Goal: Task Accomplishment & Management: Use online tool/utility

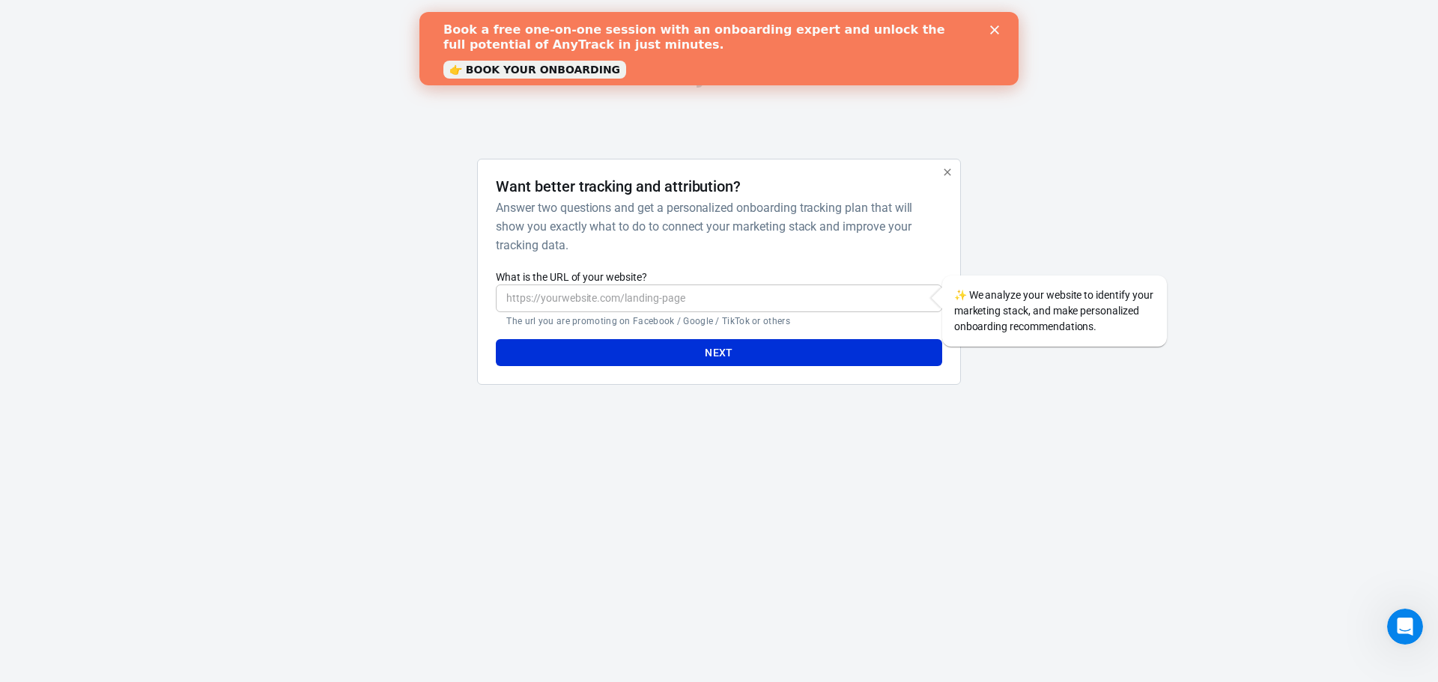
drag, startPoint x: 1082, startPoint y: 56, endPoint x: 1284, endPoint y: 100, distance: 206.1
click at [1284, 100] on div "AnyTrack Want better tracking and attribution? Answer two questions and get a p…" at bounding box center [719, 229] width 1438 height 458
click at [713, 300] on input "What is the URL of your website?" at bounding box center [719, 299] width 446 height 28
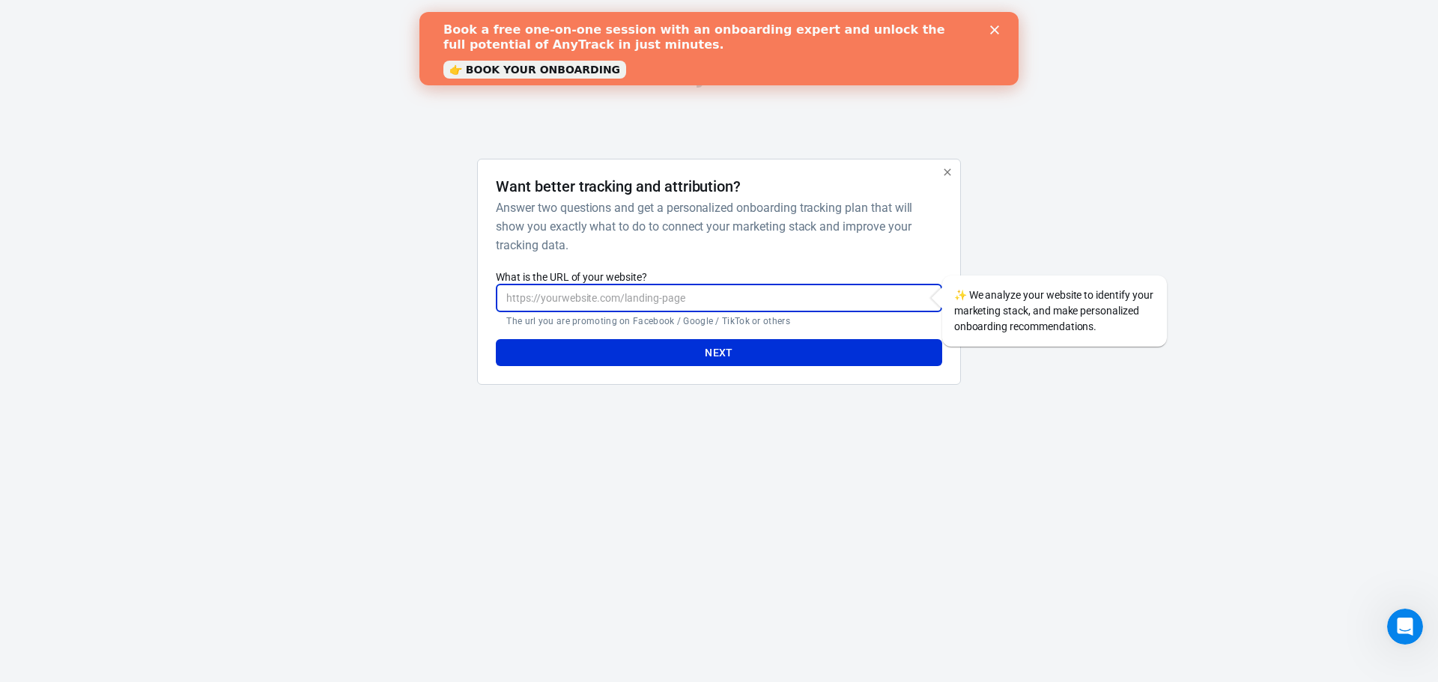
click at [682, 295] on input "What is the URL of your website?" at bounding box center [719, 299] width 446 height 28
paste input "https://housetech-uk.com/"
type input "https://housetech-uk.com/"
click at [694, 362] on button "Next" at bounding box center [719, 353] width 446 height 28
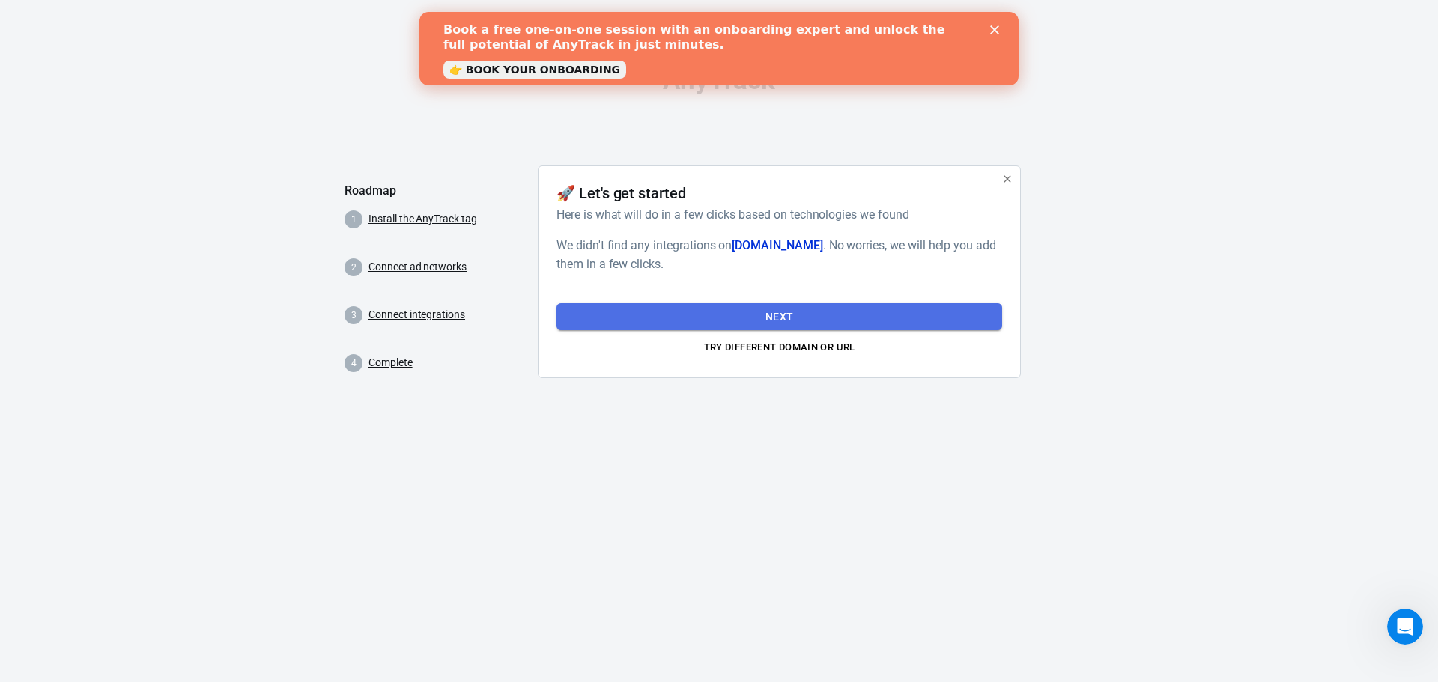
click at [785, 313] on button "Next" at bounding box center [779, 317] width 446 height 28
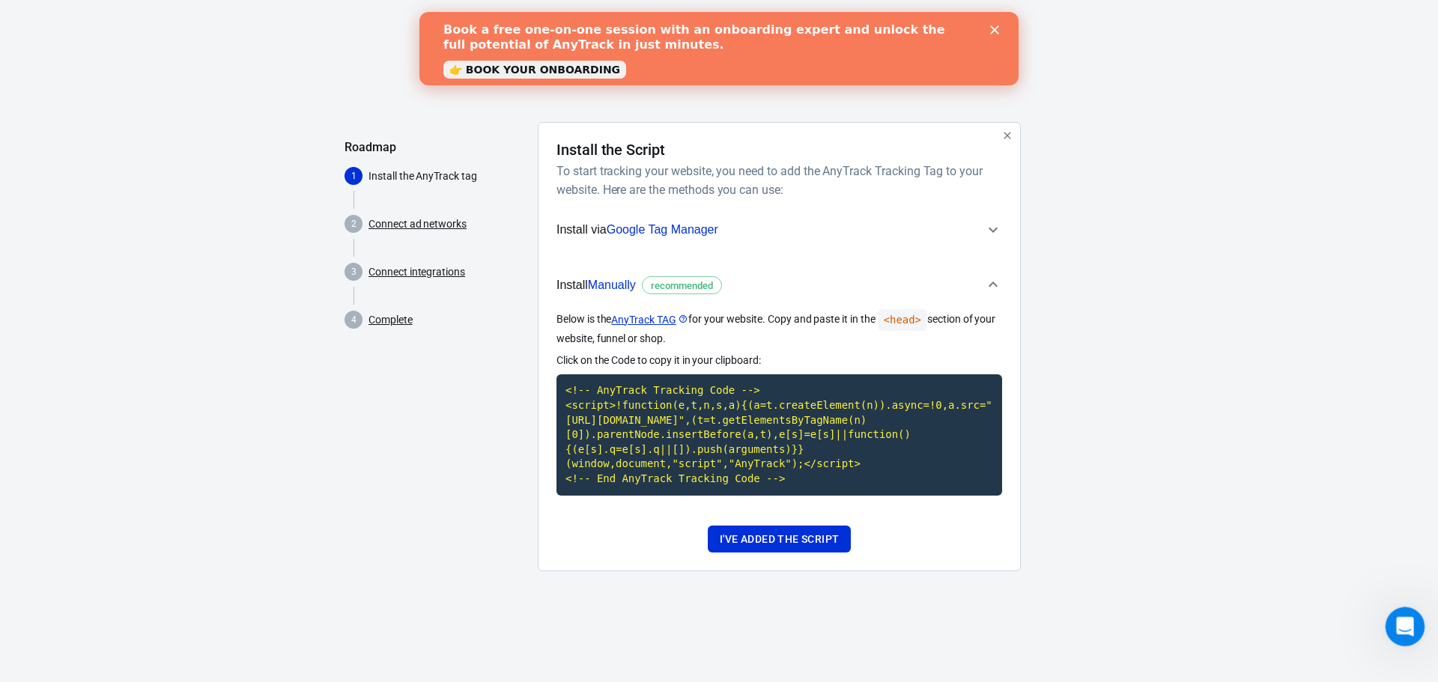
click at [1385, 632] on div "Open Intercom Messenger" at bounding box center [1402, 624] width 49 height 49
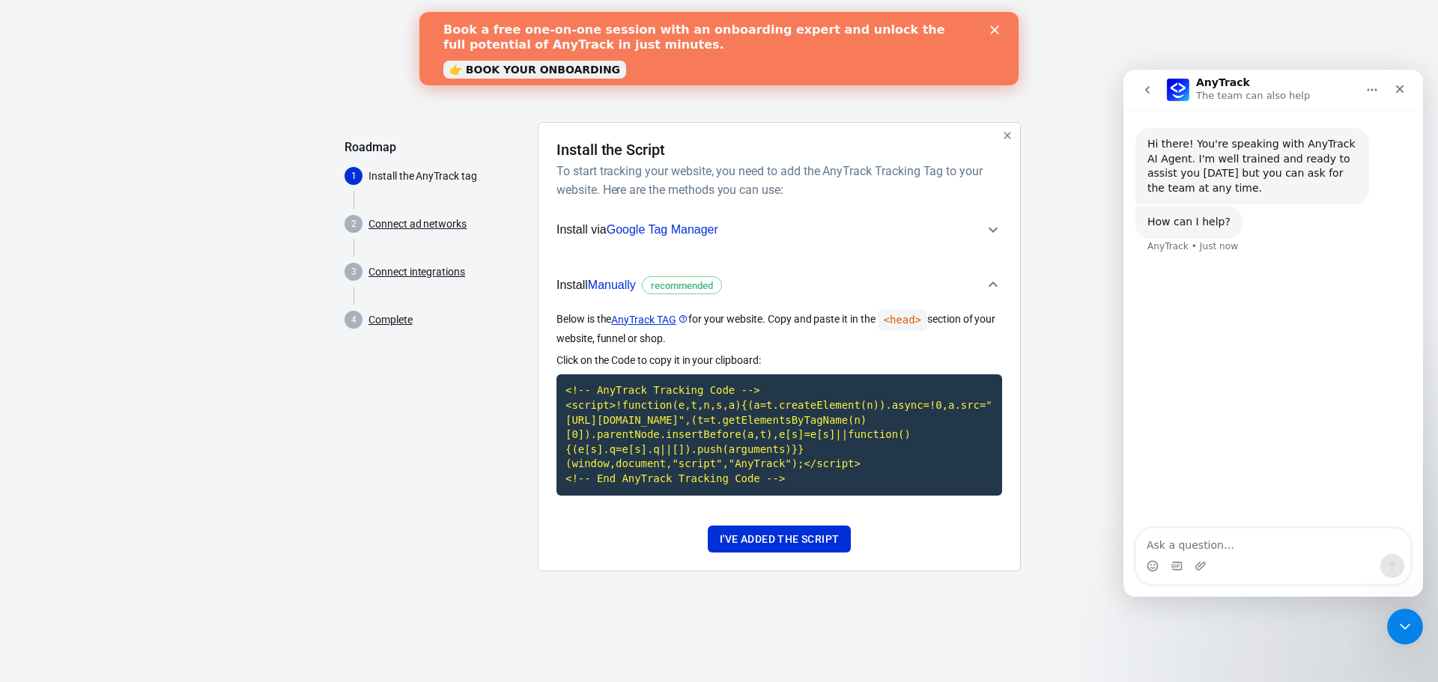
click at [400, 171] on p "Install the AnyTrack tag" at bounding box center [446, 176] width 157 height 16
click at [1007, 132] on icon "button" at bounding box center [1007, 136] width 12 height 12
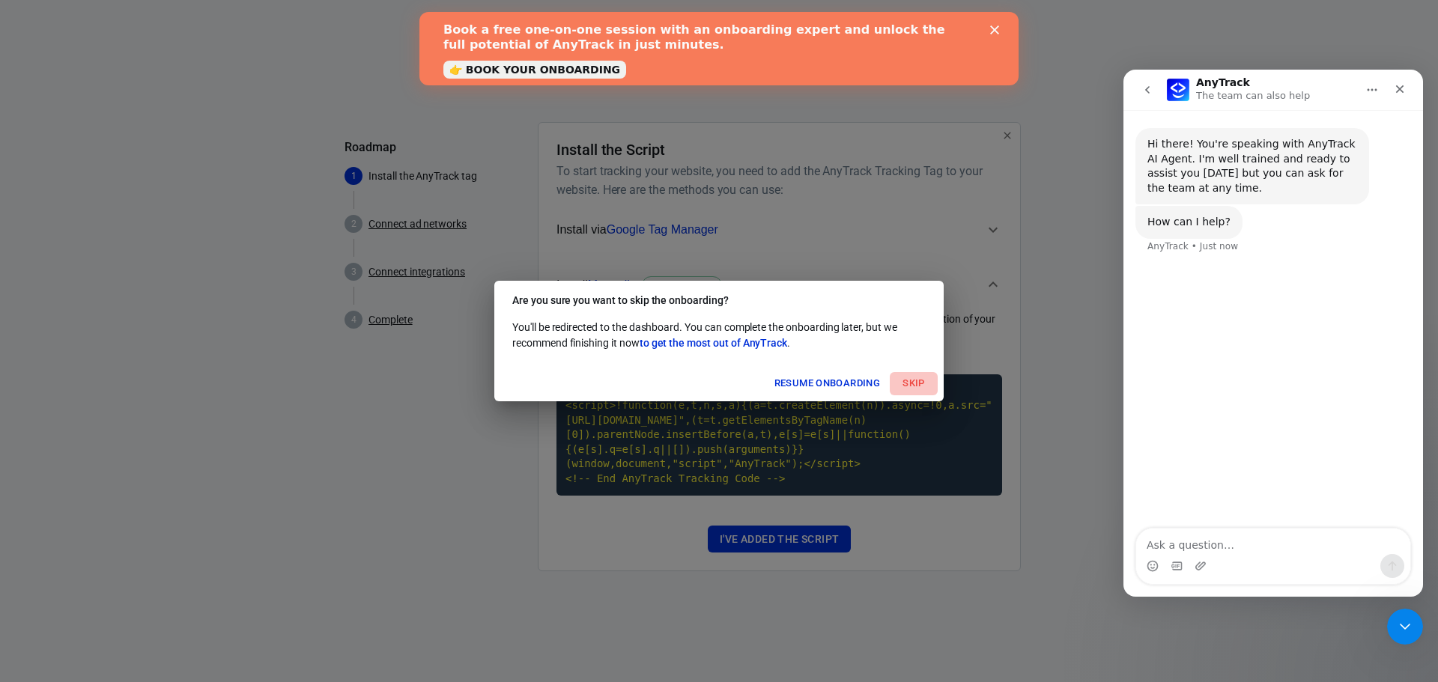
click at [917, 381] on button "Skip" at bounding box center [914, 383] width 48 height 23
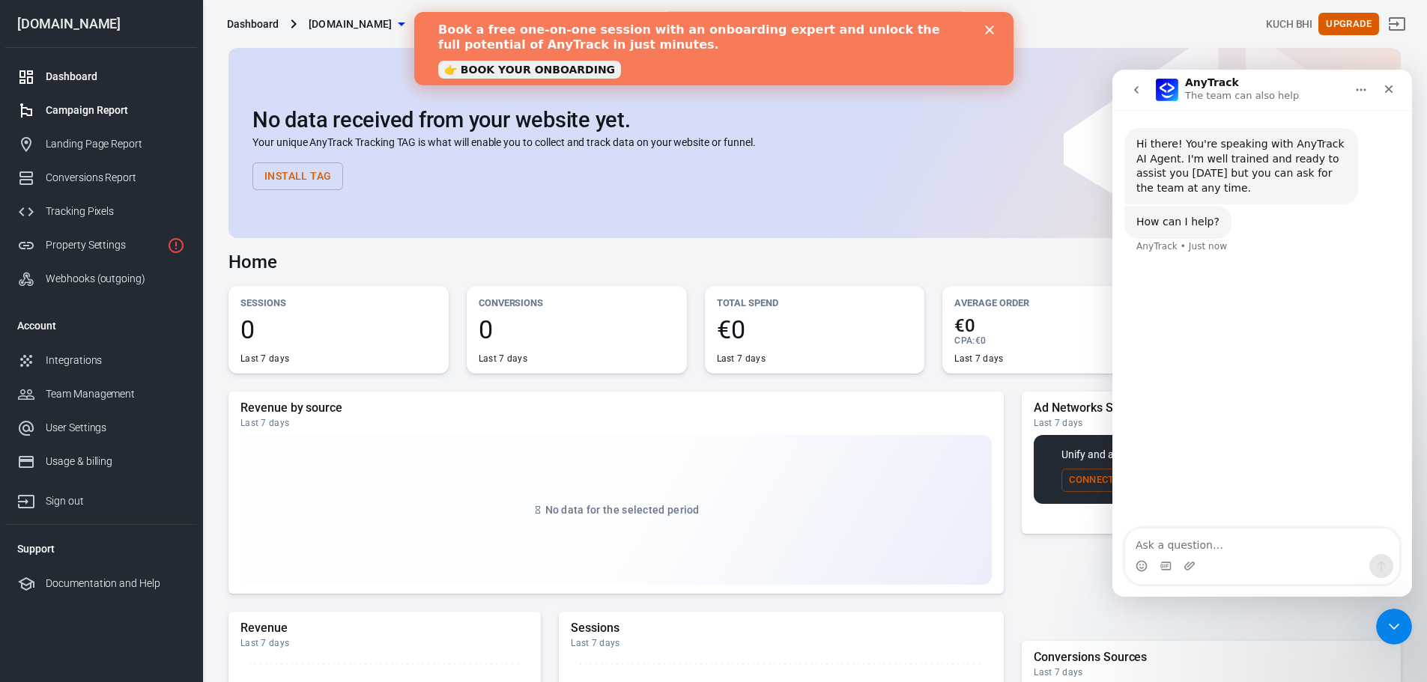
click at [118, 114] on div "Campaign Report" at bounding box center [115, 111] width 139 height 16
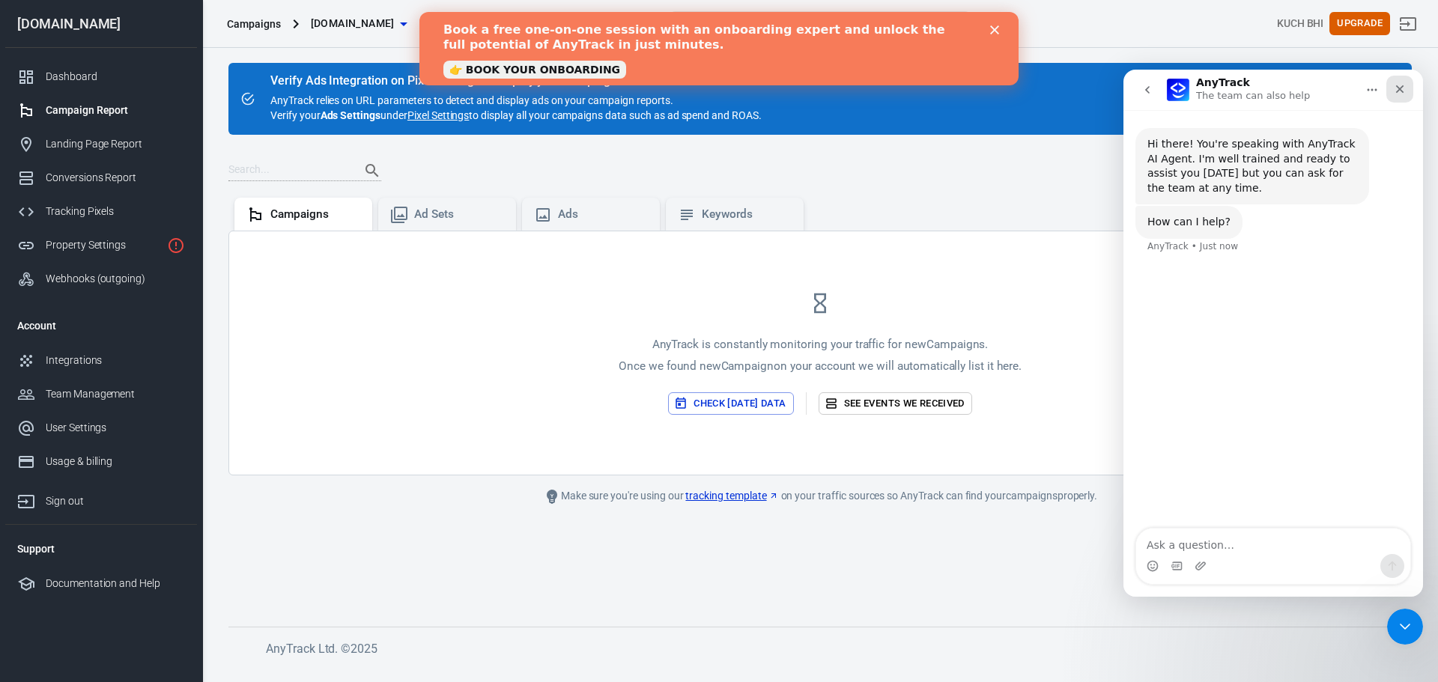
click at [1396, 94] on icon "Close" at bounding box center [1400, 89] width 12 height 12
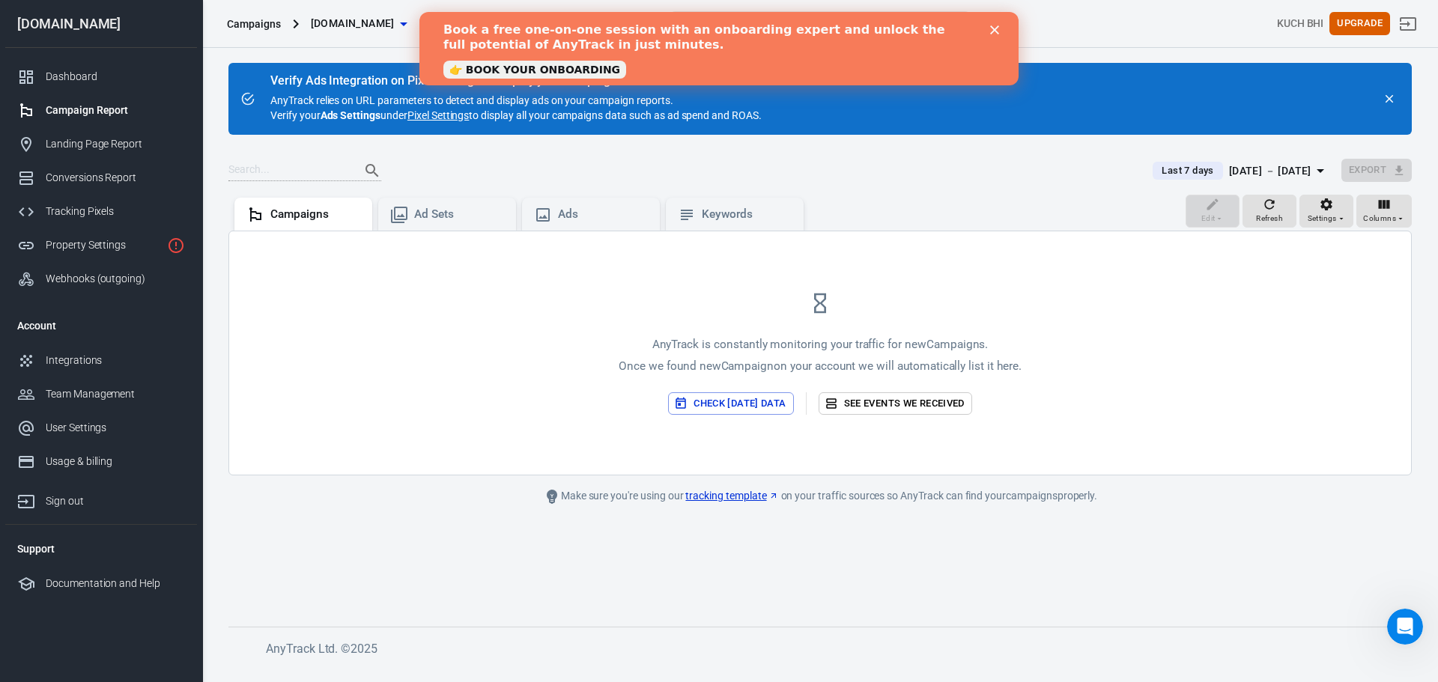
click at [994, 26] on icon "Close" at bounding box center [994, 29] width 9 height 9
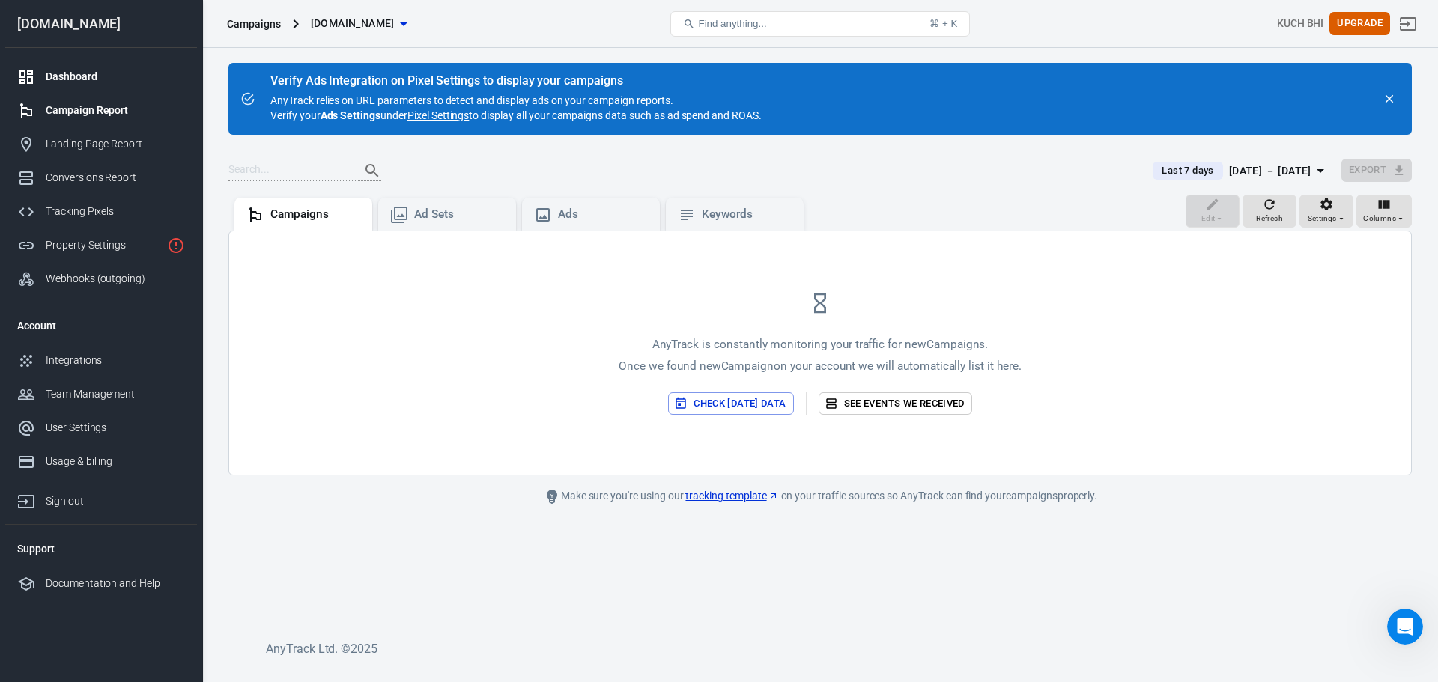
click at [114, 78] on div "Dashboard" at bounding box center [115, 77] width 139 height 16
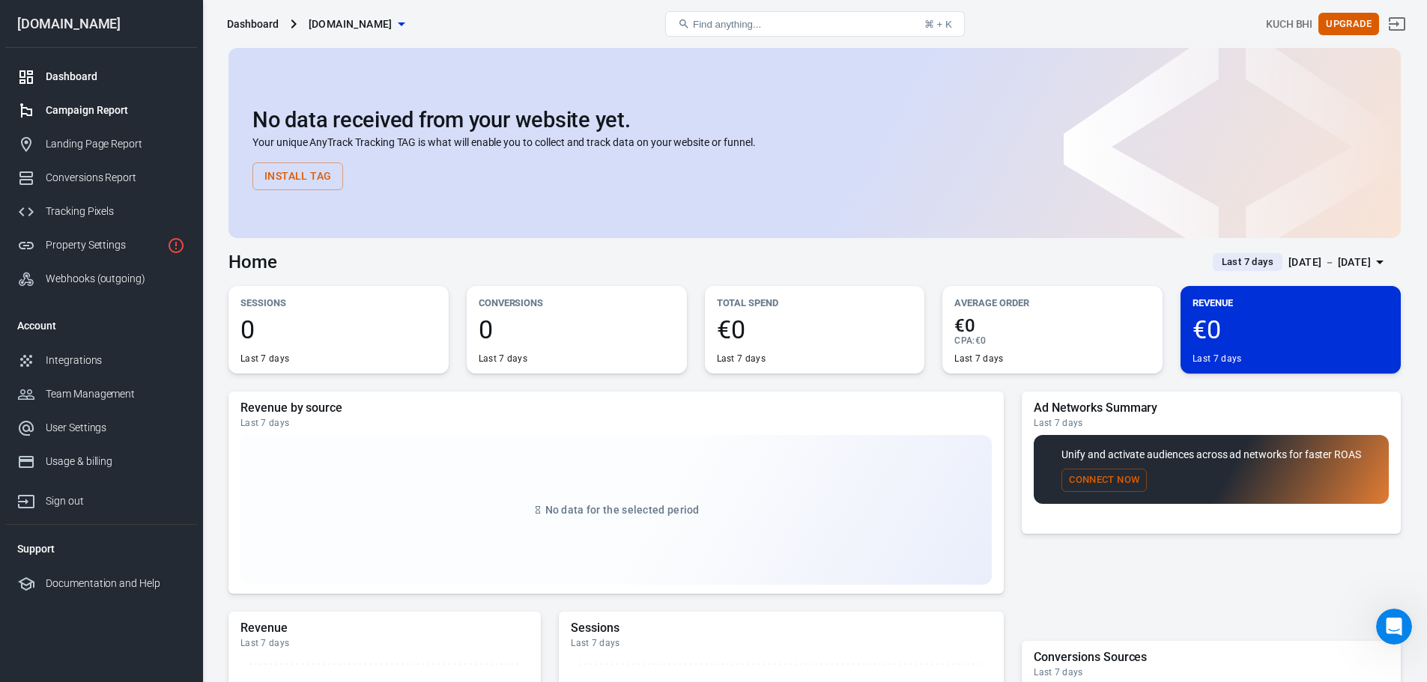
click at [103, 110] on div "Campaign Report" at bounding box center [115, 111] width 139 height 16
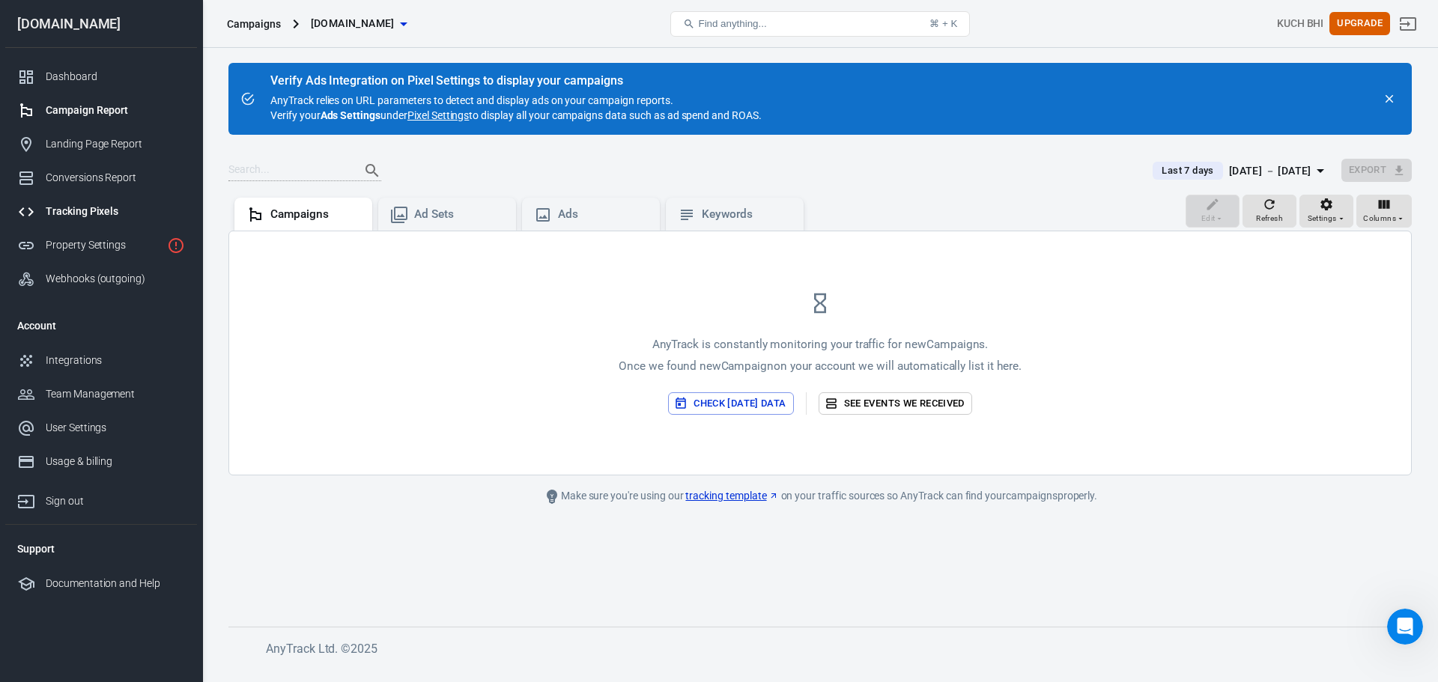
click at [94, 216] on div "Tracking Pixels" at bounding box center [115, 212] width 139 height 16
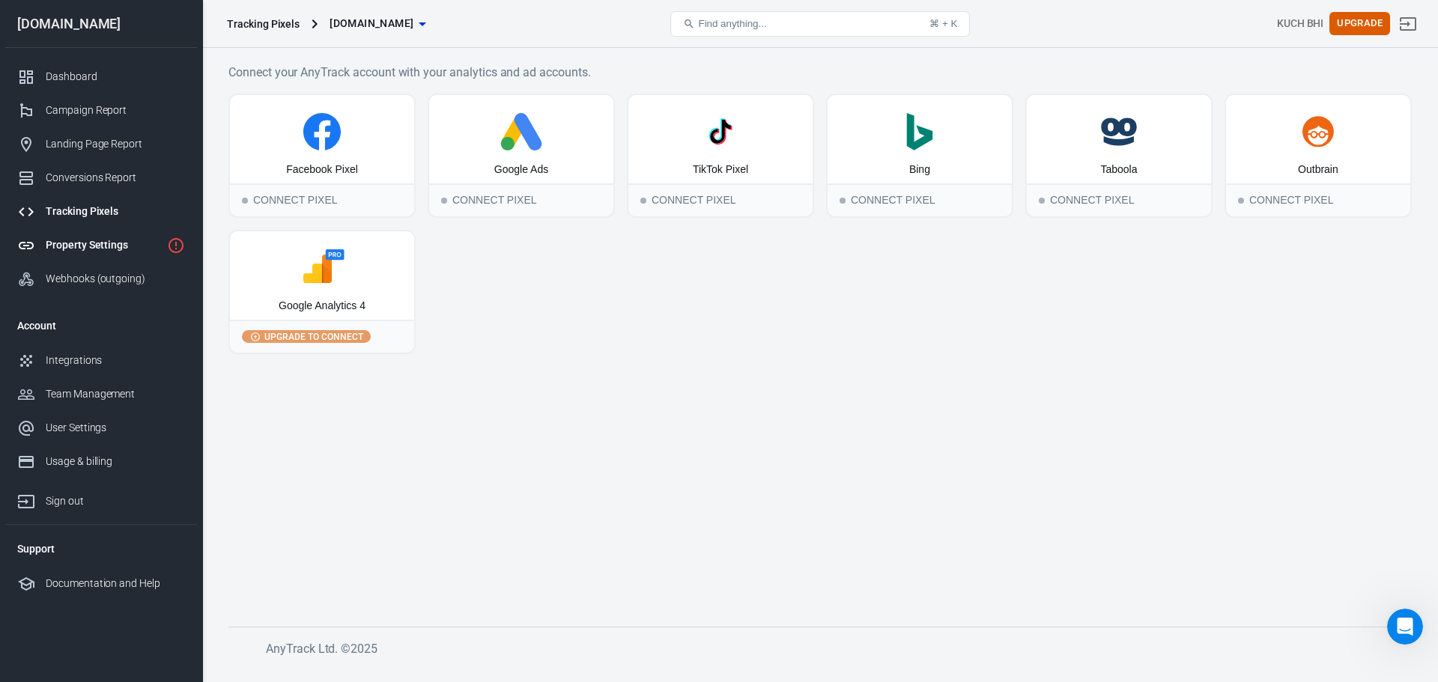
click at [130, 251] on div "Property Settings" at bounding box center [103, 245] width 115 height 16
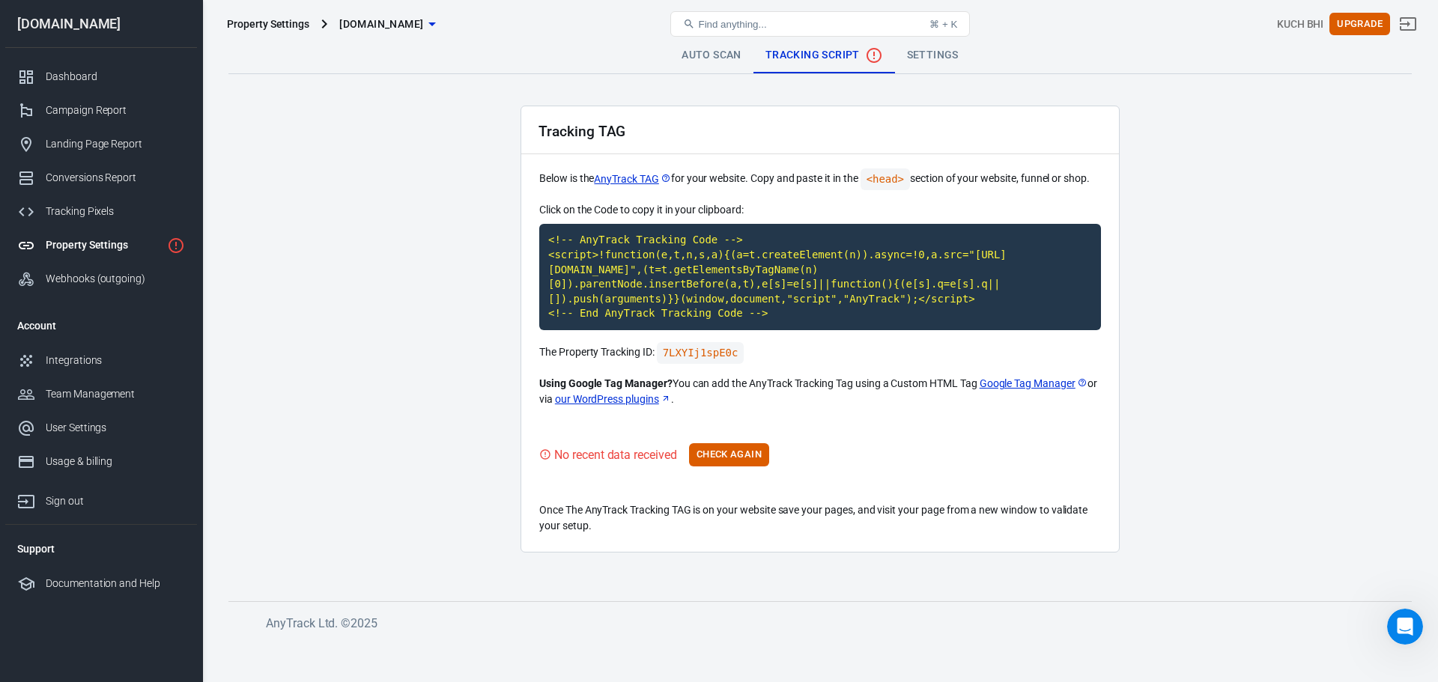
click at [441, 24] on icon "button" at bounding box center [432, 24] width 18 height 18
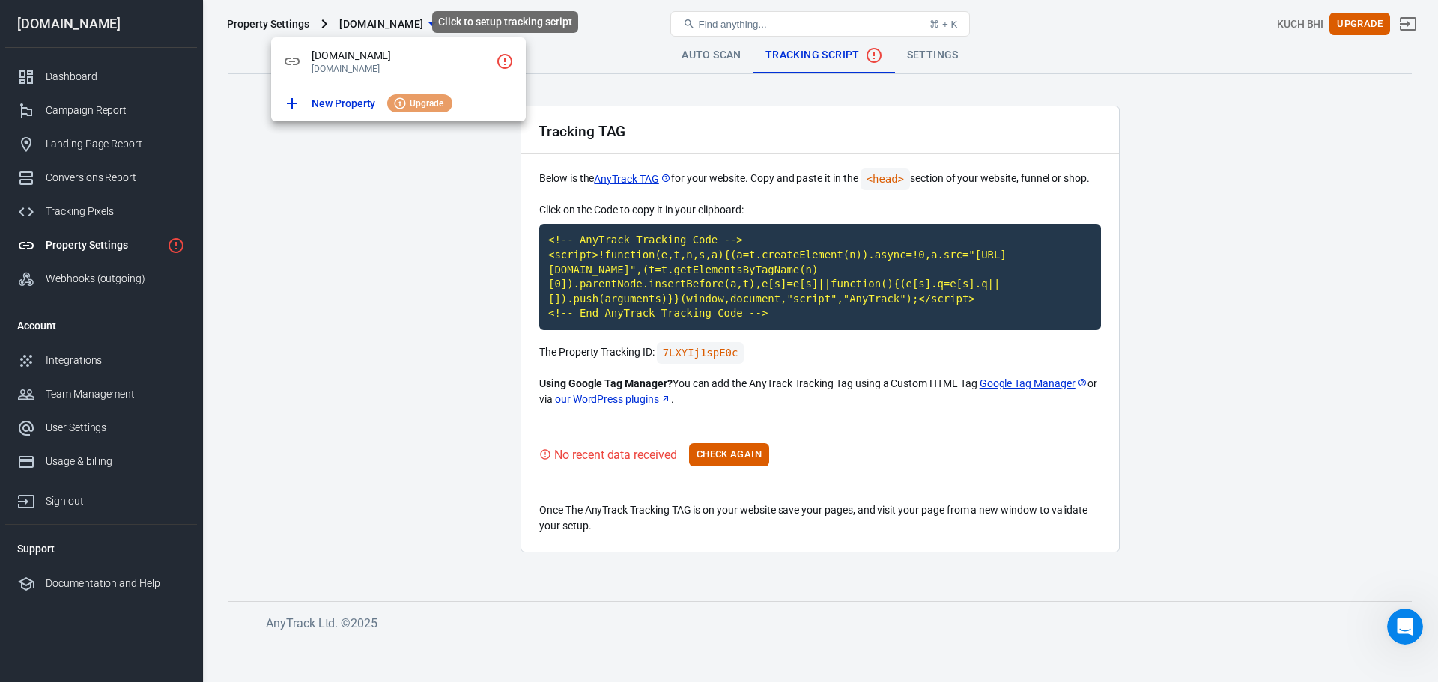
click at [503, 65] on icon "Click to setup tracking script" at bounding box center [505, 61] width 18 height 18
click at [940, 55] on div at bounding box center [719, 341] width 1438 height 682
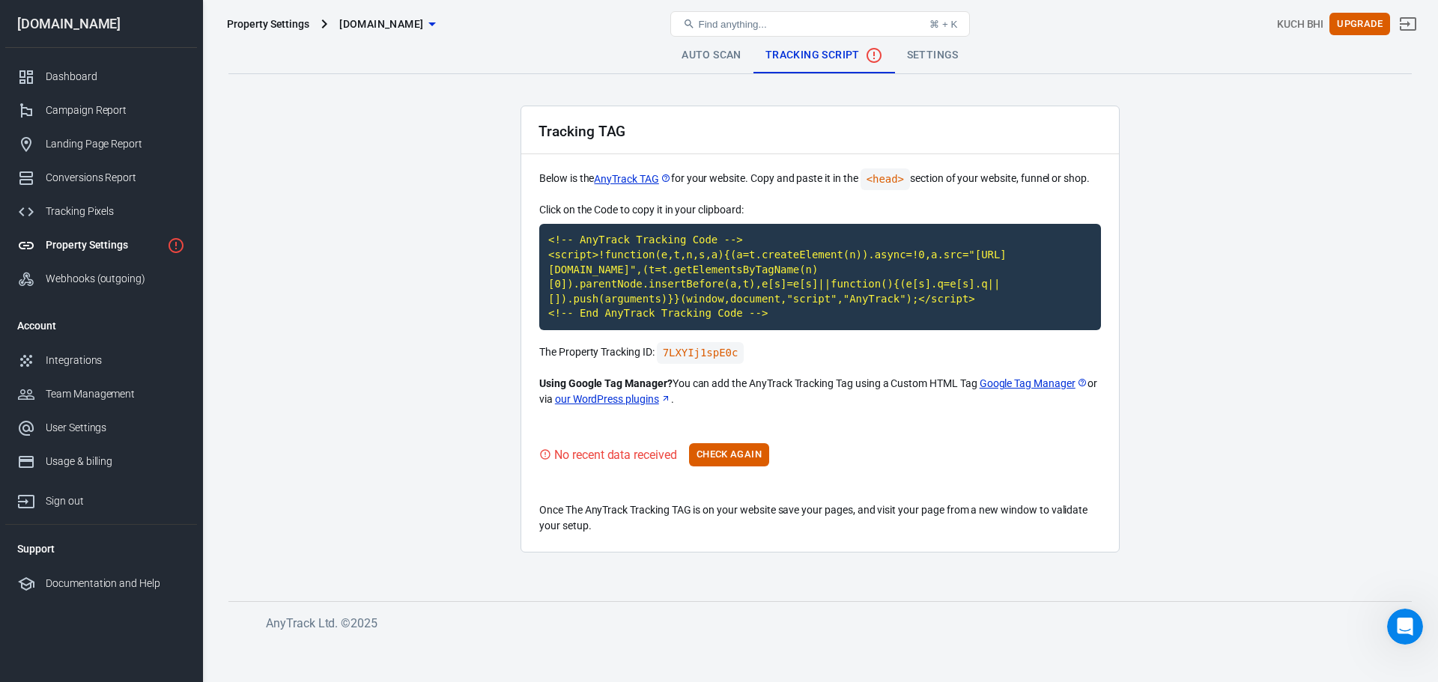
click at [940, 55] on link "Settings" at bounding box center [933, 55] width 76 height 36
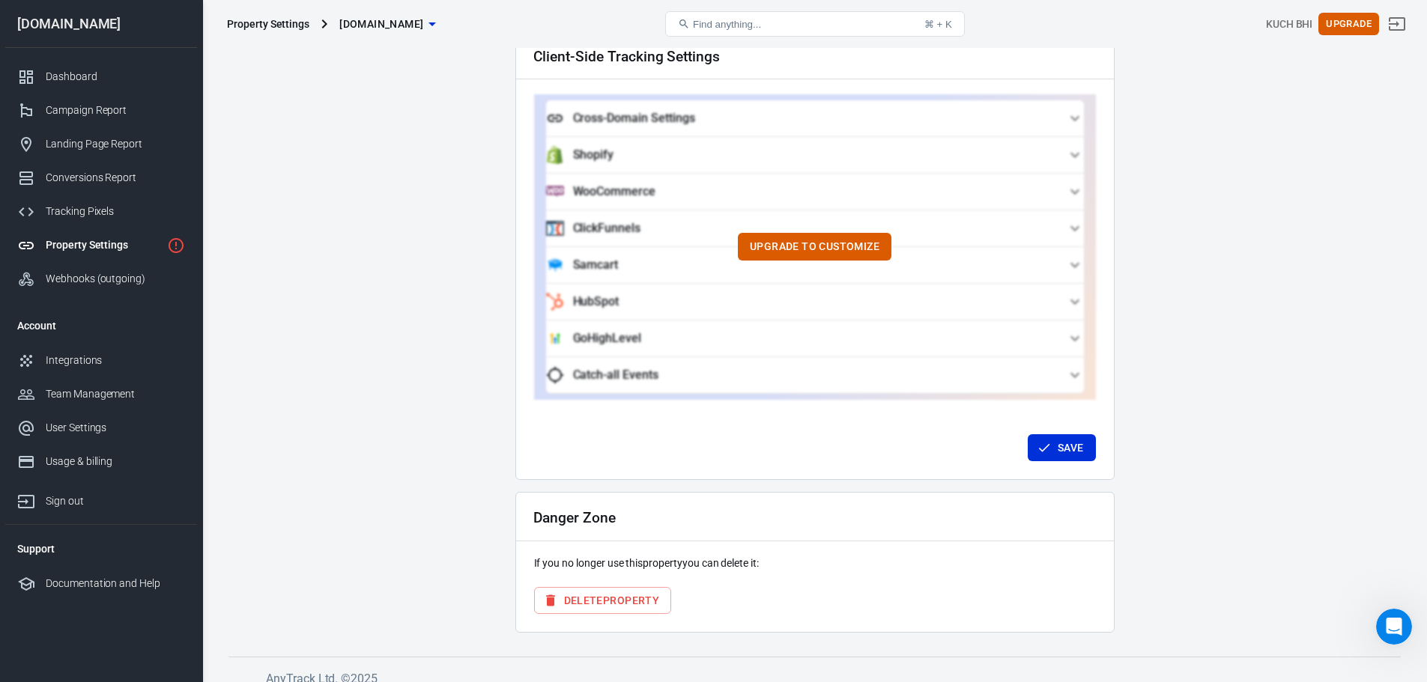
scroll to position [1351, 0]
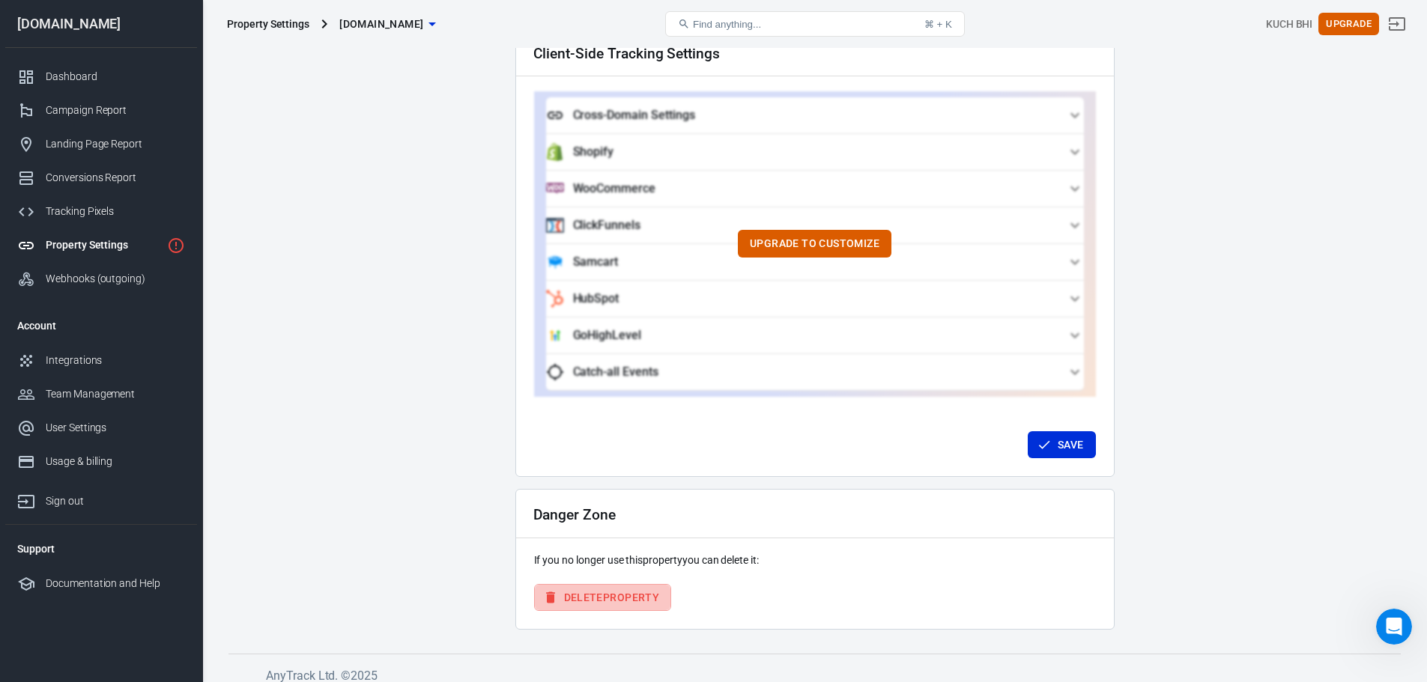
click at [648, 584] on button "Delete Property" at bounding box center [603, 598] width 138 height 28
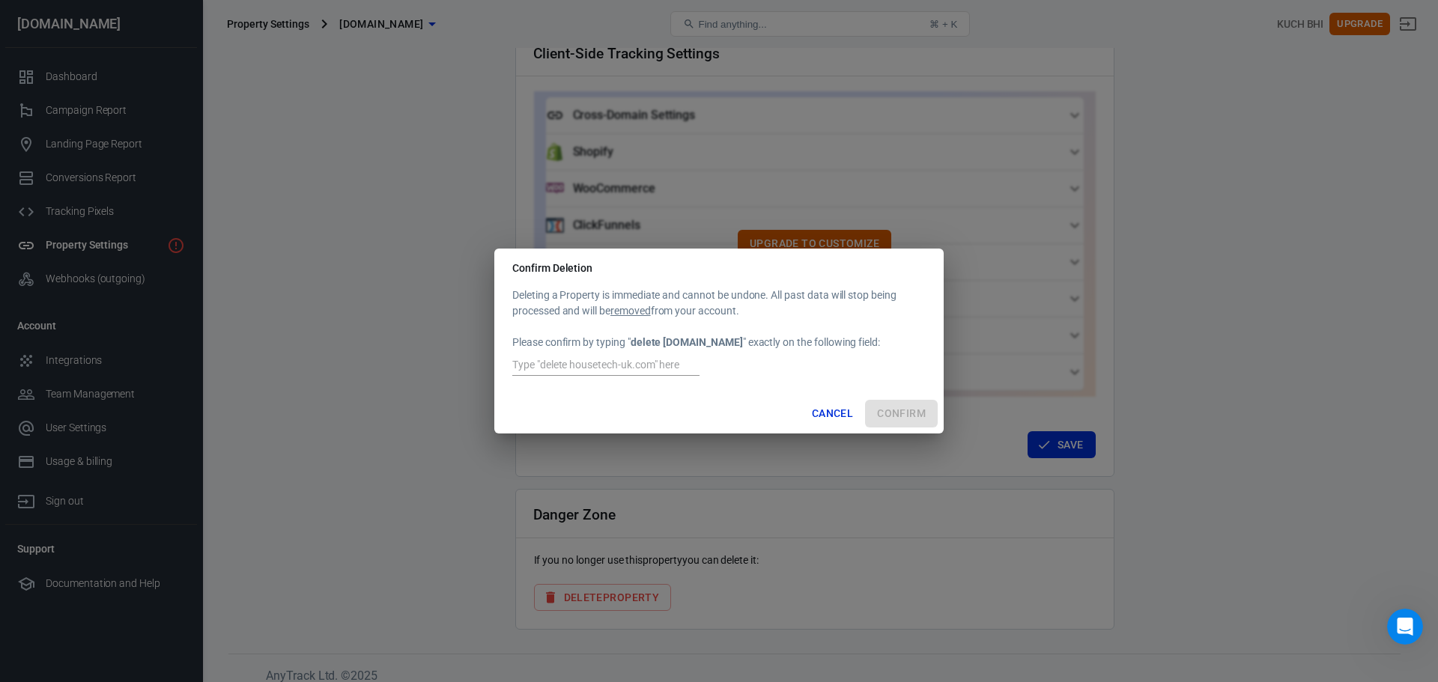
click at [640, 338] on strong "delete housetech-uk.com" at bounding box center [687, 342] width 112 height 12
drag, startPoint x: 640, startPoint y: 338, endPoint x: 737, endPoint y: 341, distance: 96.6
click at [737, 341] on strong "delete housetech-uk.com" at bounding box center [687, 342] width 112 height 12
copy strong "delete housetech-uk.com"
click at [608, 359] on input "text" at bounding box center [605, 365] width 187 height 19
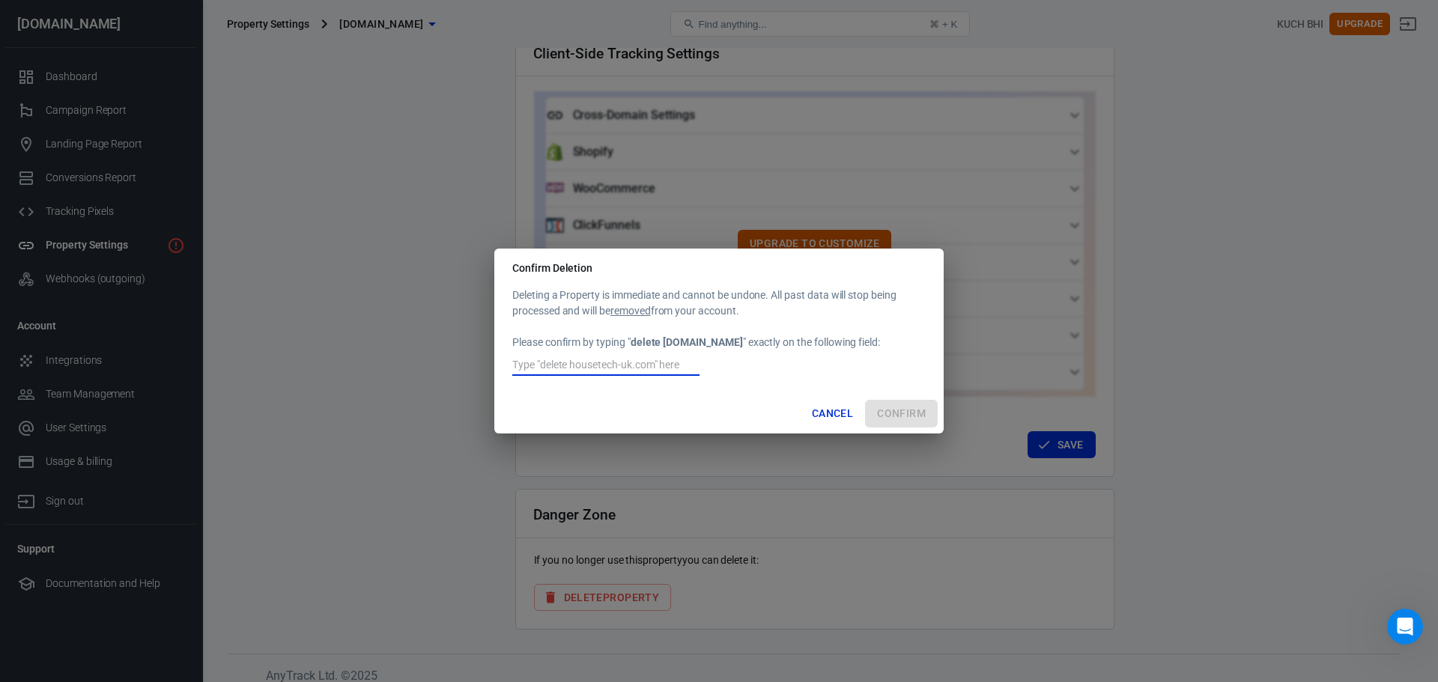
paste input "delete housetech-uk.com"
type input "delete housetech-uk.com"
click at [893, 407] on button "Confirm" at bounding box center [901, 414] width 73 height 28
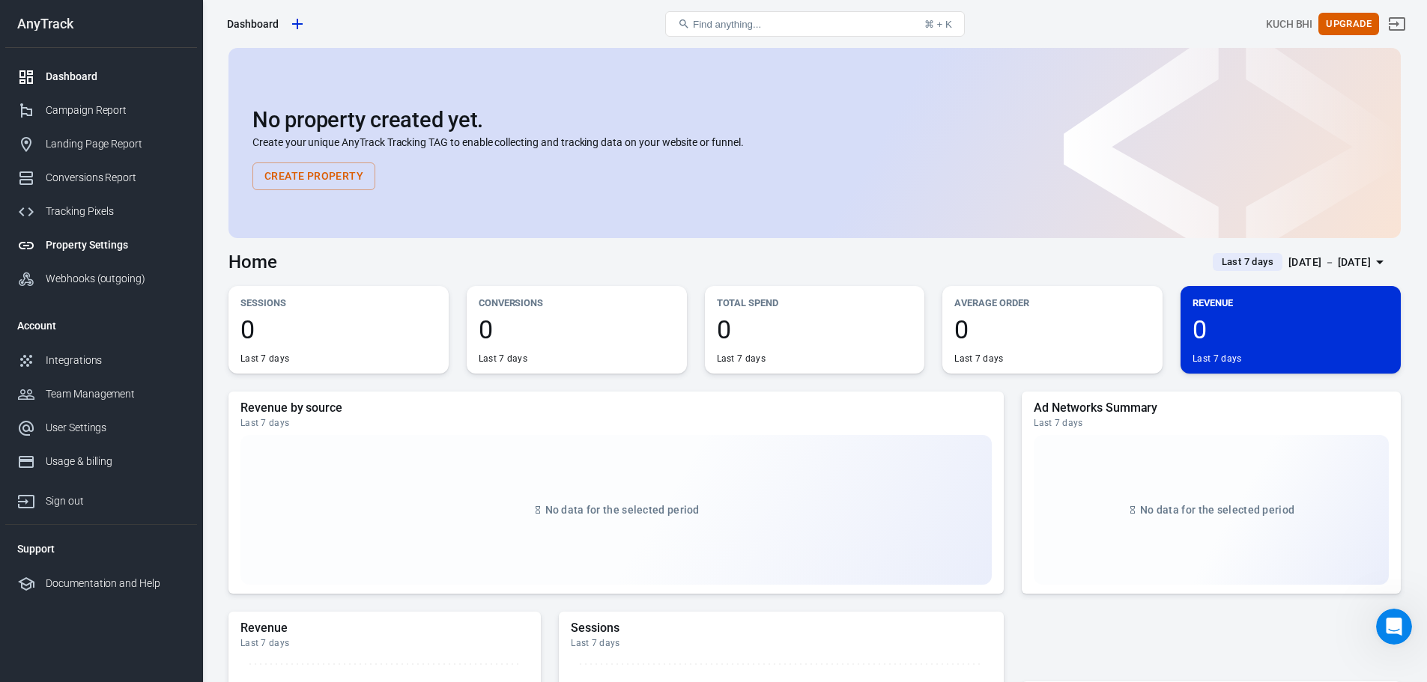
click at [139, 244] on div "Property Settings" at bounding box center [115, 245] width 139 height 16
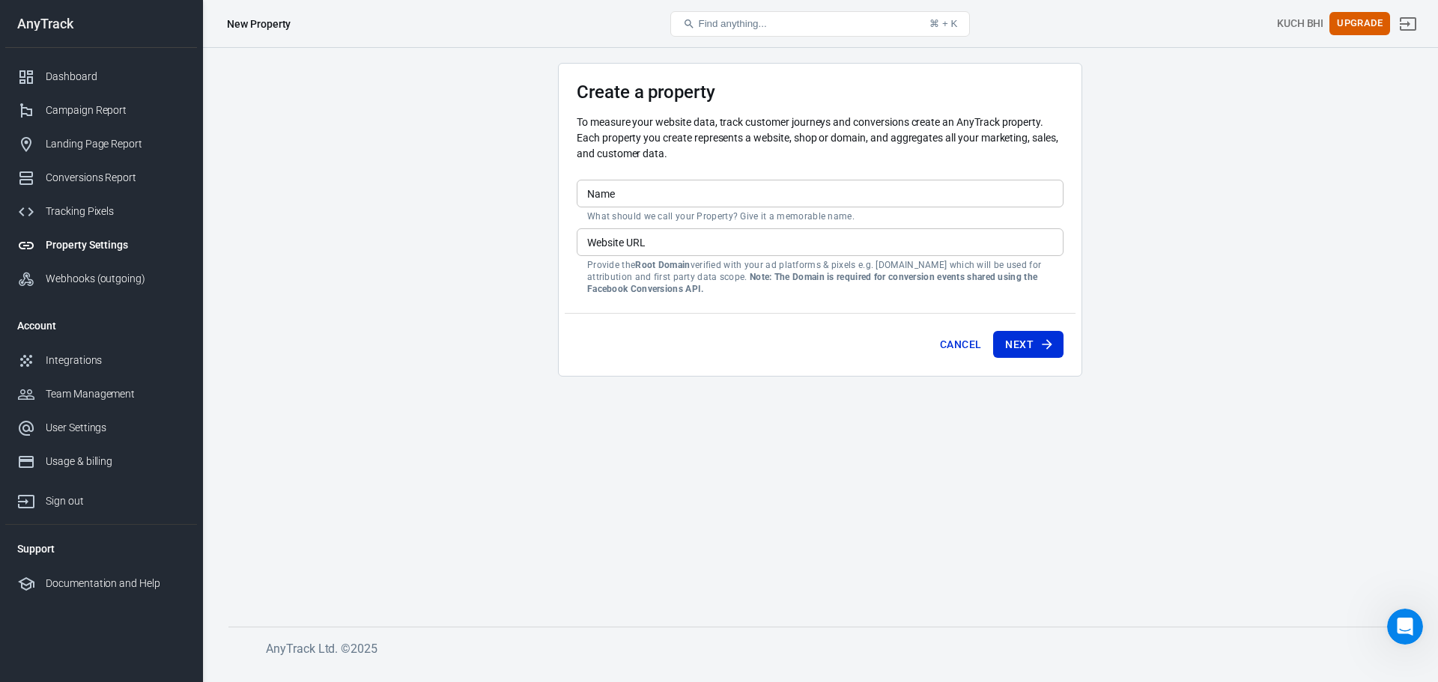
drag, startPoint x: 80, startPoint y: 589, endPoint x: 522, endPoint y: 550, distance: 443.5
click at [522, 550] on main "Create a property To measure your website data, track customer journeys and con…" at bounding box center [819, 333] width 1183 height 540
click at [96, 583] on div "Documentation and Help" at bounding box center [115, 584] width 139 height 16
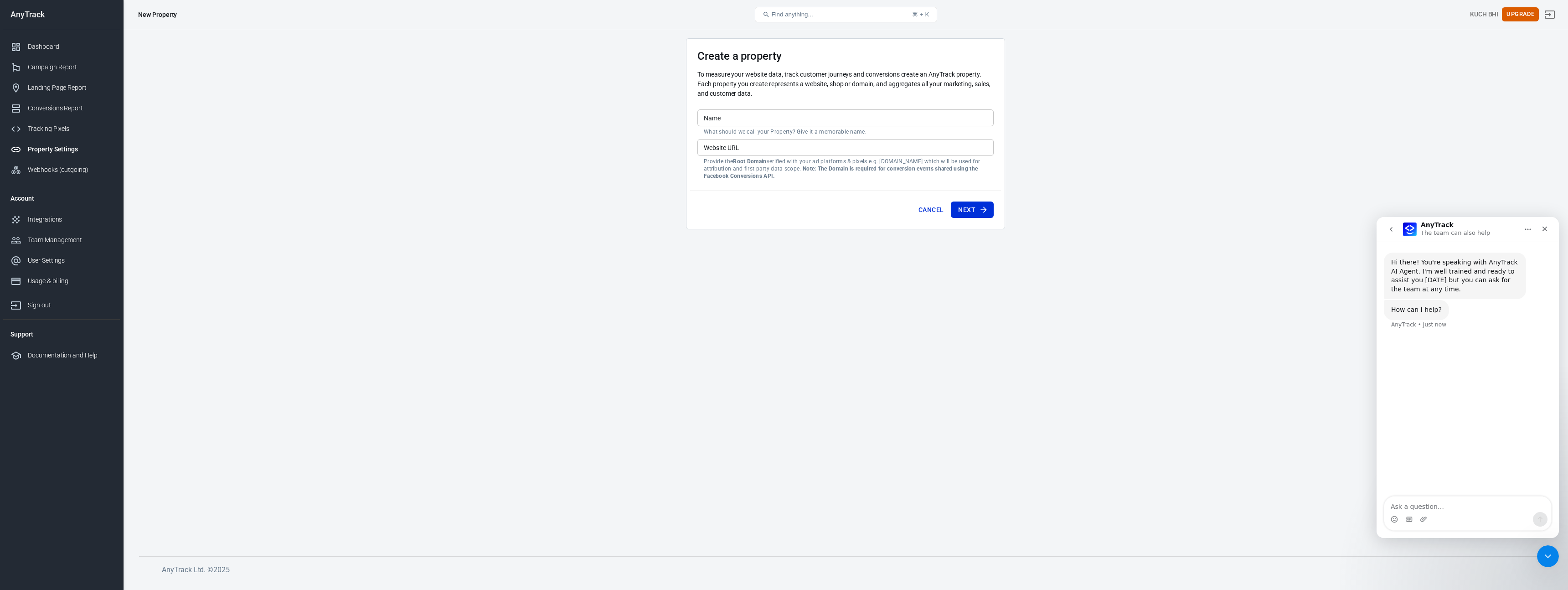
click at [656, 117] on input "Name" at bounding box center [845, 118] width 296 height 17
click at [656, 119] on input "WordPress Site" at bounding box center [845, 118] width 296 height 17
click at [656, 117] on input "Housetech - WordPress Site" at bounding box center [845, 118] width 296 height 17
drag, startPoint x: 740, startPoint y: 115, endPoint x: 850, endPoint y: 118, distance: 110.0
click at [656, 118] on input "Housetech - WordPress Site" at bounding box center [845, 118] width 296 height 17
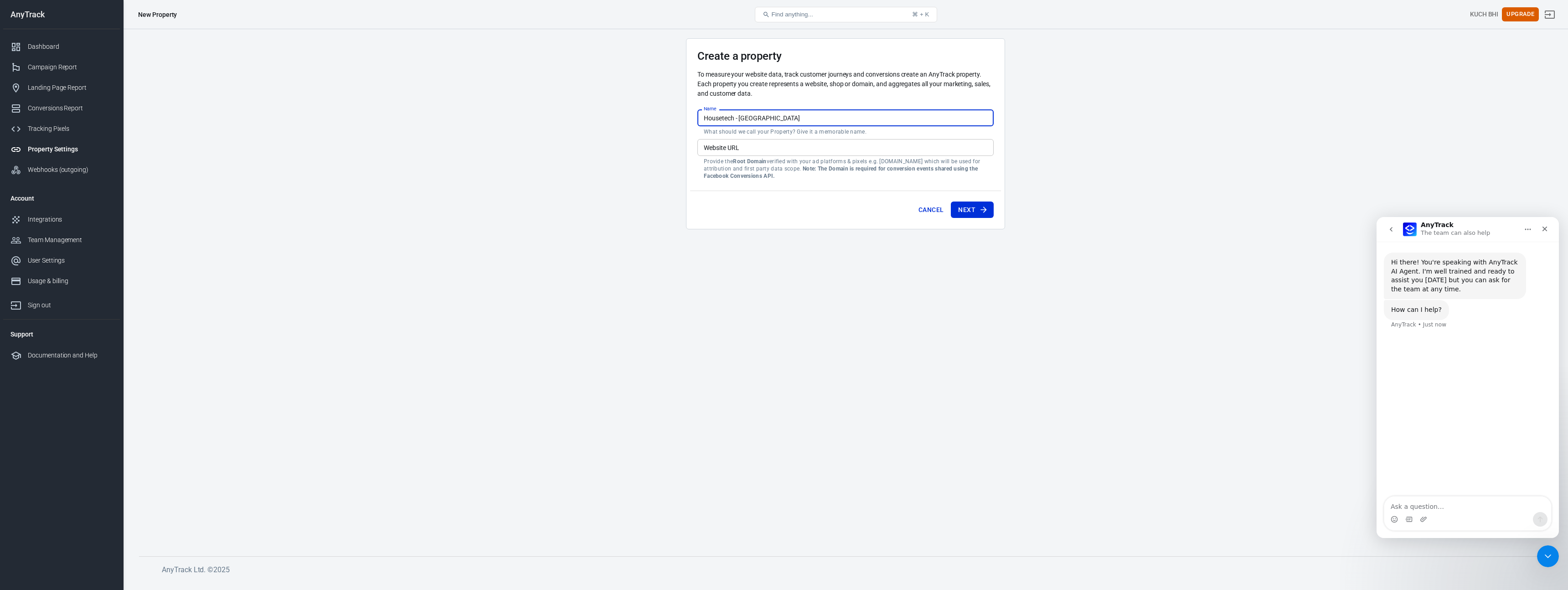
click at [656, 116] on input "Housetech - UK" at bounding box center [845, 118] width 296 height 17
paste input "https://housetech-uk.com/"
type input "https://housetech-uk.com/"
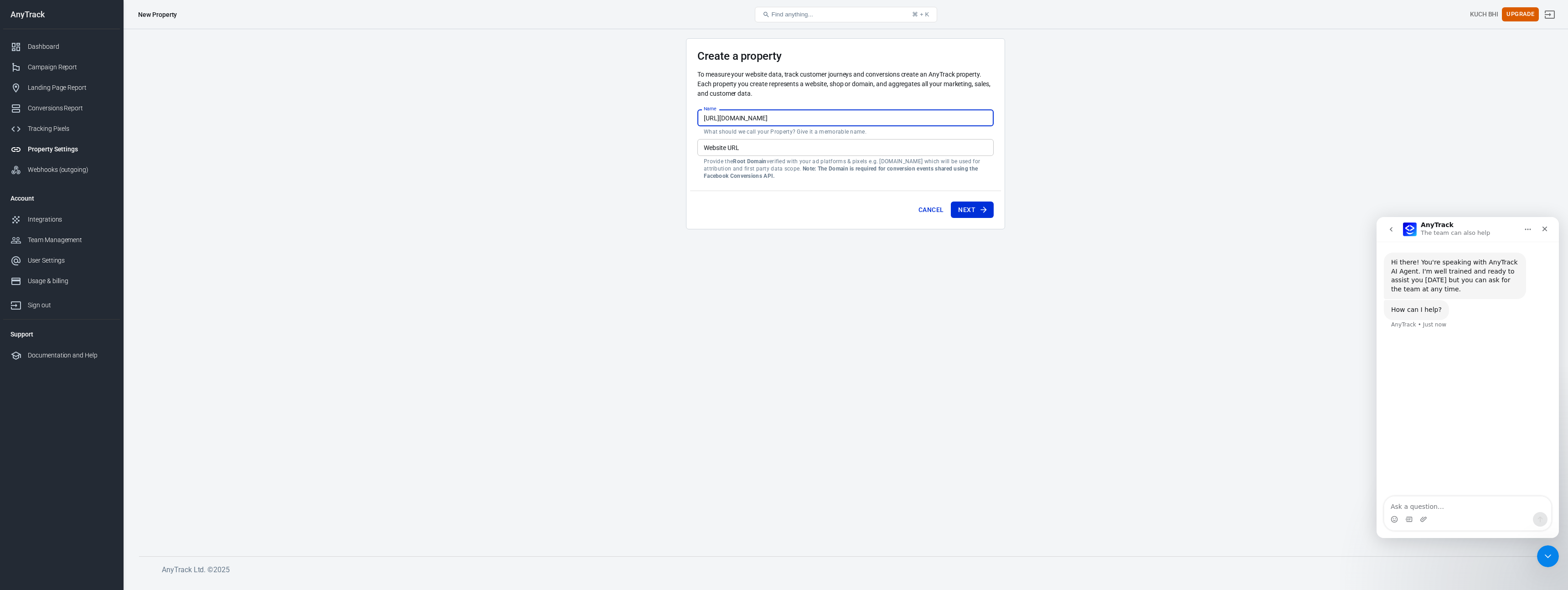
click at [656, 149] on input "Website URL" at bounding box center [845, 147] width 296 height 17
paste input "https://housetech-uk.com/"
type input "https://housetech-uk.com/"
drag, startPoint x: 770, startPoint y: 121, endPoint x: 827, endPoint y: 122, distance: 57.0
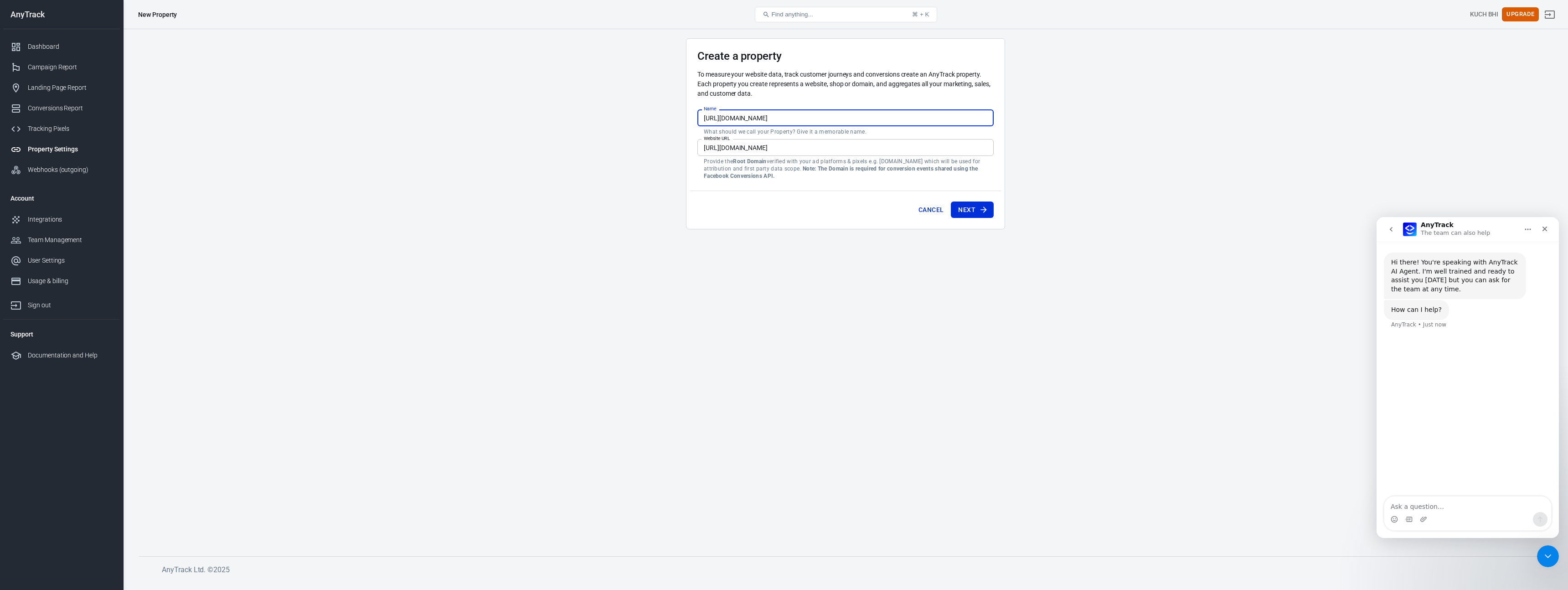
click at [656, 122] on input "https://housetech-uk.com/" at bounding box center [845, 118] width 296 height 17
type input "HouseTech - [GEOGRAPHIC_DATA]"
click at [656, 208] on button "Next" at bounding box center [972, 210] width 43 height 17
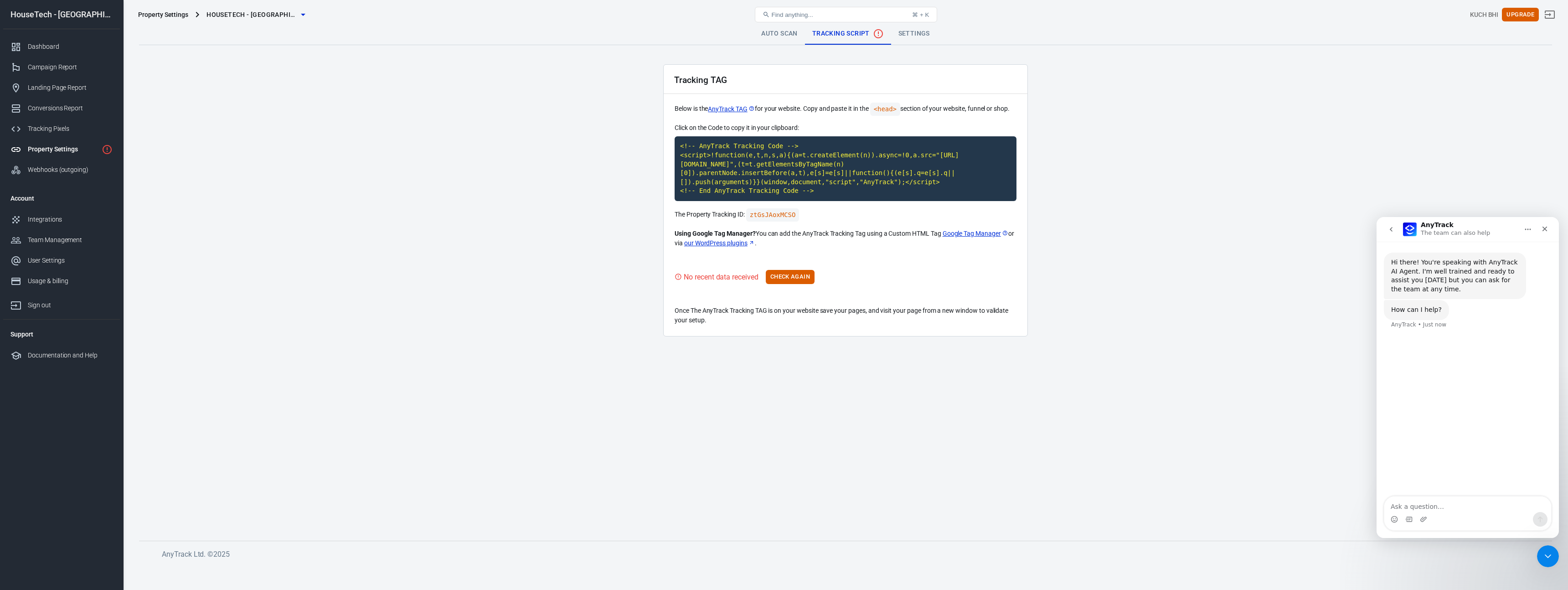
click at [656, 217] on code "ztGsJAoxMCSO" at bounding box center [773, 215] width 54 height 13
click at [656, 216] on code "ztGsJAoxMCSO" at bounding box center [773, 215] width 54 height 13
click at [656, 214] on code "ztGsJAoxMCSO" at bounding box center [773, 215] width 54 height 13
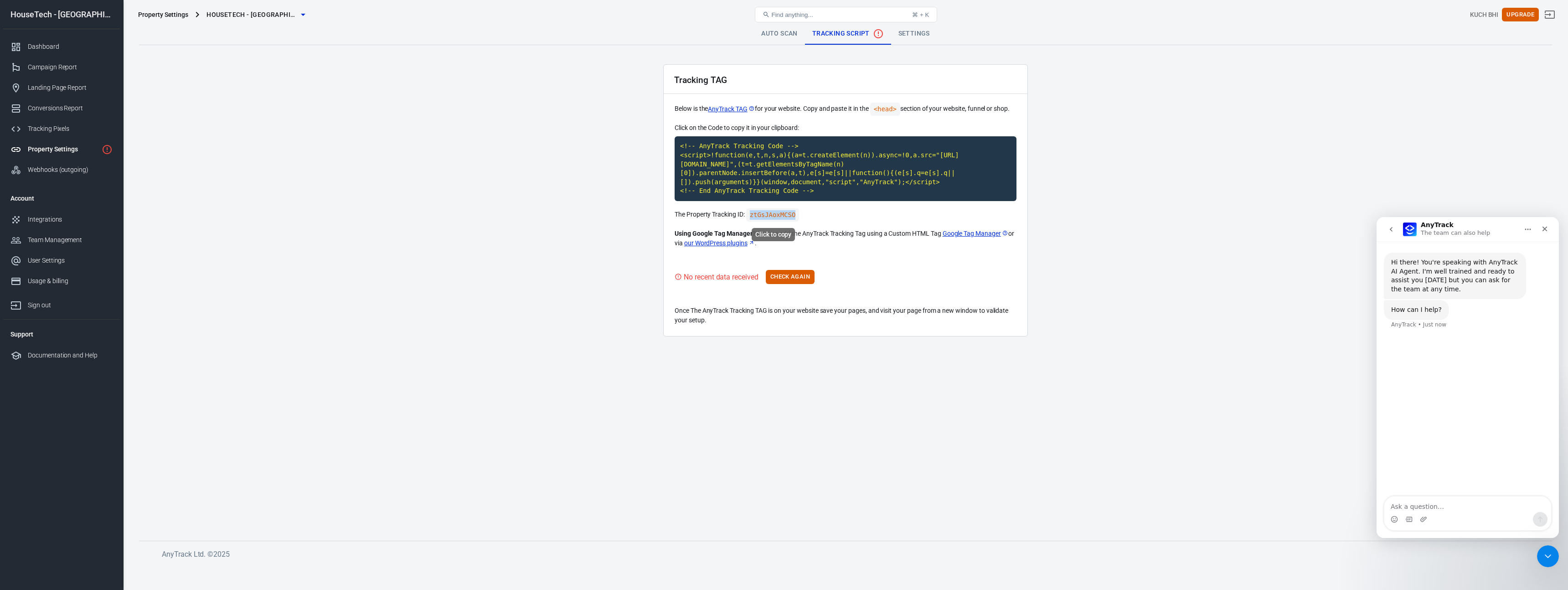
click at [656, 214] on code "ztGsJAoxMCSO" at bounding box center [773, 215] width 54 height 13
copy code "ztGsJAoxMCSO"
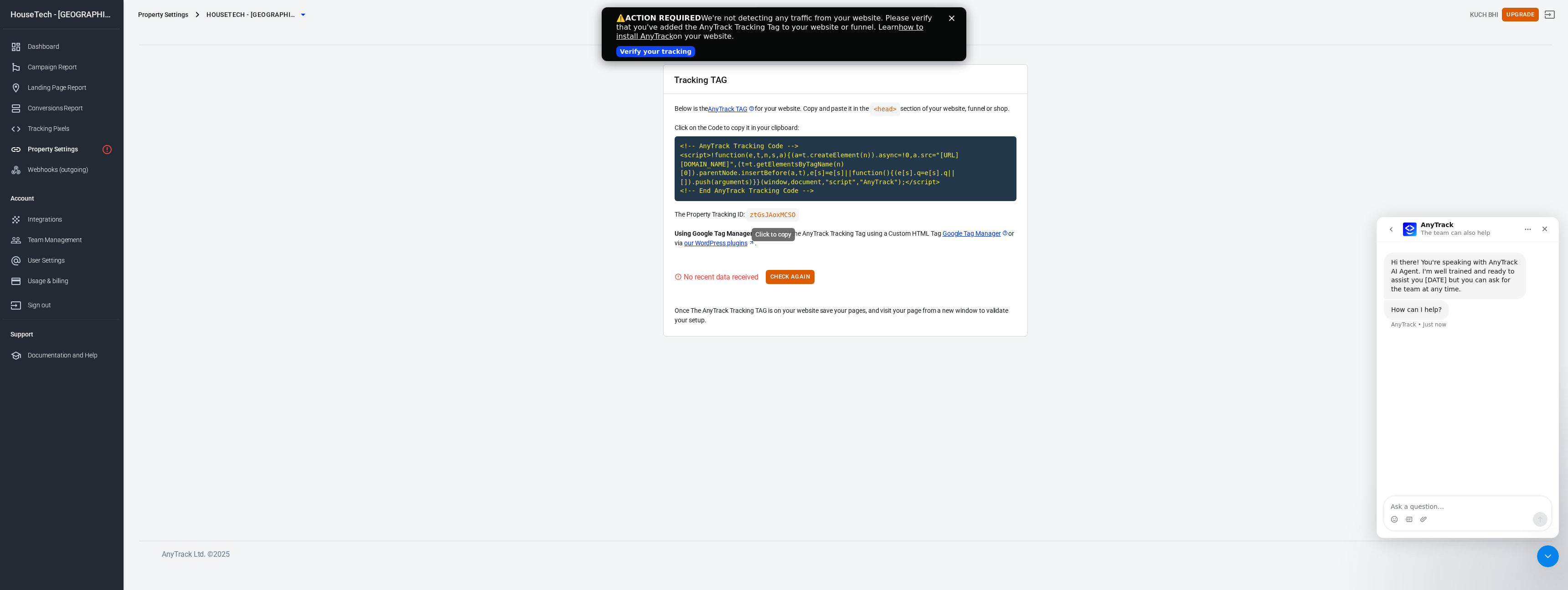
click at [766, 222] on div "Click to copy" at bounding box center [773, 232] width 45 height 21
click at [768, 218] on code "ztGsJAoxMCSO" at bounding box center [773, 215] width 54 height 13
click at [769, 217] on code "ztGsJAoxMCSO" at bounding box center [773, 215] width 54 height 13
click at [799, 279] on button "Check Again" at bounding box center [790, 276] width 49 height 14
click at [52, 216] on div "Integrations" at bounding box center [70, 220] width 85 height 10
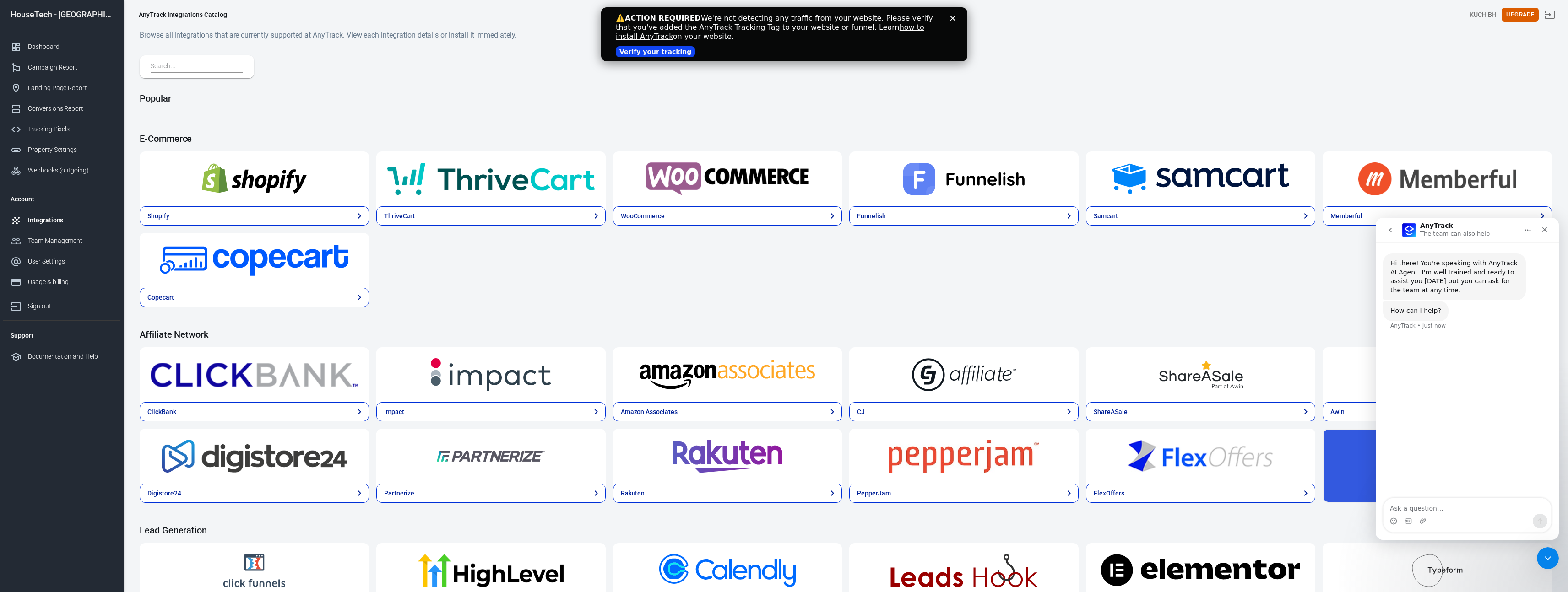
click at [298, 184] on img at bounding box center [254, 179] width 207 height 33
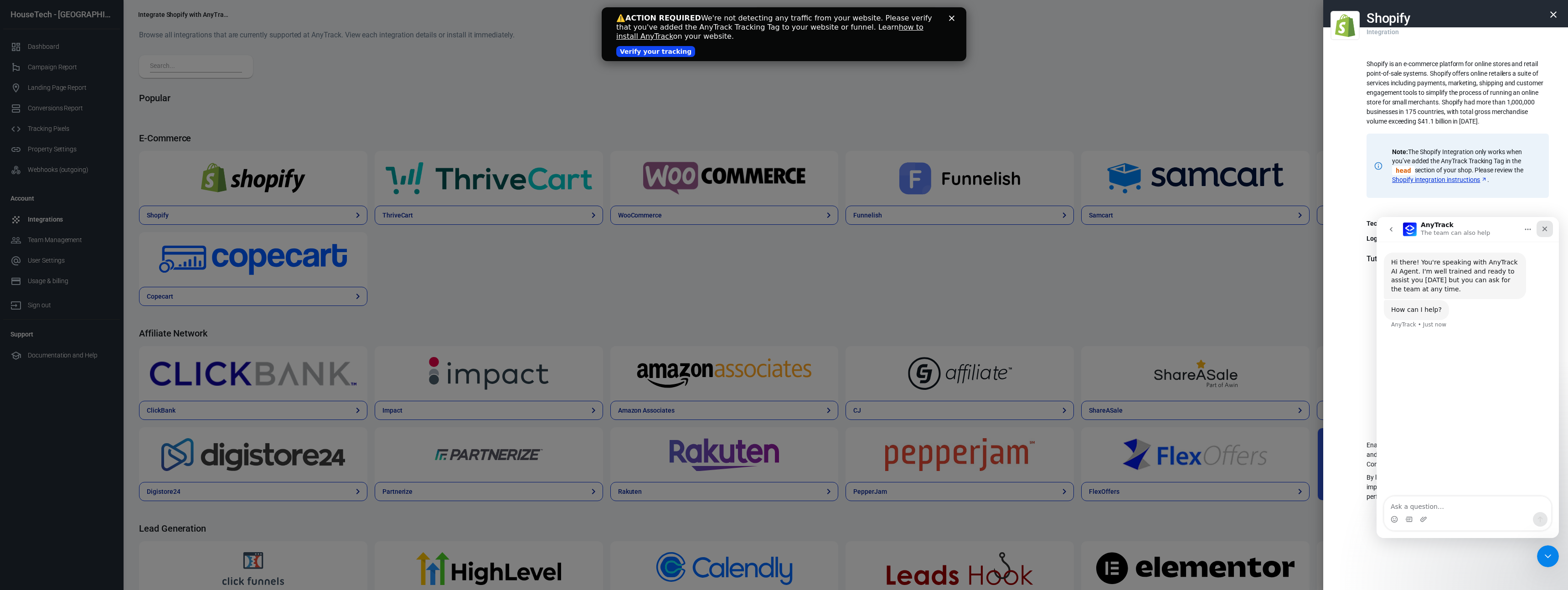
click at [1545, 225] on icon "Close" at bounding box center [1545, 229] width 7 height 7
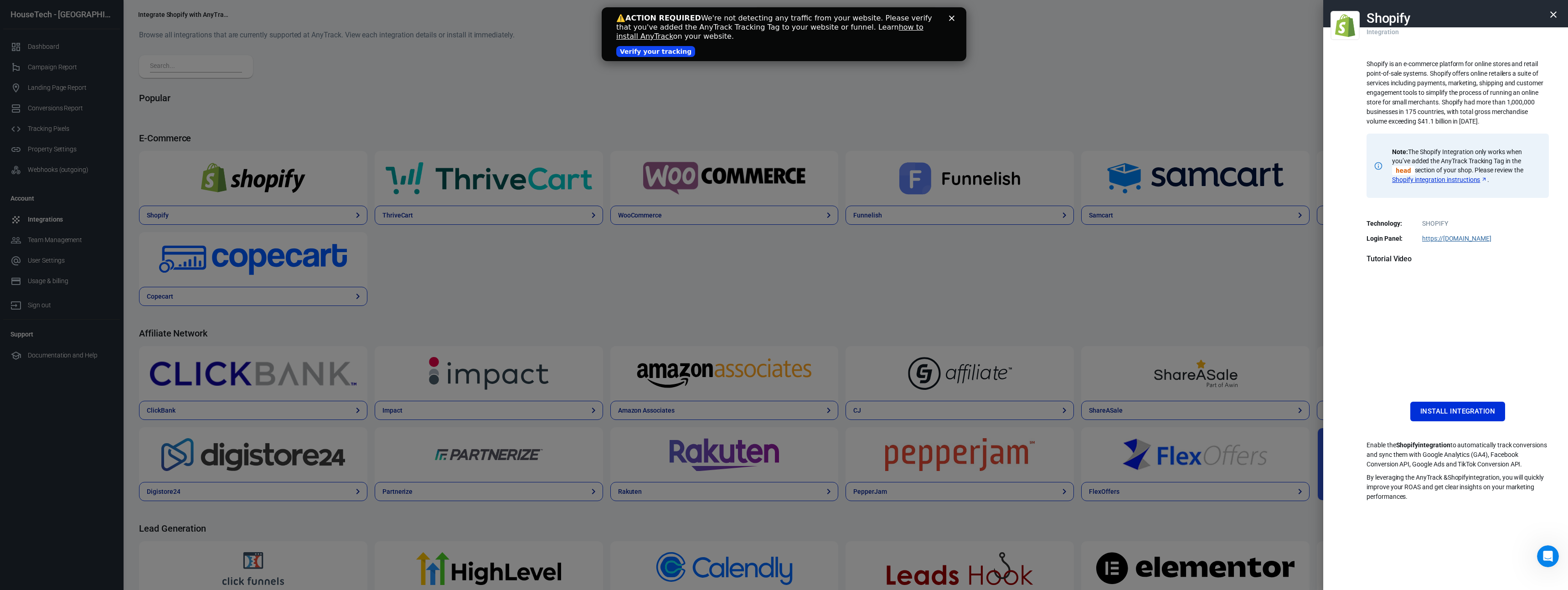
click at [748, 177] on div at bounding box center [784, 295] width 1568 height 590
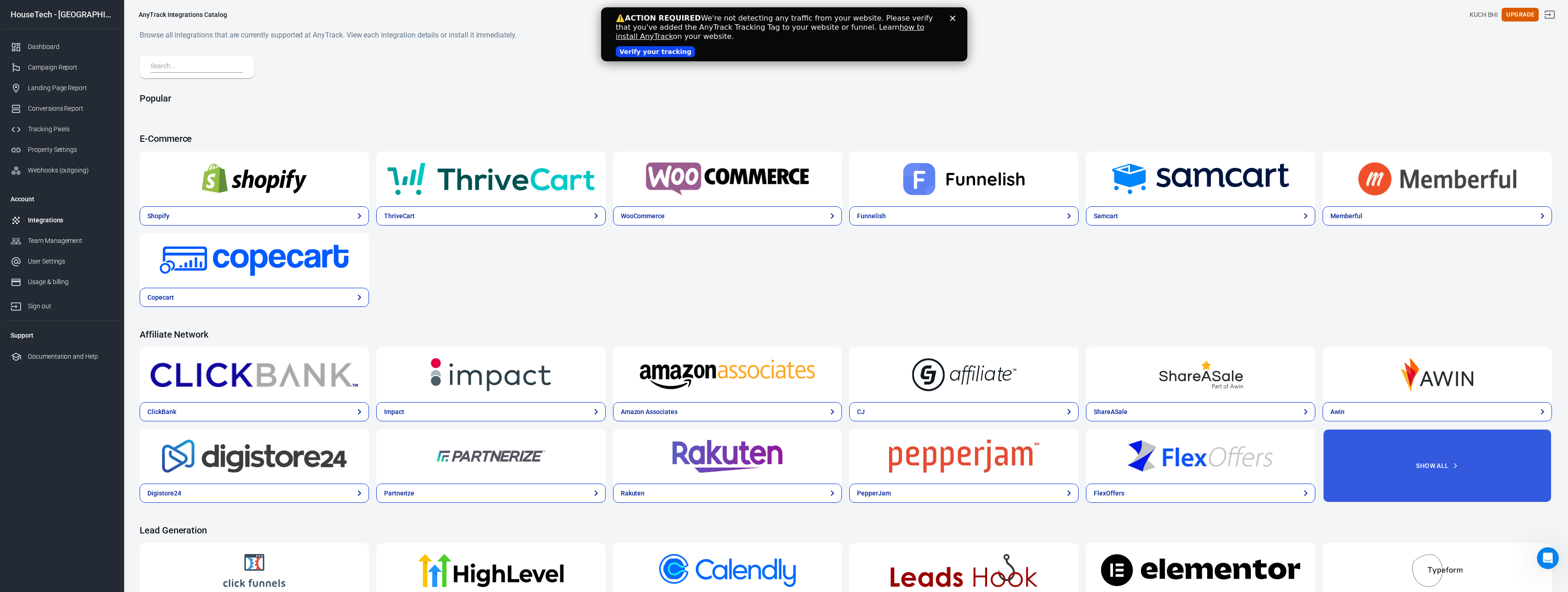
click at [751, 181] on img at bounding box center [727, 179] width 207 height 33
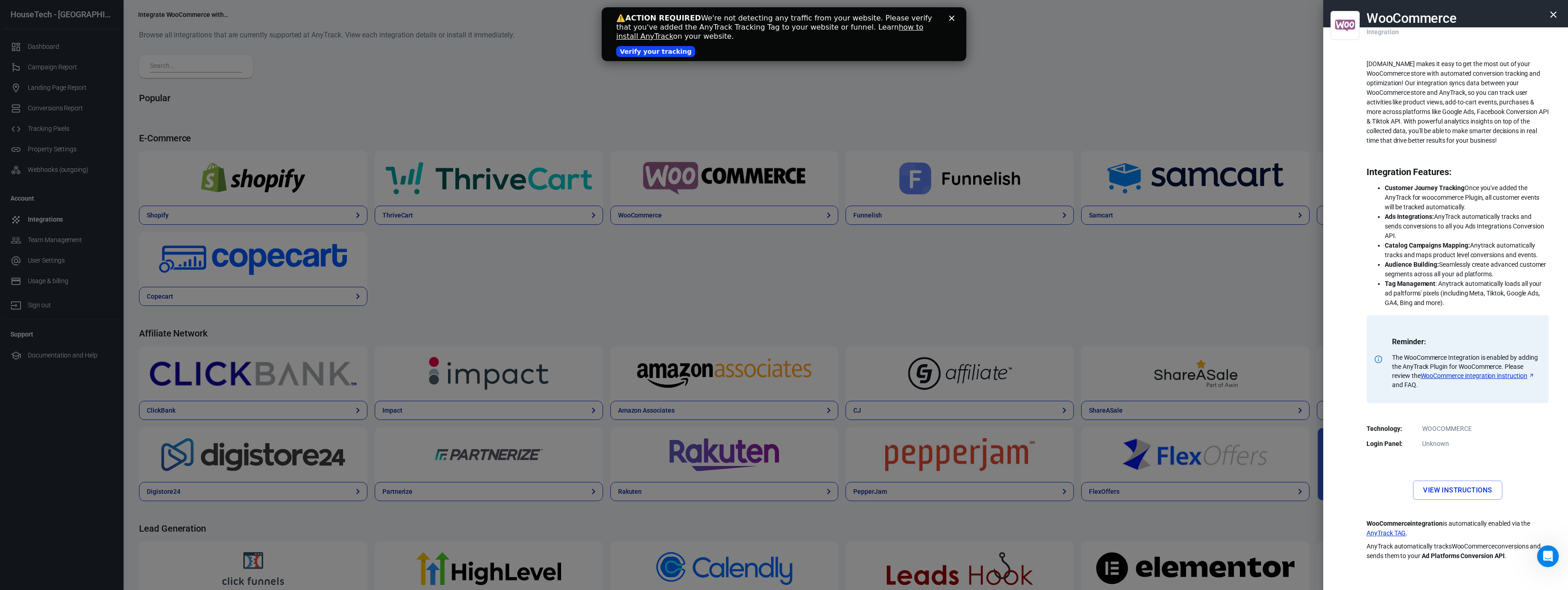
click at [254, 161] on div at bounding box center [784, 295] width 1568 height 590
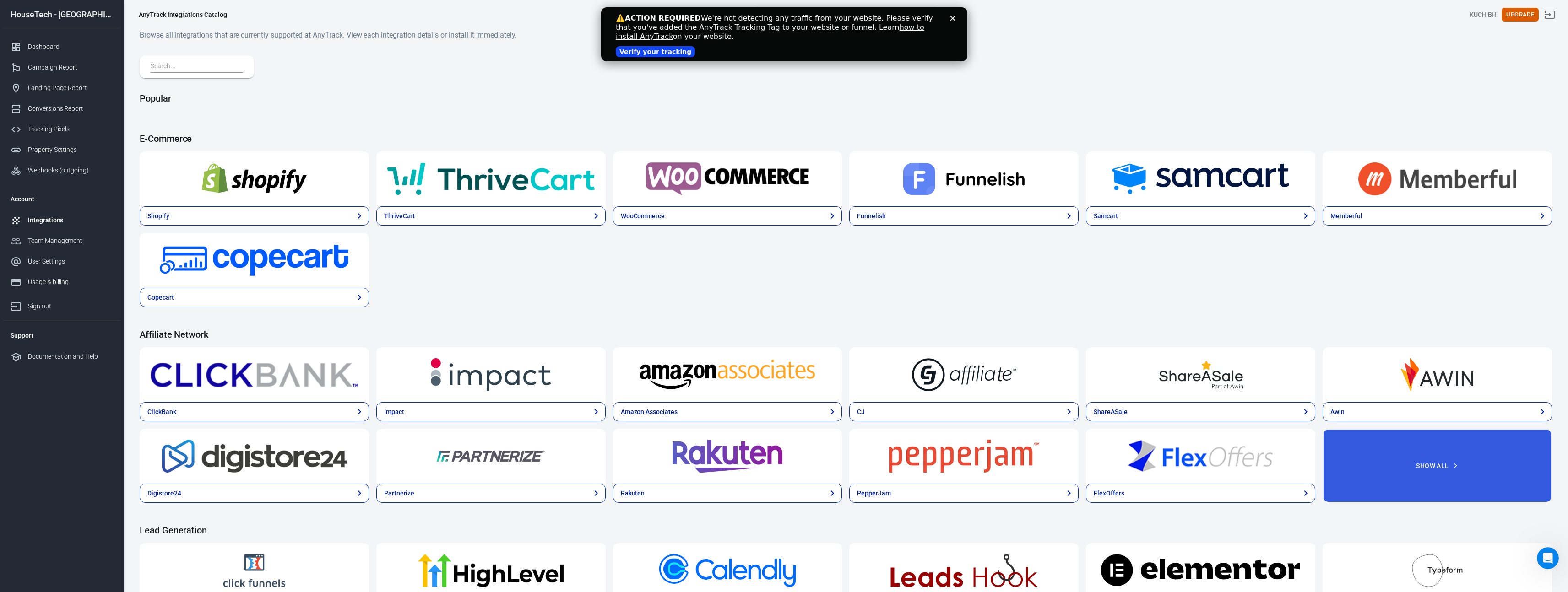
click at [263, 172] on img at bounding box center [254, 179] width 207 height 33
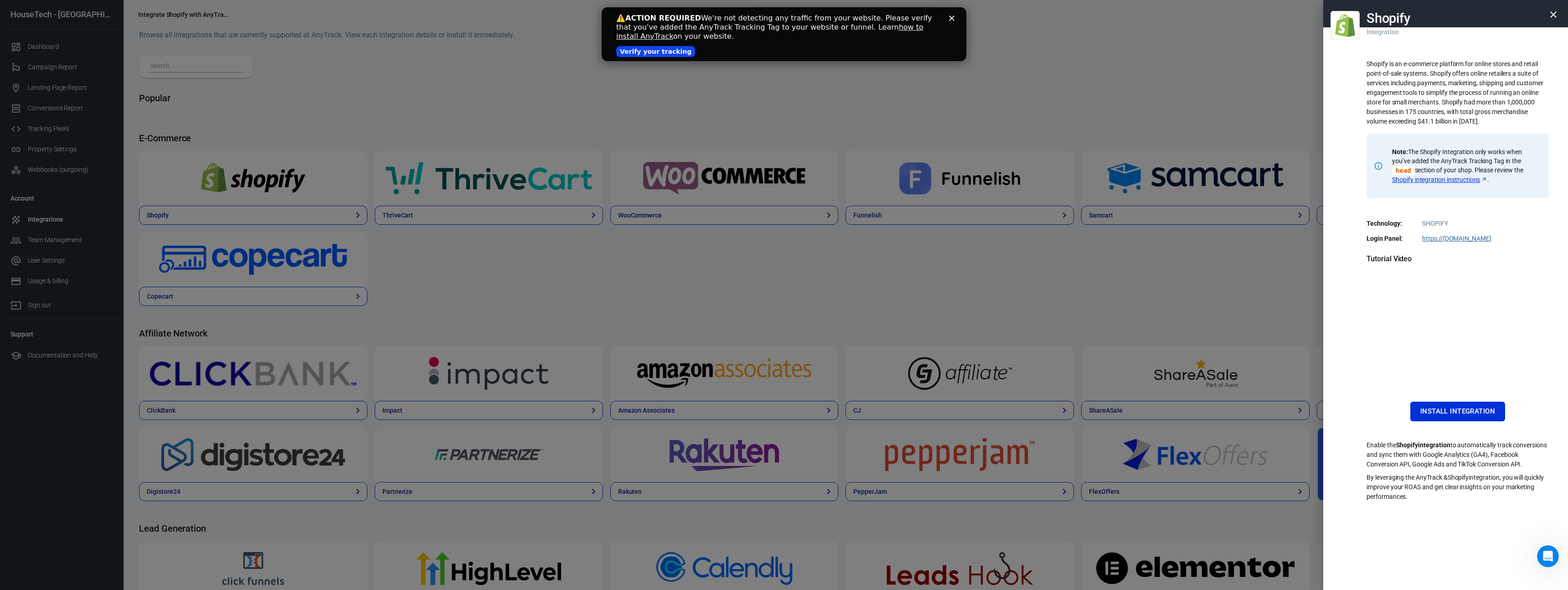
click at [683, 164] on div at bounding box center [784, 295] width 1568 height 590
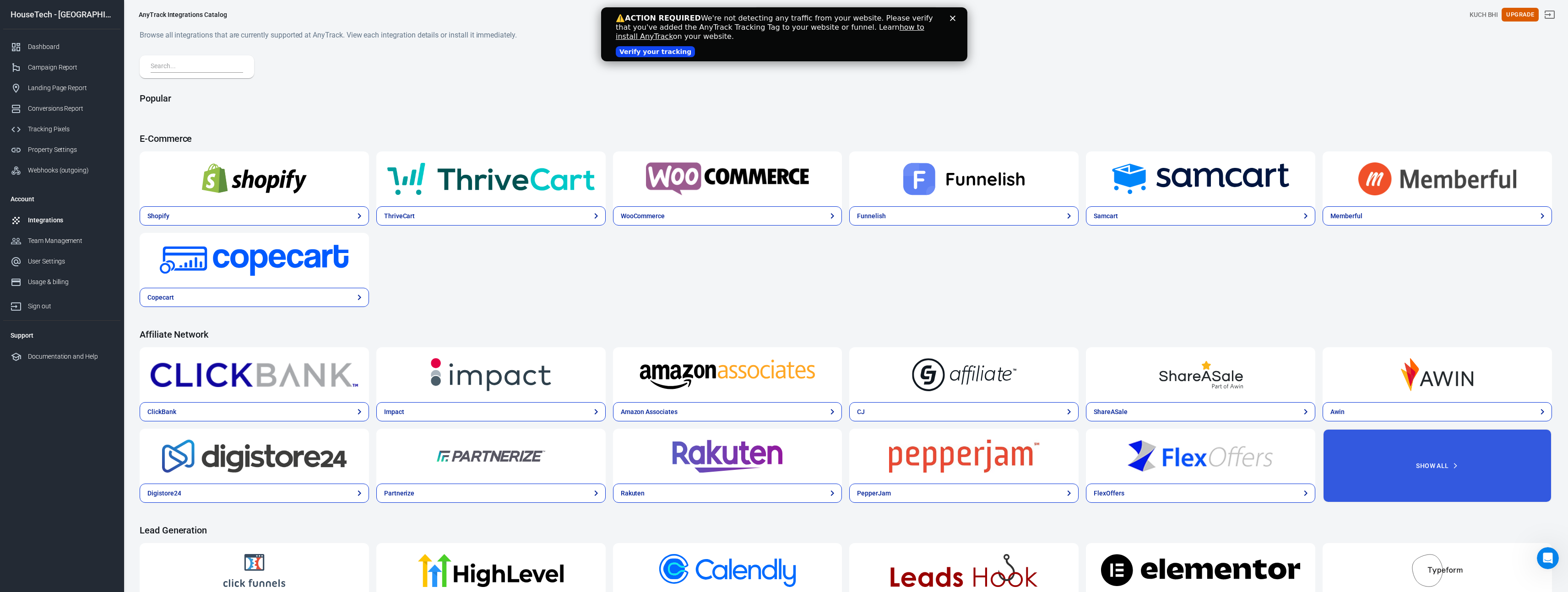
click at [707, 181] on img at bounding box center [727, 179] width 207 height 33
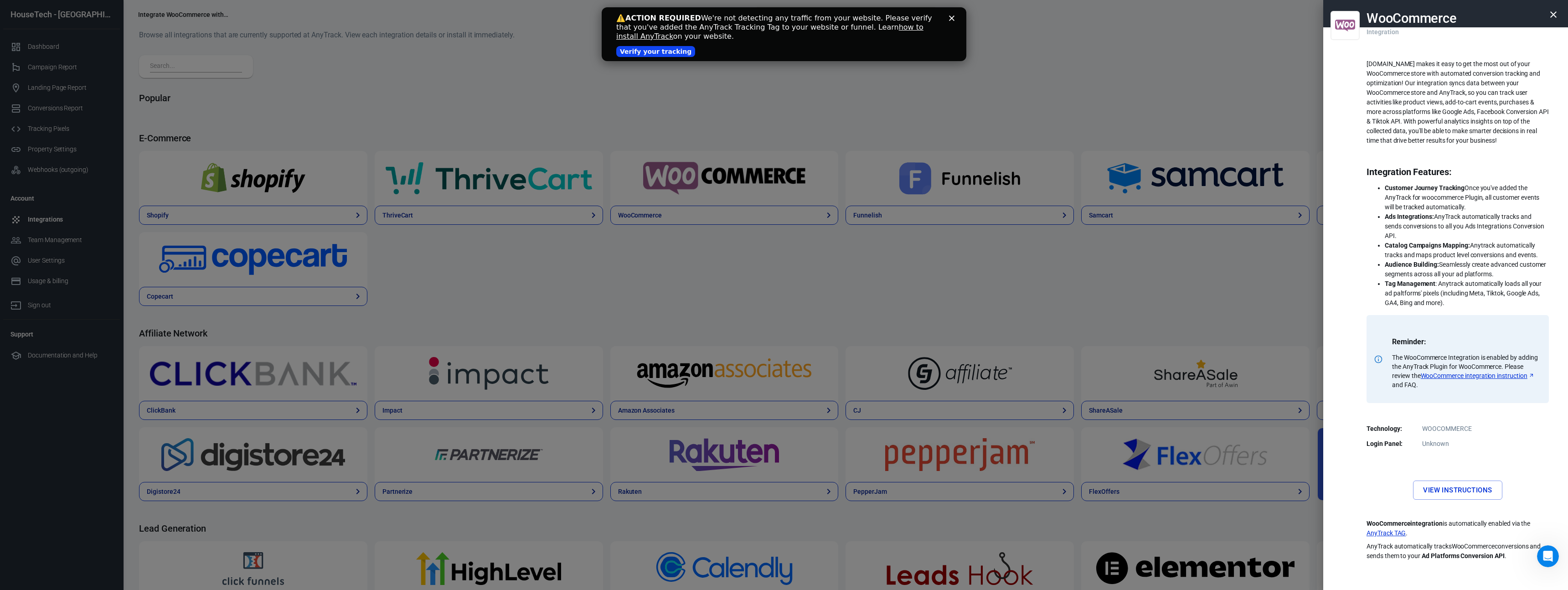
click at [1368, 68] on p "AnyTrack.io makes it easy to get the most out of your WooCommerce store with au…" at bounding box center [1458, 102] width 183 height 86
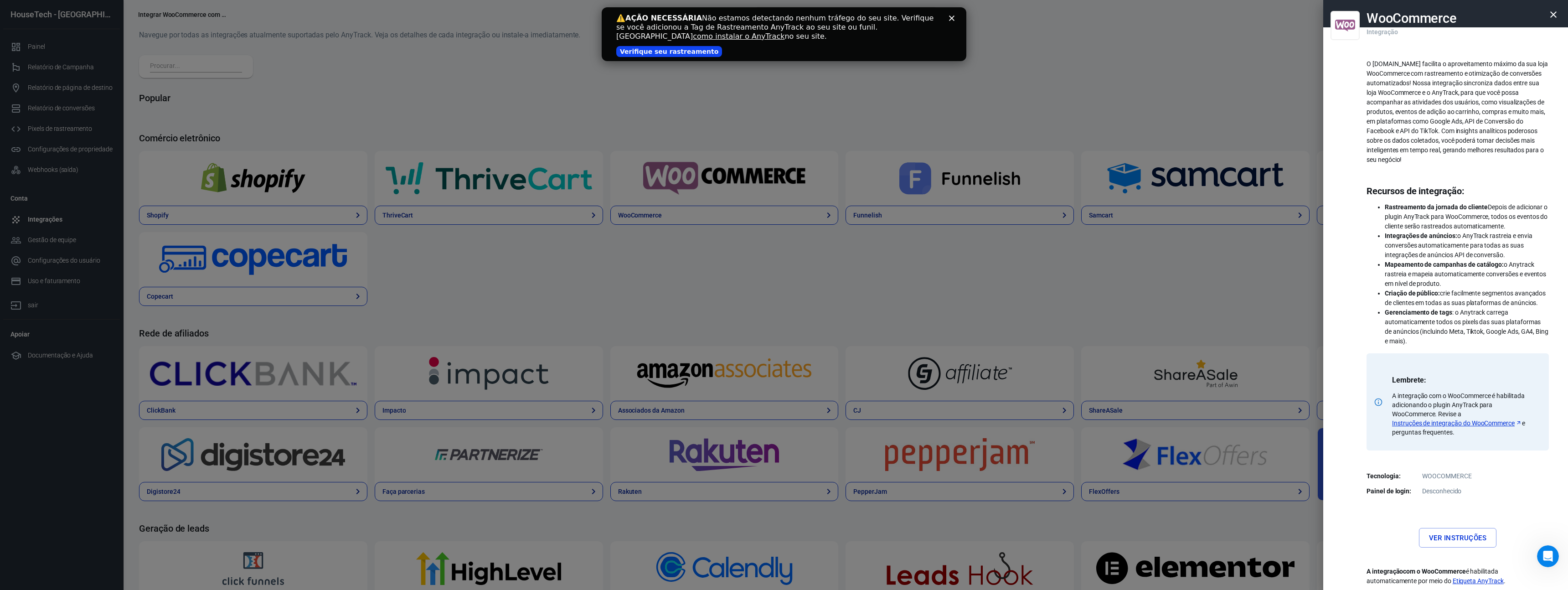
click at [1368, 63] on font "O AnyTrack.io facilita o aproveitamento máximo da sua loja WooCommerce com rast…" at bounding box center [1457, 111] width 181 height 103
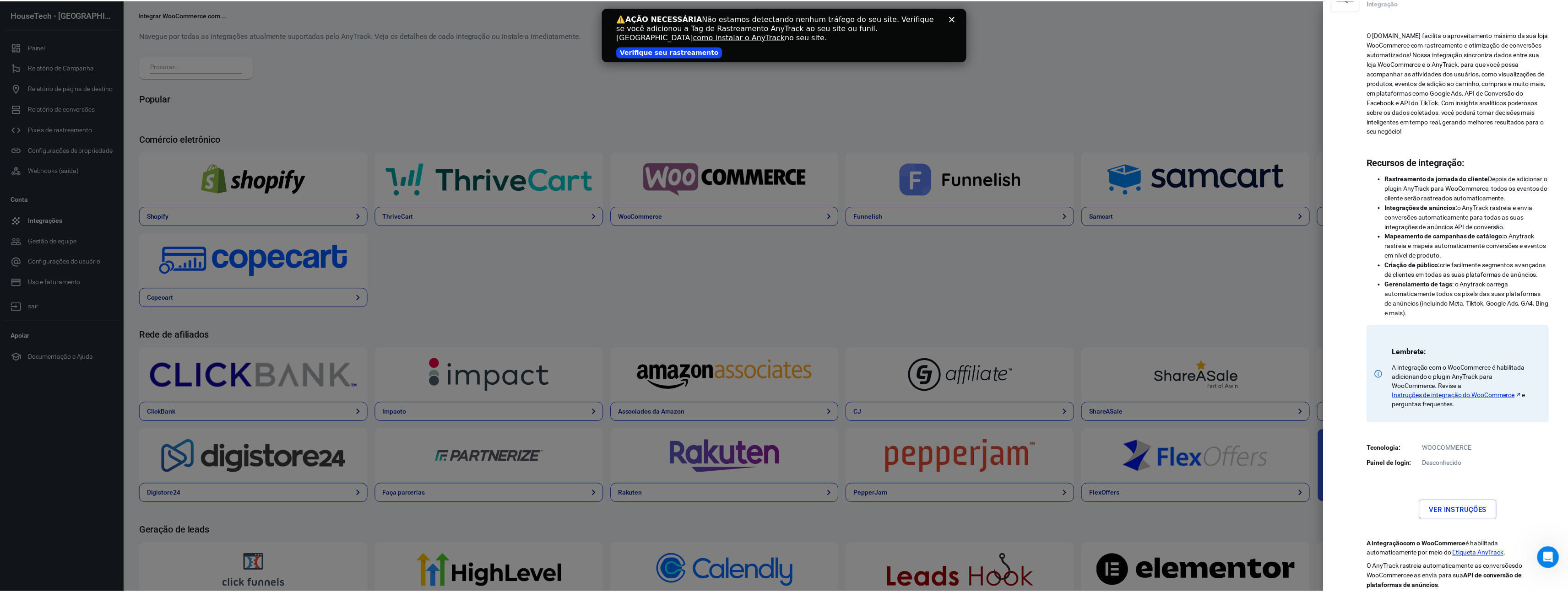
scroll to position [35, 0]
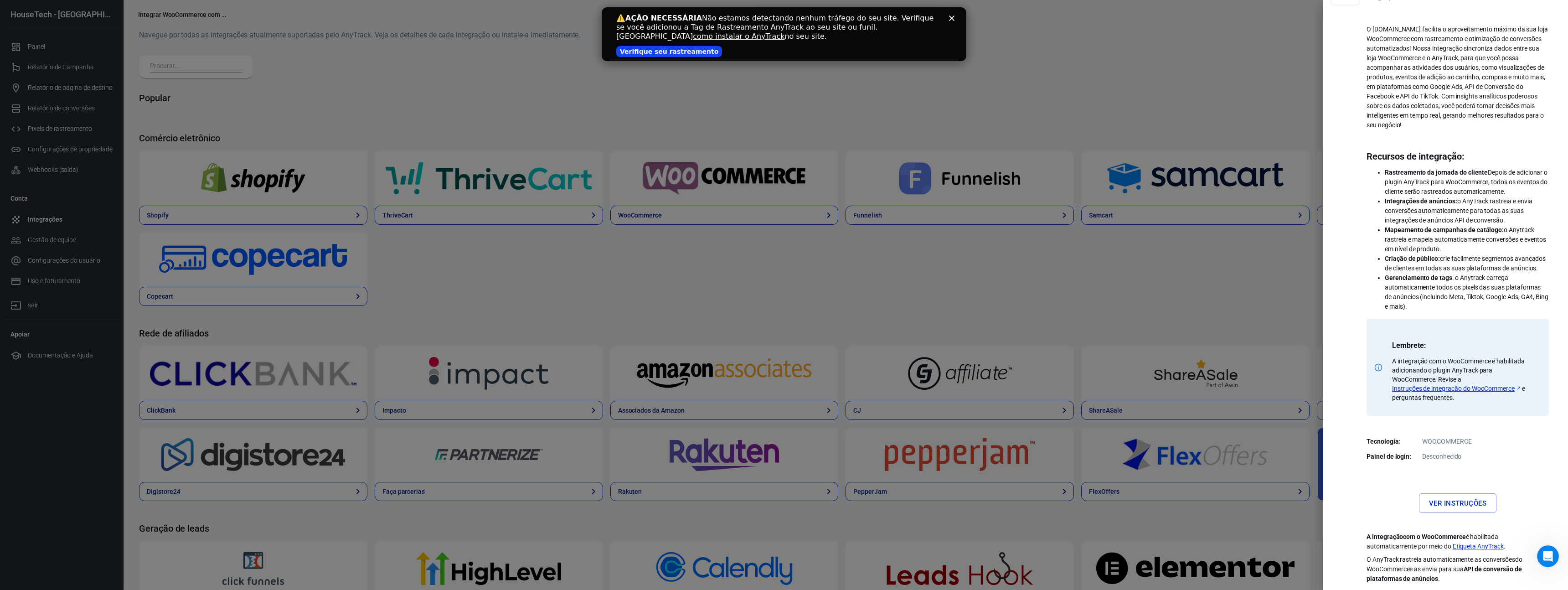
click at [917, 271] on div at bounding box center [784, 295] width 1568 height 590
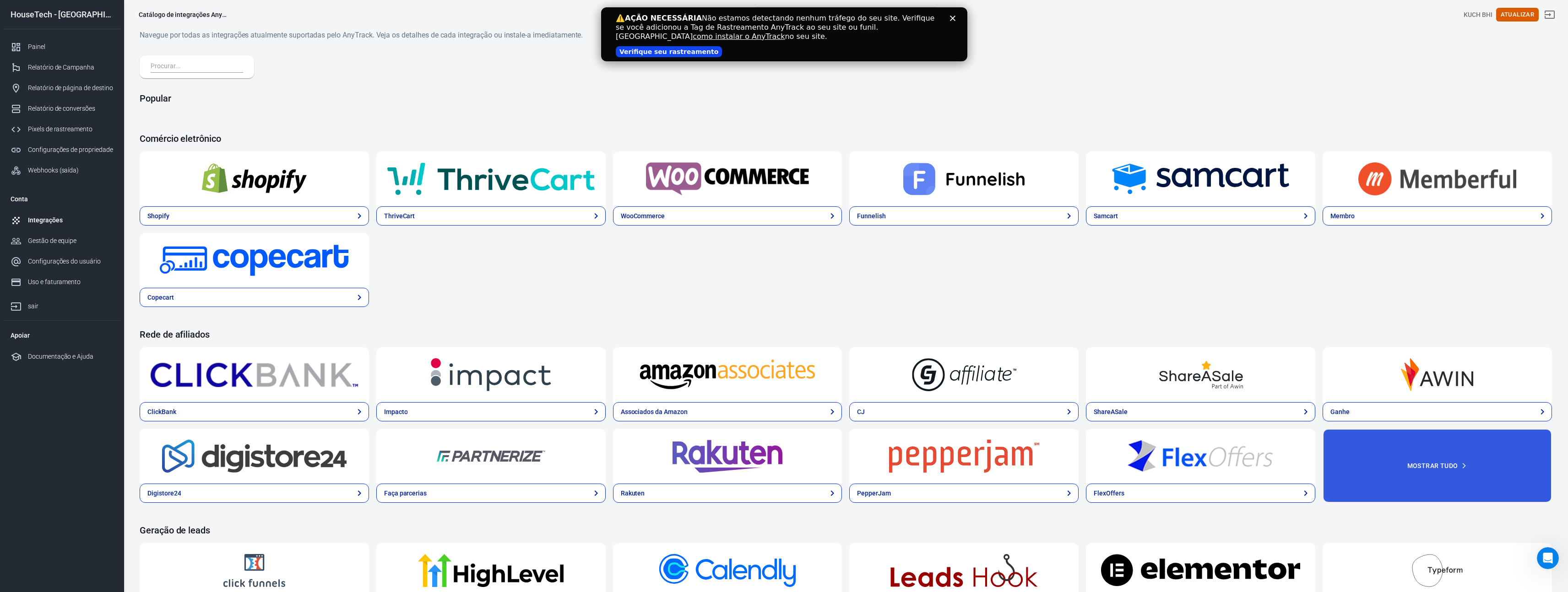
click at [287, 186] on img at bounding box center [254, 179] width 207 height 33
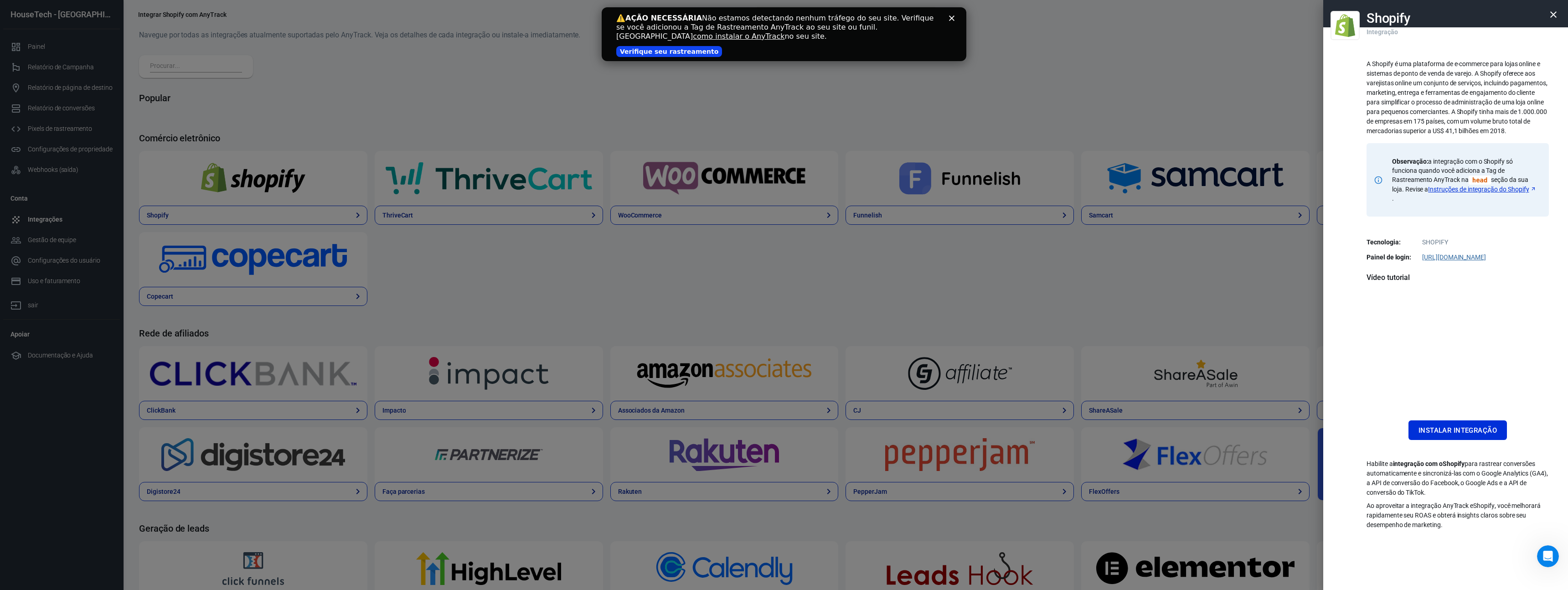
click at [867, 275] on div at bounding box center [784, 295] width 1568 height 590
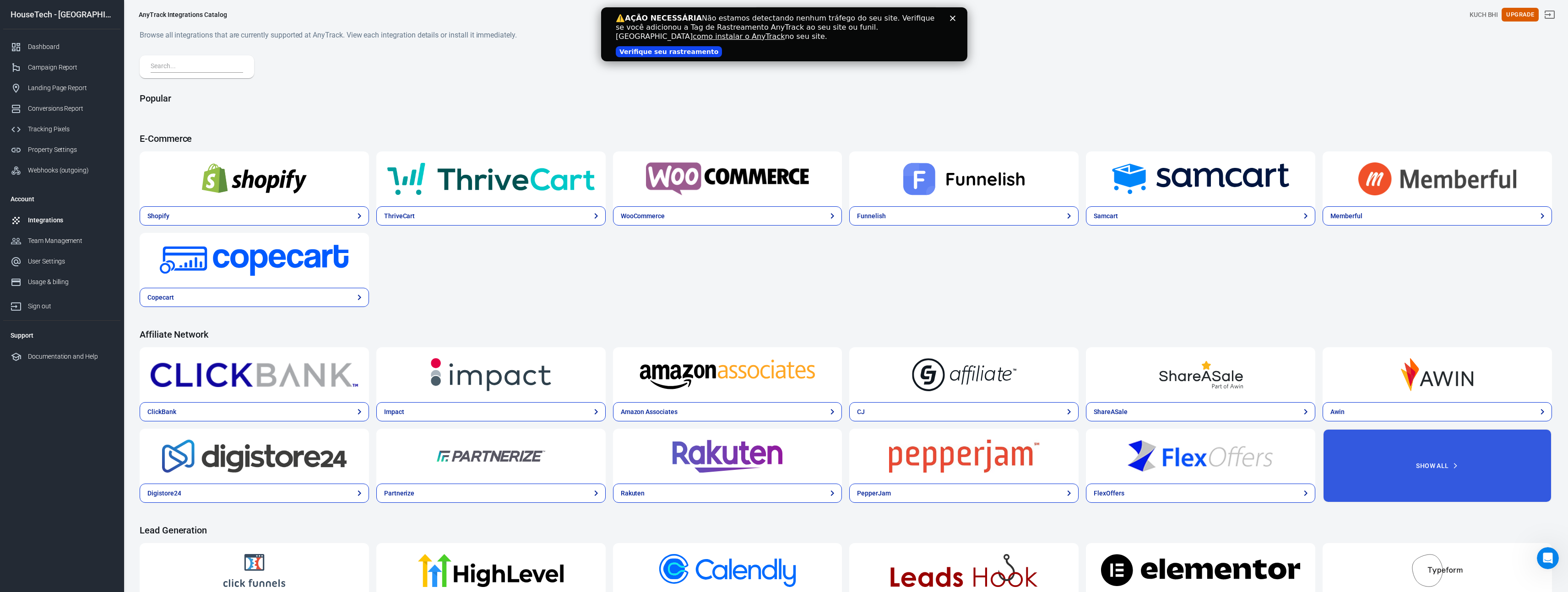
click at [301, 185] on img at bounding box center [254, 179] width 207 height 33
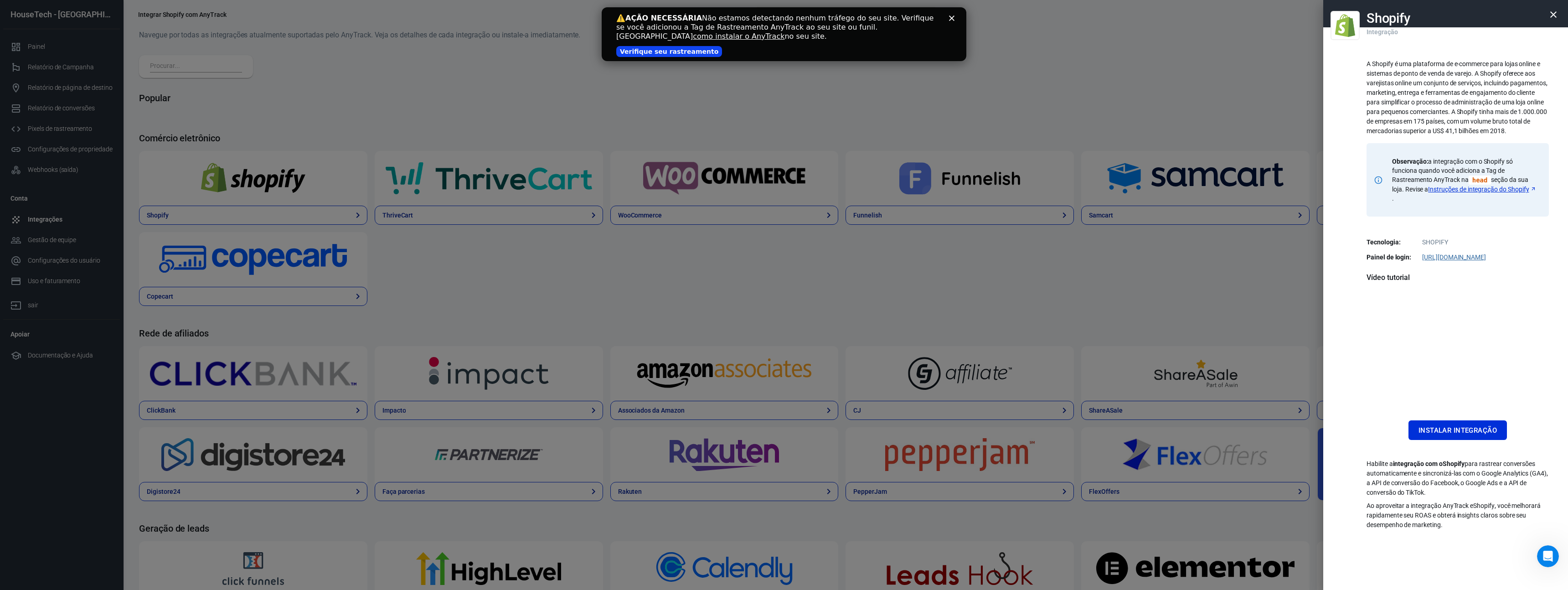
click at [103, 119] on div at bounding box center [784, 295] width 1568 height 590
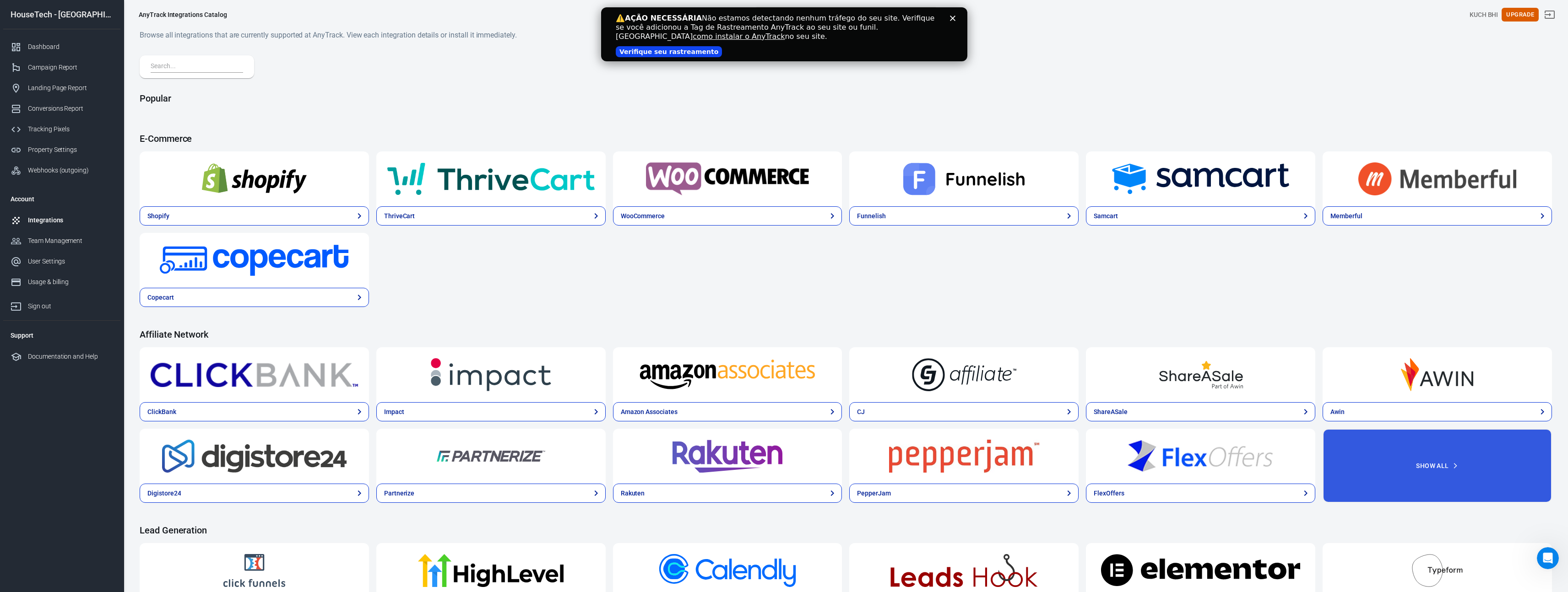
click at [187, 70] on input "text" at bounding box center [194, 67] width 89 height 12
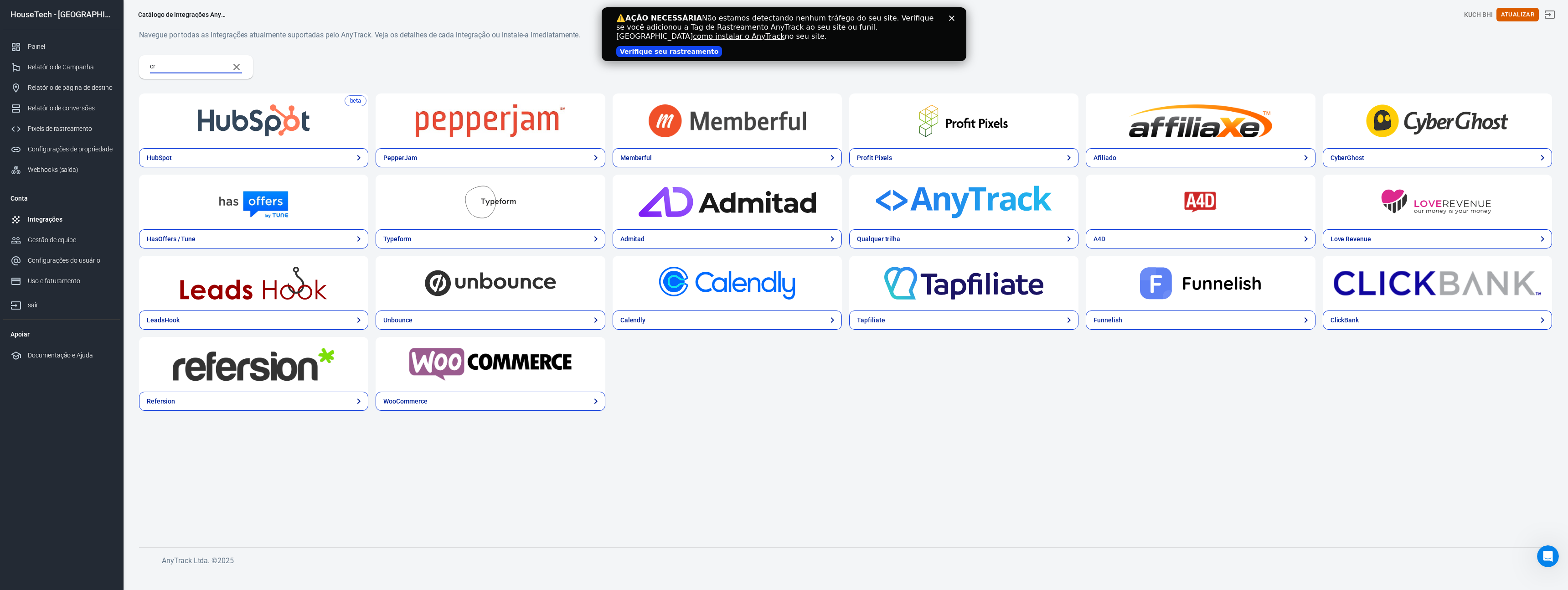
type input "c"
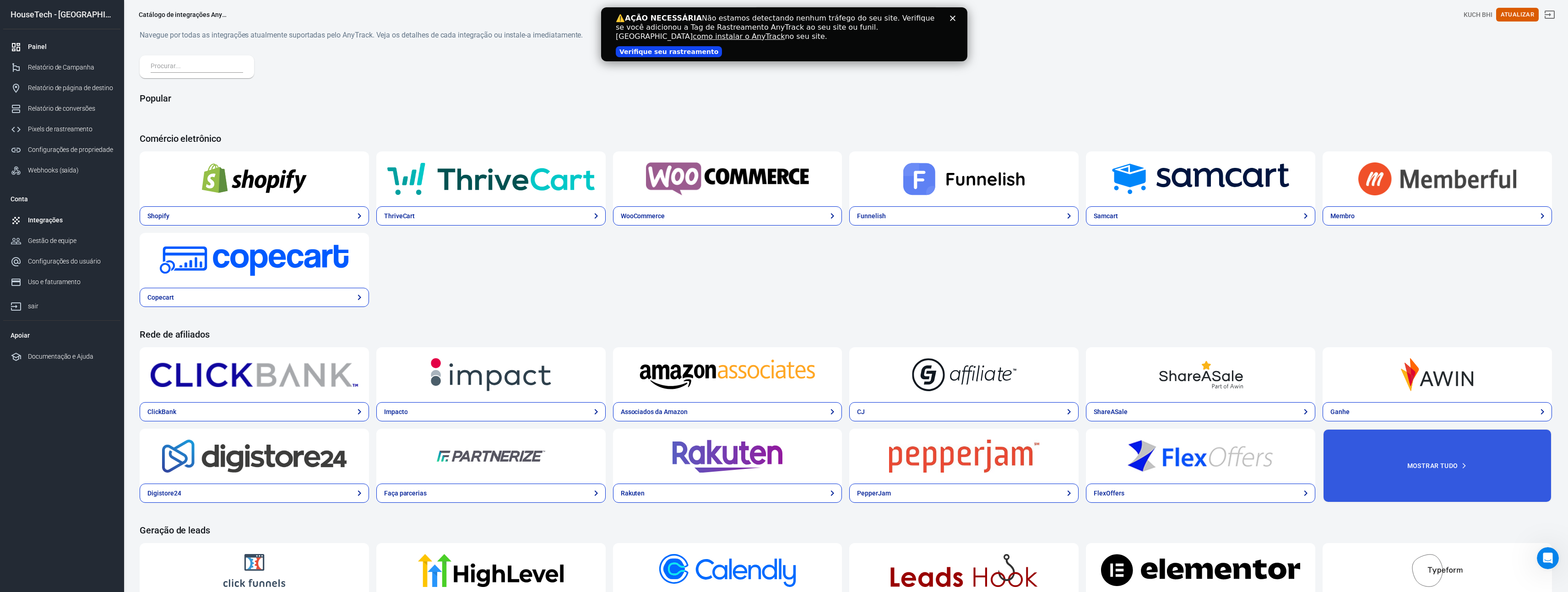
click at [92, 43] on div "Painel" at bounding box center [70, 47] width 85 height 10
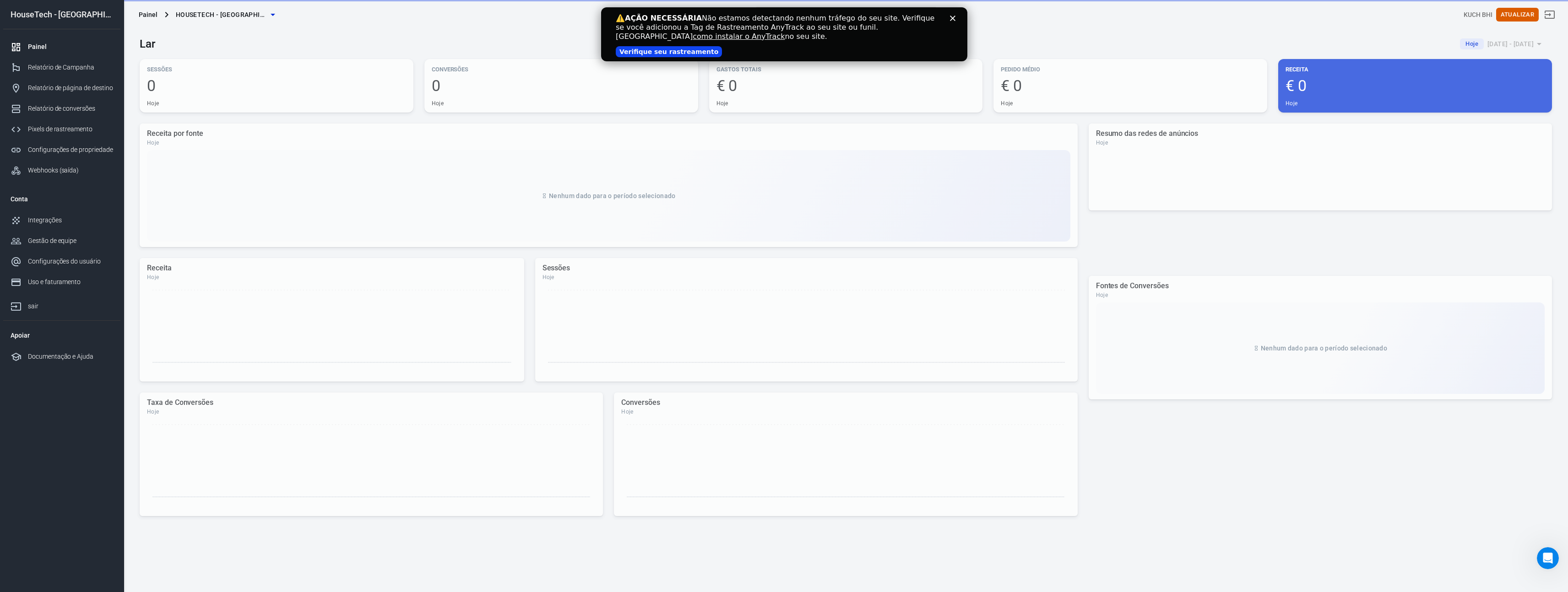
click at [229, 20] on span "HouseTech - Reino Unido" at bounding box center [222, 15] width 92 height 12
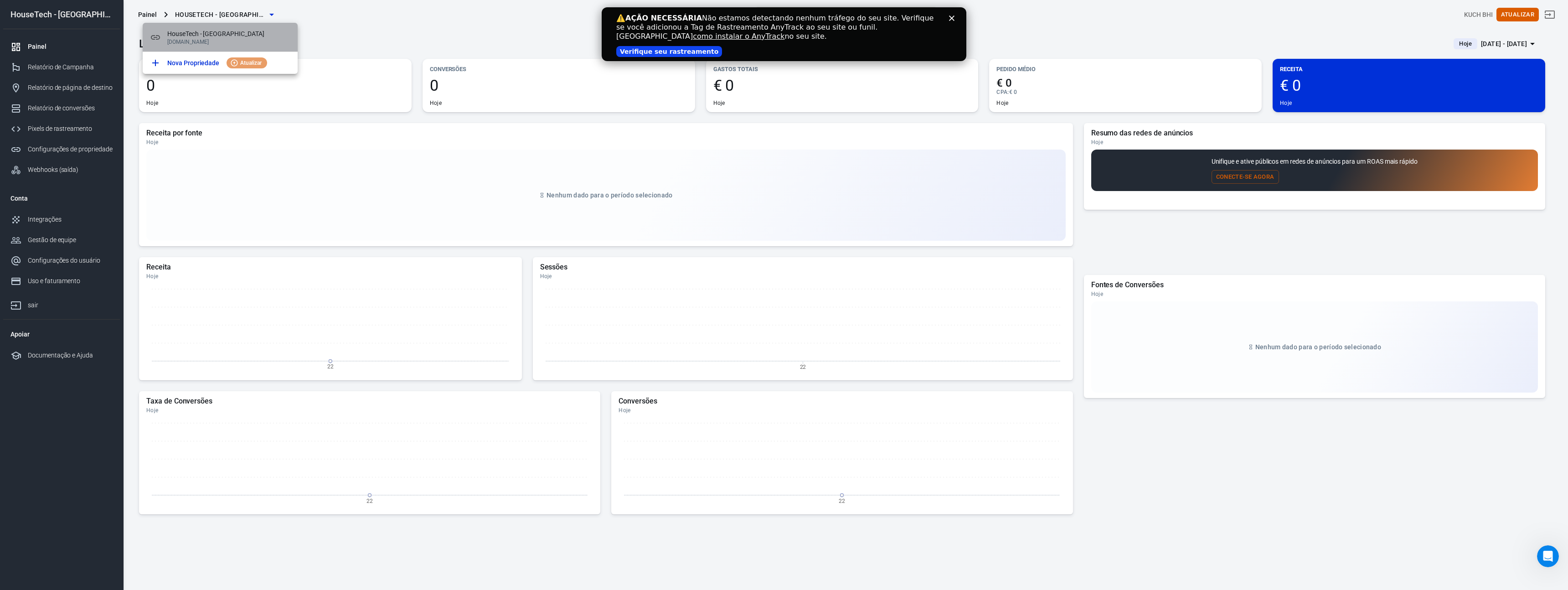
click at [219, 42] on p "[DOMAIN_NAME]" at bounding box center [229, 42] width 123 height 6
click at [214, 39] on p "[DOMAIN_NAME]" at bounding box center [229, 42] width 123 height 6
click at [957, 21] on div "⚠️ AÇÃO NECESSÁRIA Não estamos detectando nenhum tráfego do seu site. Verifique…" at bounding box center [783, 34] width 365 height 46
click at [954, 21] on div "Fechar" at bounding box center [953, 18] width 9 height 5
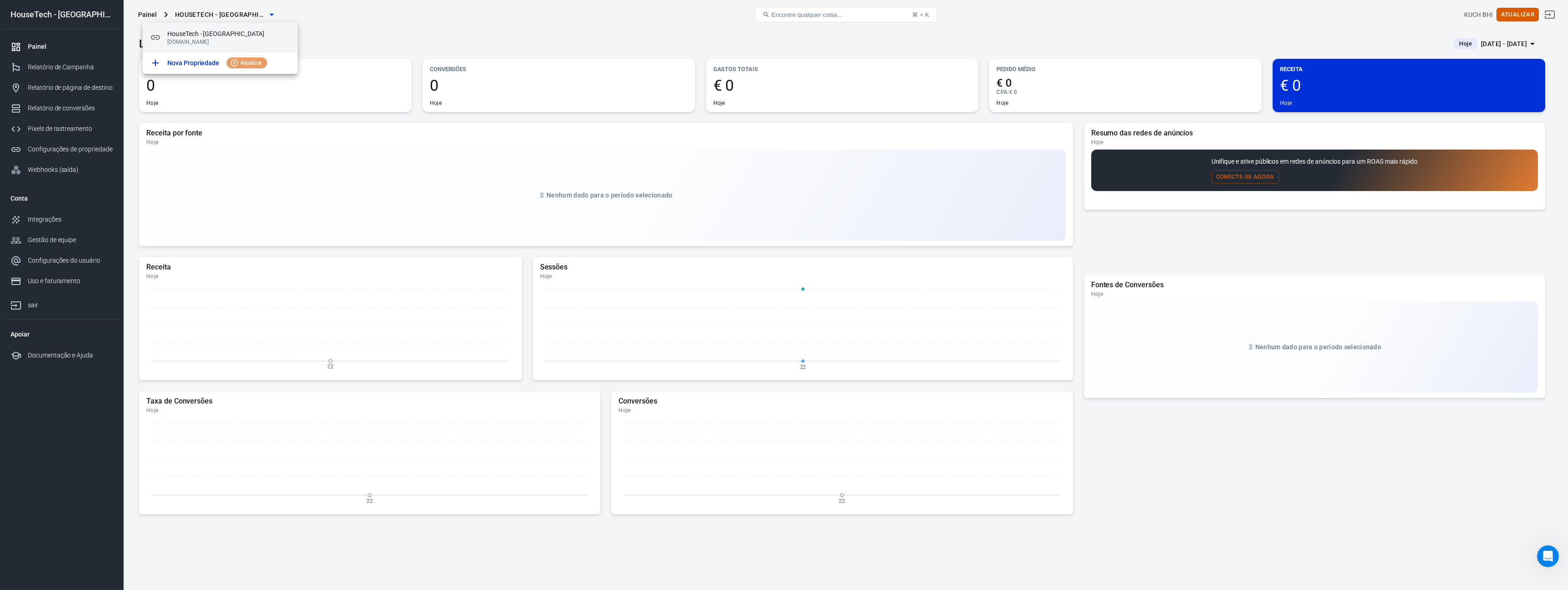
click at [255, 29] on span "HouseTech - Reino Unido" at bounding box center [229, 34] width 123 height 10
click at [194, 30] on font "HouseTech - Reino Unido" at bounding box center [216, 33] width 97 height 7
click at [54, 138] on div at bounding box center [784, 295] width 1568 height 590
click at [55, 135] on link "Pixels de rastreamento" at bounding box center [61, 129] width 117 height 21
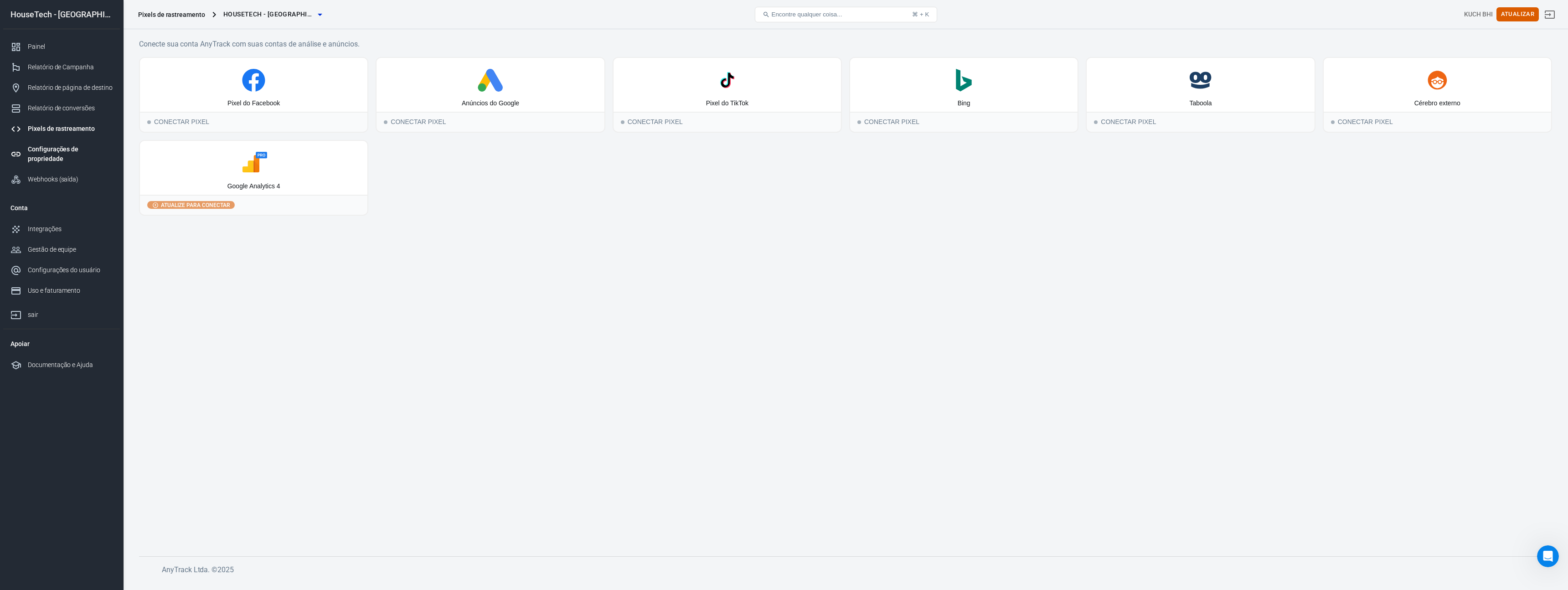
click at [79, 149] on div "Configurações de propriedade" at bounding box center [70, 153] width 85 height 19
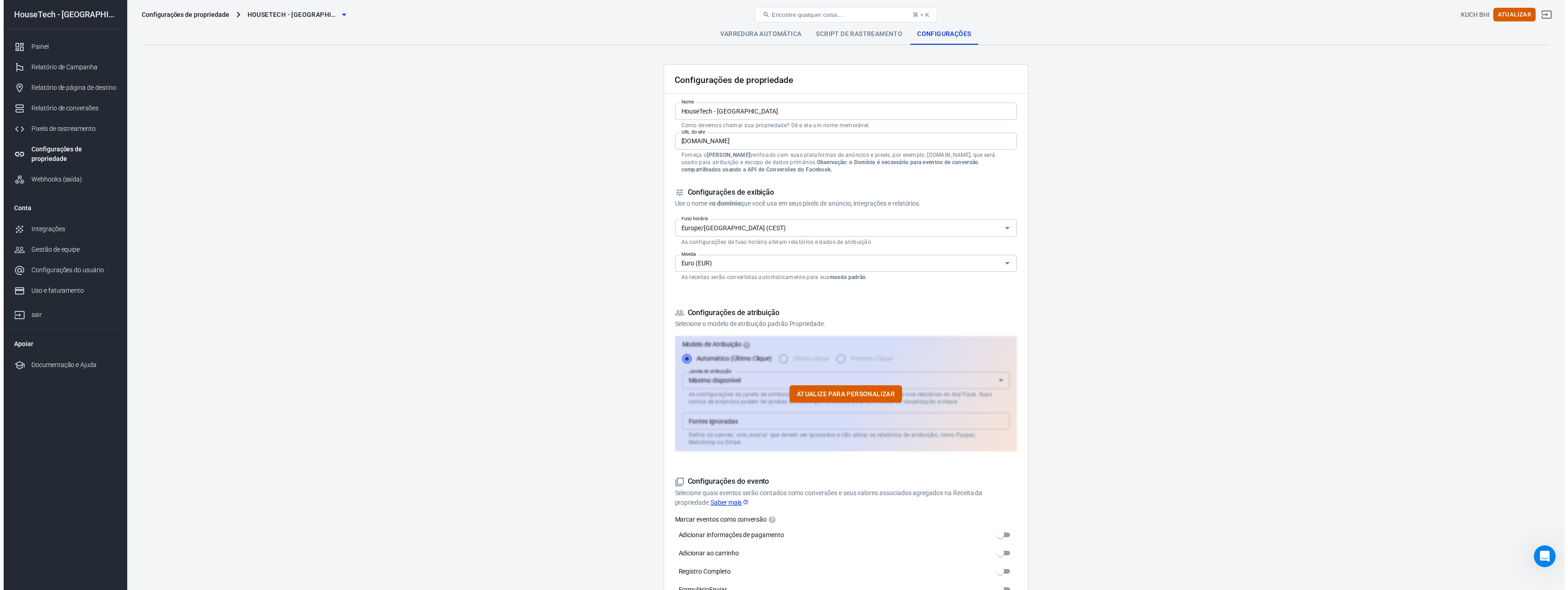
scroll to position [225, 0]
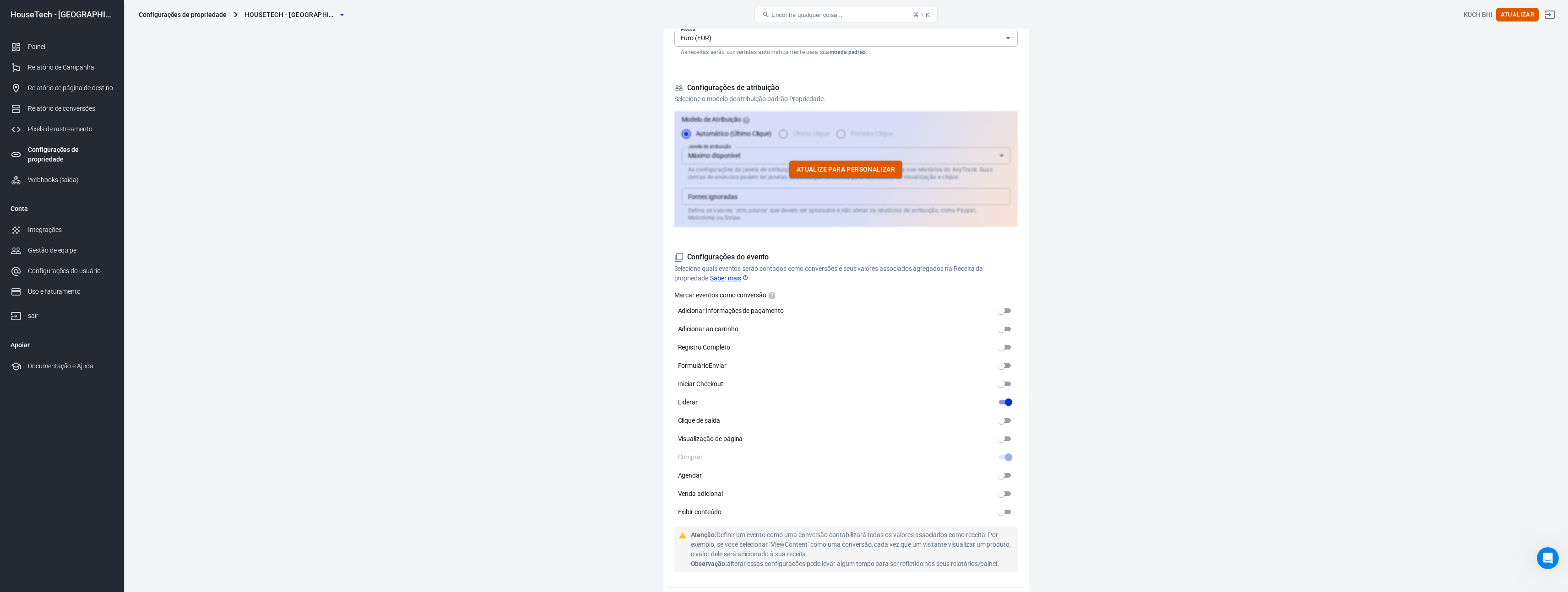
click at [845, 166] on font "Atualize para personalizar" at bounding box center [845, 169] width 98 height 7
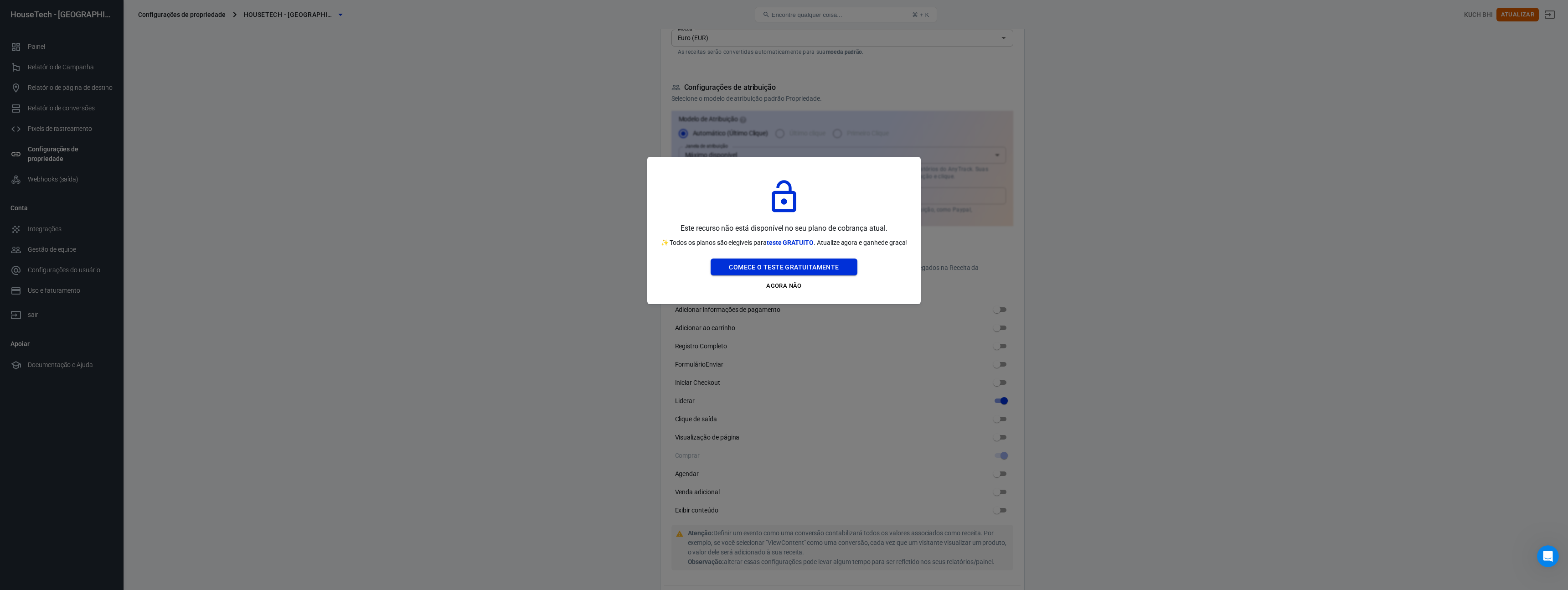
click at [778, 276] on button "Comece o teste gratuitamente" at bounding box center [783, 267] width 146 height 17
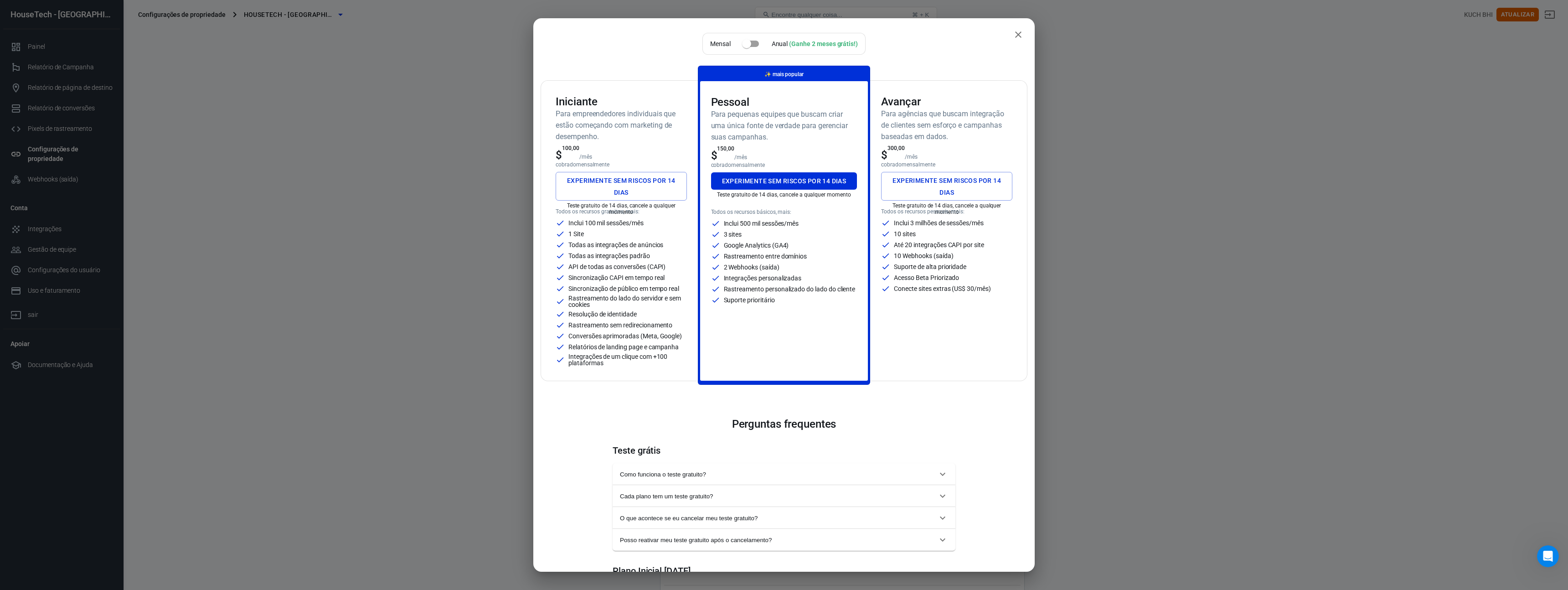
click at [776, 244] on font "Google Analytics (GA4)" at bounding box center [756, 245] width 65 height 7
click at [782, 183] on font "Experimente sem riscos por 14 dias" at bounding box center [784, 181] width 124 height 7
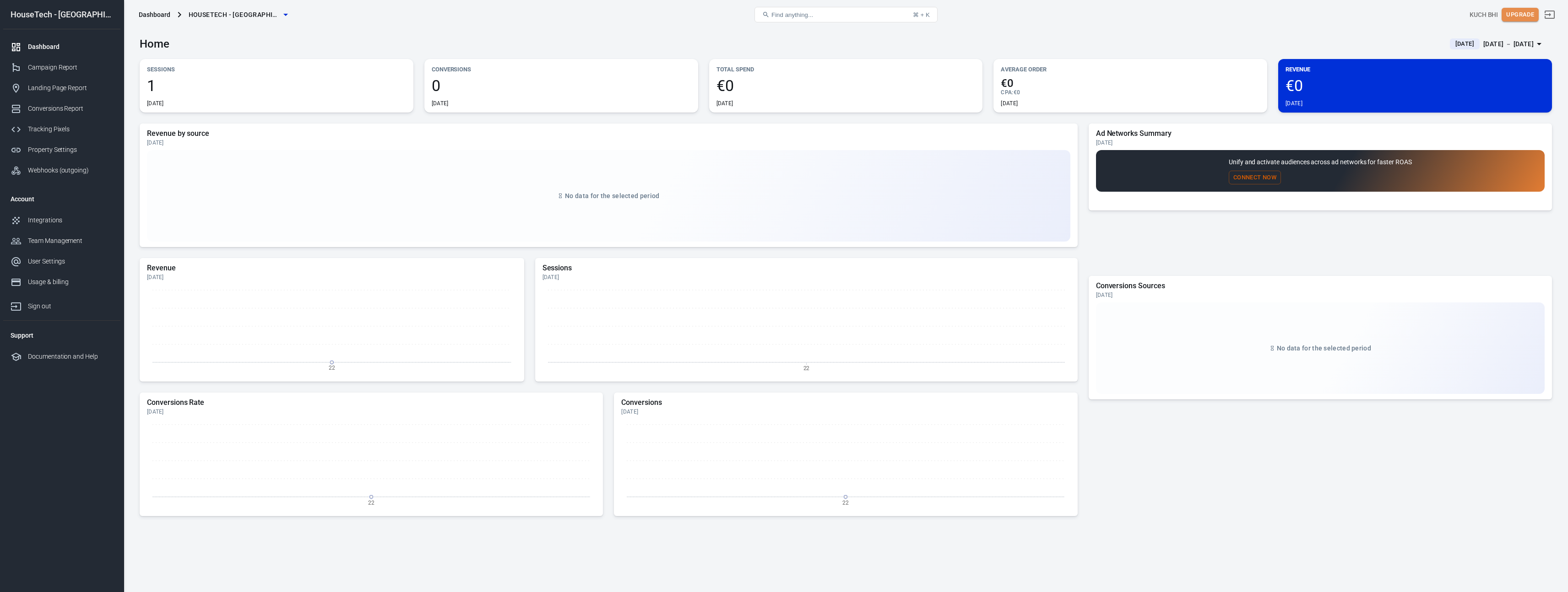
click at [1525, 18] on button "Upgrade" at bounding box center [1520, 15] width 37 height 14
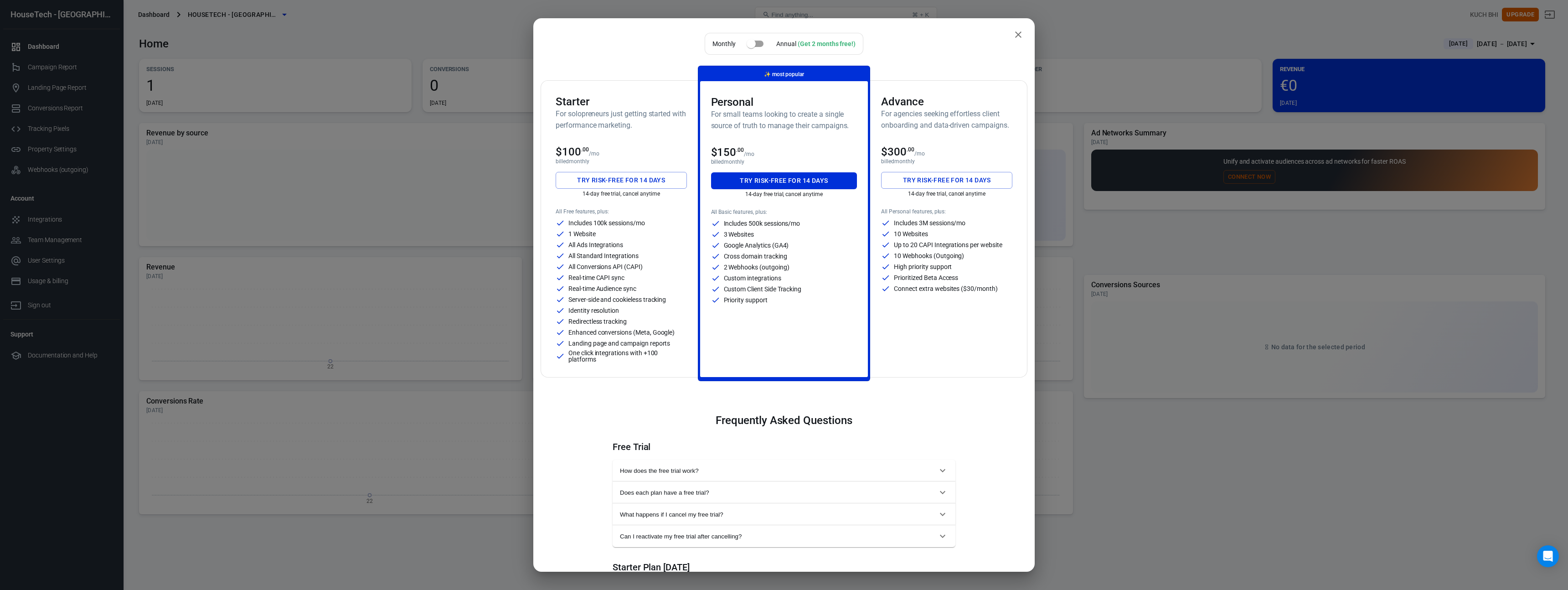
click at [773, 288] on p "Custom Client Side Tracking" at bounding box center [763, 289] width 78 height 6
click at [796, 185] on button "Try risk-free for 14 days" at bounding box center [784, 181] width 146 height 17
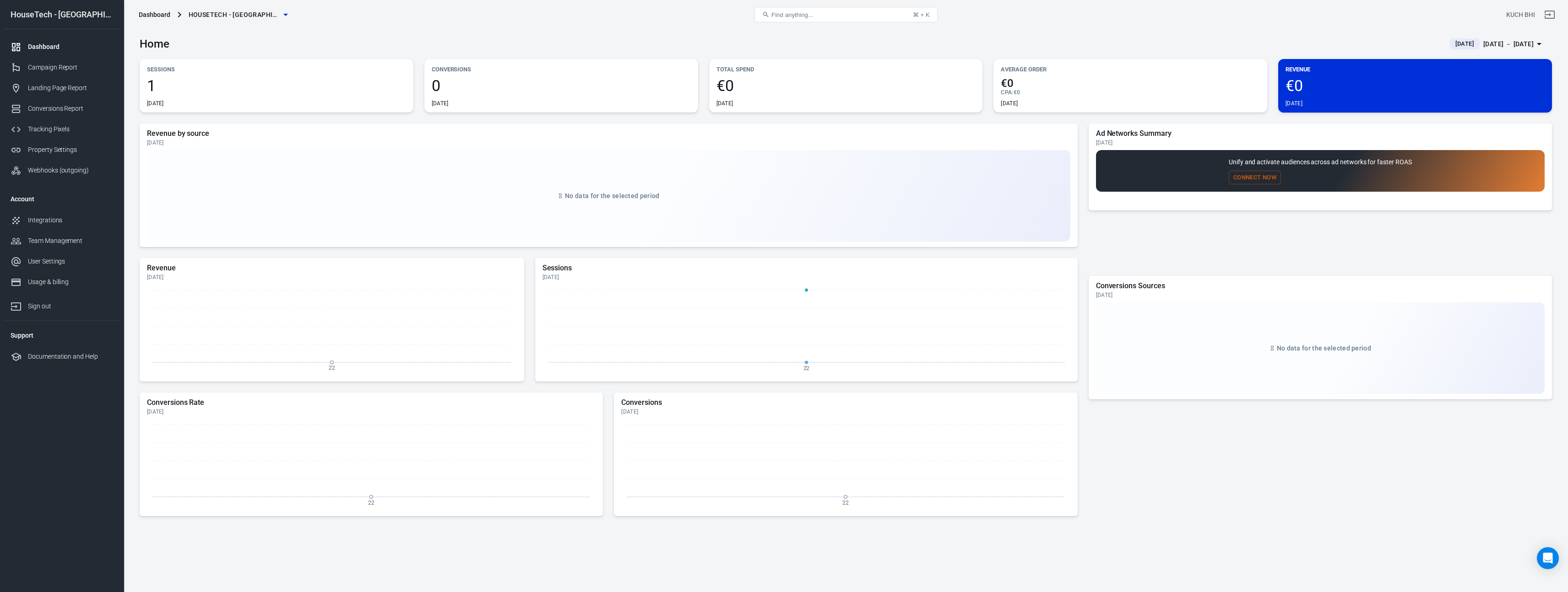
click at [231, 19] on span "HouseTech - [GEOGRAPHIC_DATA]" at bounding box center [235, 15] width 92 height 12
click at [206, 41] on p "[DOMAIN_NAME]" at bounding box center [227, 42] width 123 height 6
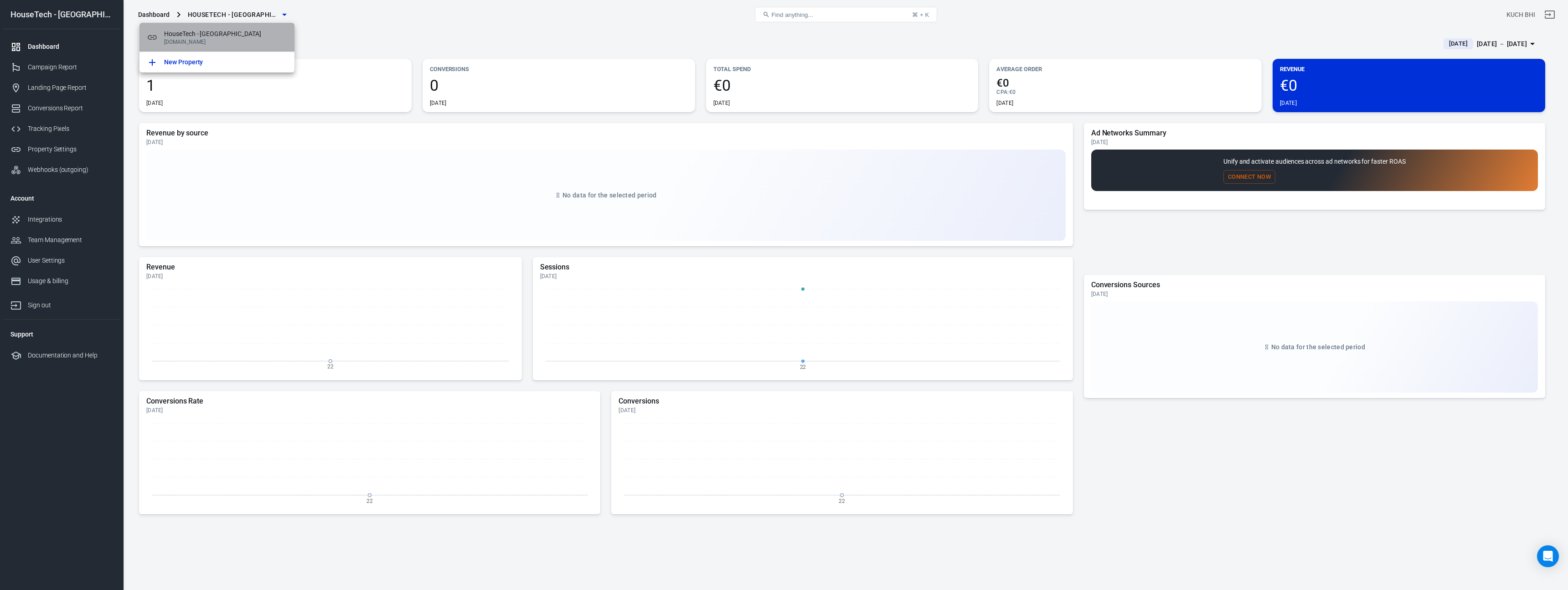
click at [219, 35] on span "HouseTech - [GEOGRAPHIC_DATA]" at bounding box center [226, 34] width 123 height 10
drag, startPoint x: 186, startPoint y: 43, endPoint x: 177, endPoint y: 43, distance: 9.0
click at [186, 43] on p "[DOMAIN_NAME]" at bounding box center [226, 42] width 123 height 6
click at [175, 43] on p "[DOMAIN_NAME]" at bounding box center [226, 42] width 123 height 6
click at [152, 40] on icon at bounding box center [152, 37] width 11 height 11
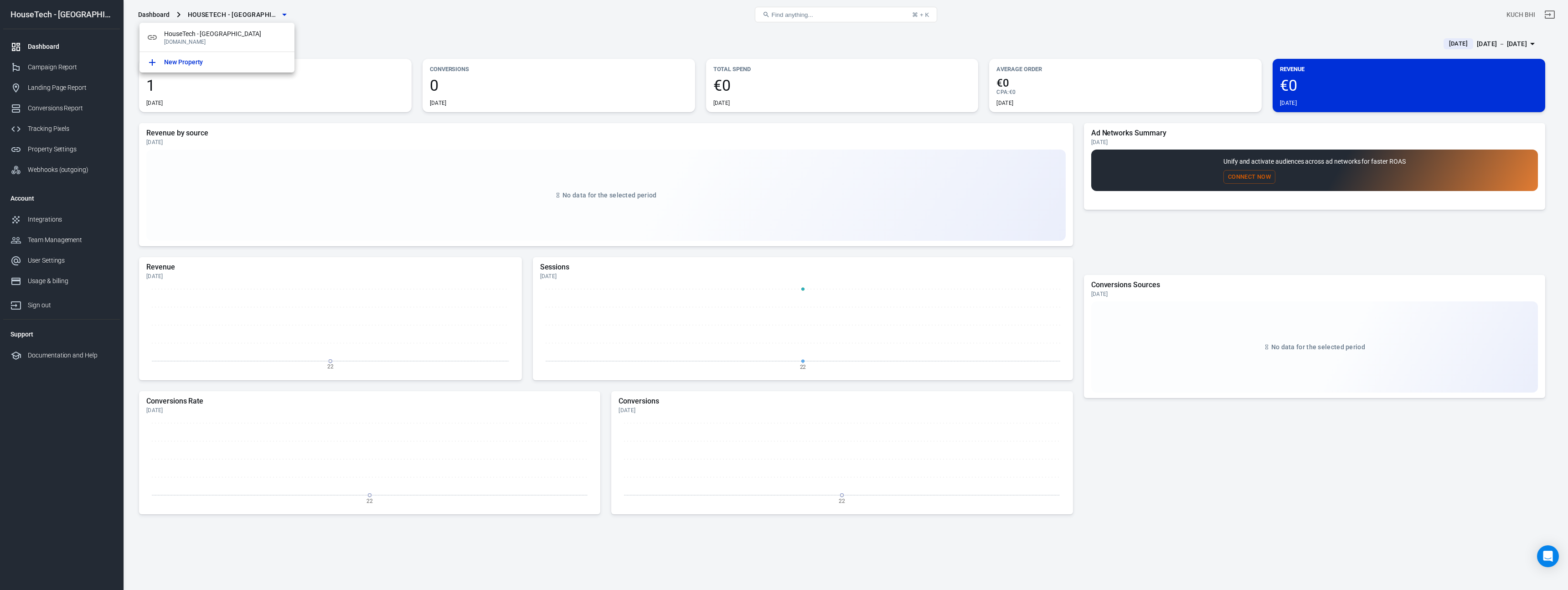
click at [352, 43] on div at bounding box center [784, 295] width 1568 height 590
click at [205, 15] on span "HouseTech - [GEOGRAPHIC_DATA]" at bounding box center [234, 15] width 91 height 12
click at [202, 32] on span "HouseTech - [GEOGRAPHIC_DATA]" at bounding box center [226, 34] width 123 height 10
click at [321, 23] on div at bounding box center [784, 295] width 1568 height 590
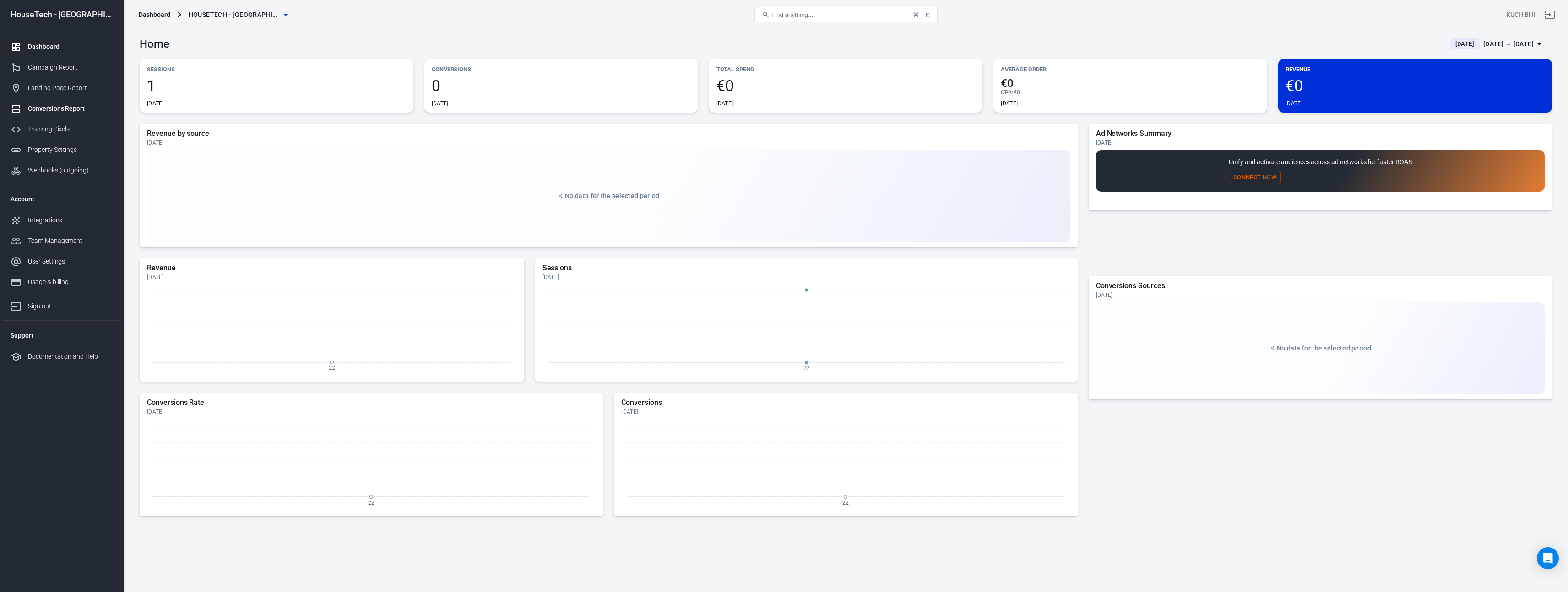
click at [72, 102] on link "Conversions Report" at bounding box center [62, 109] width 117 height 21
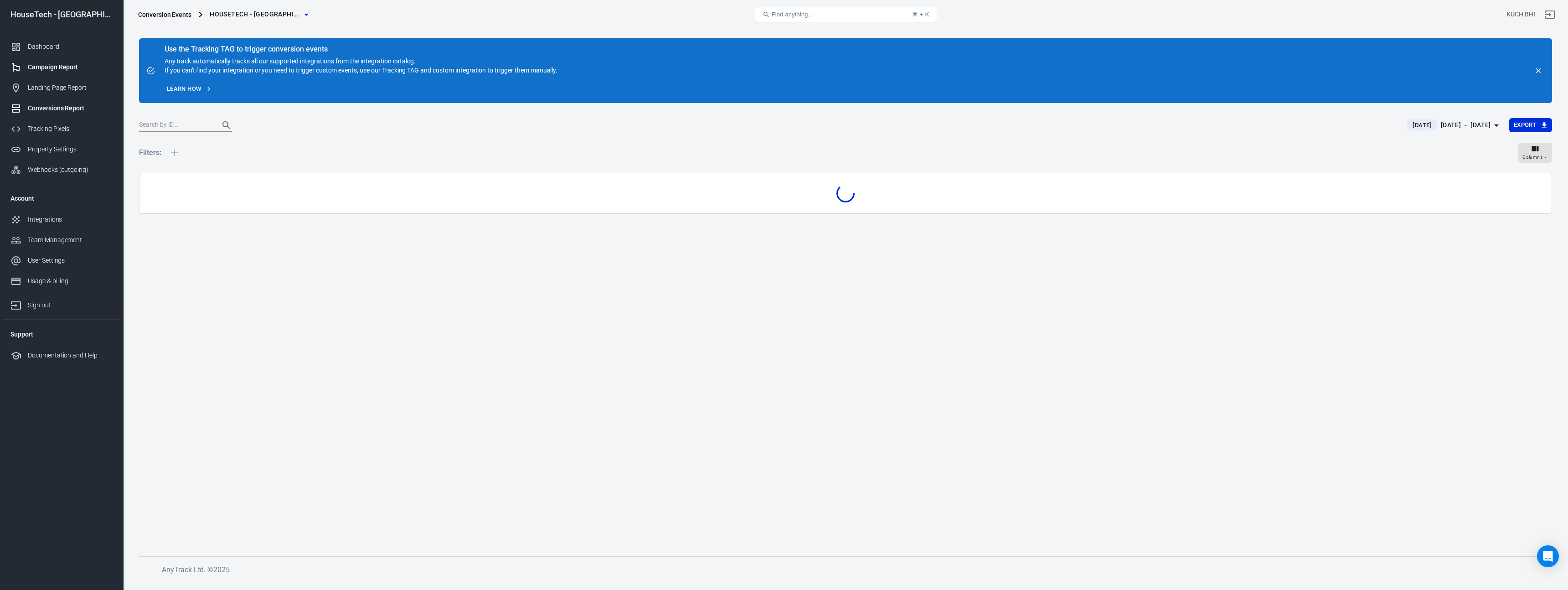
click at [75, 63] on div "Campaign Report" at bounding box center [70, 68] width 85 height 10
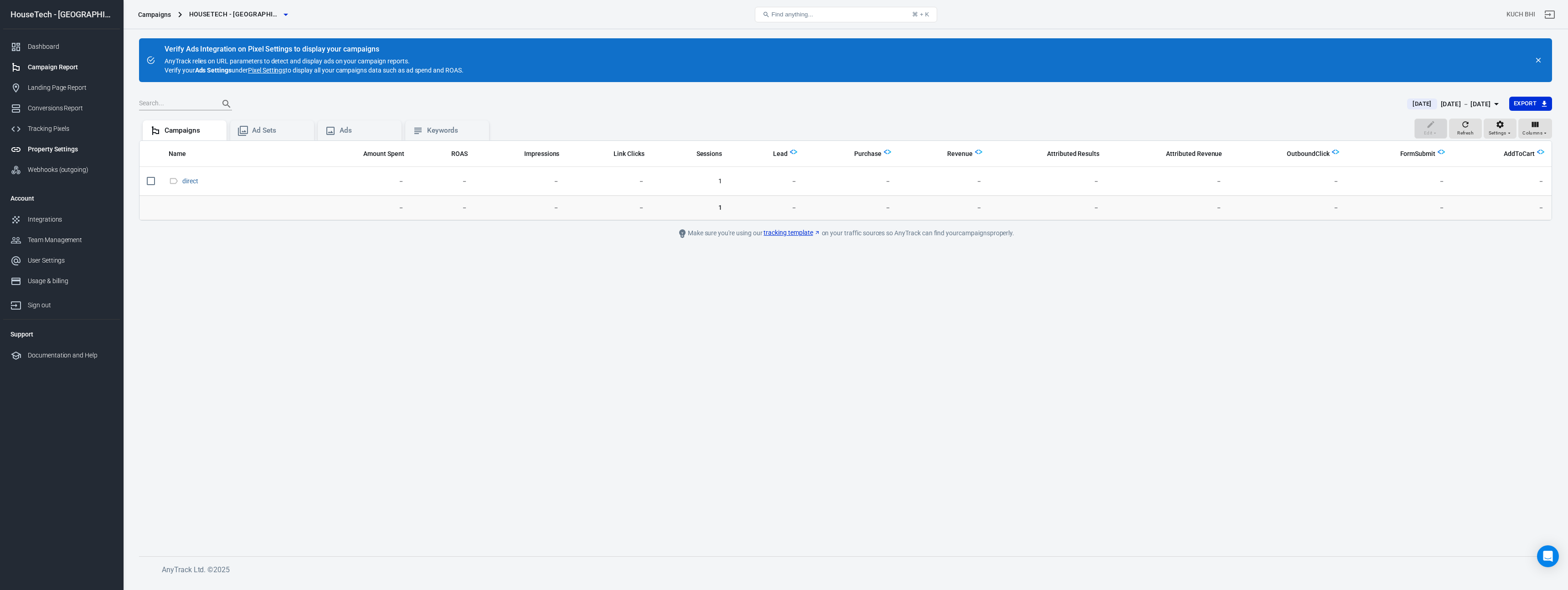
click at [68, 146] on div "Property Settings" at bounding box center [70, 149] width 85 height 10
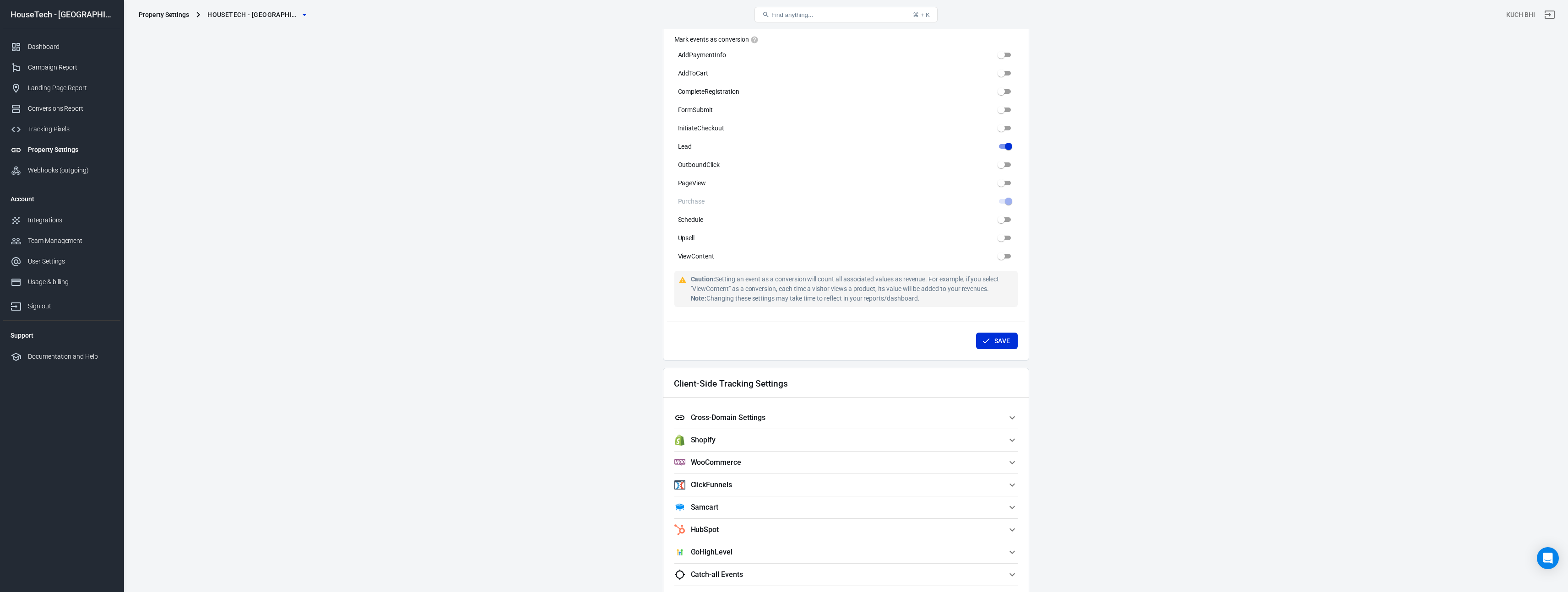
scroll to position [466, 0]
click at [792, 438] on span "Shopify" at bounding box center [841, 434] width 333 height 11
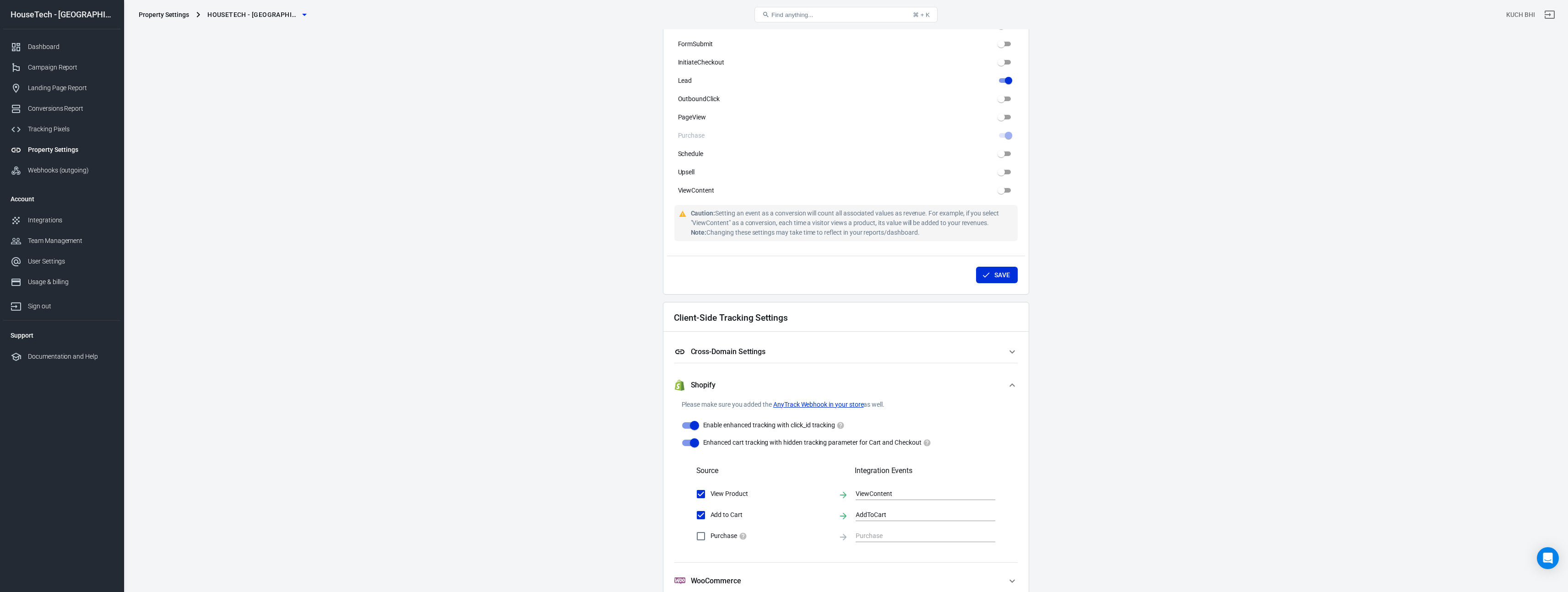
scroll to position [593, 0]
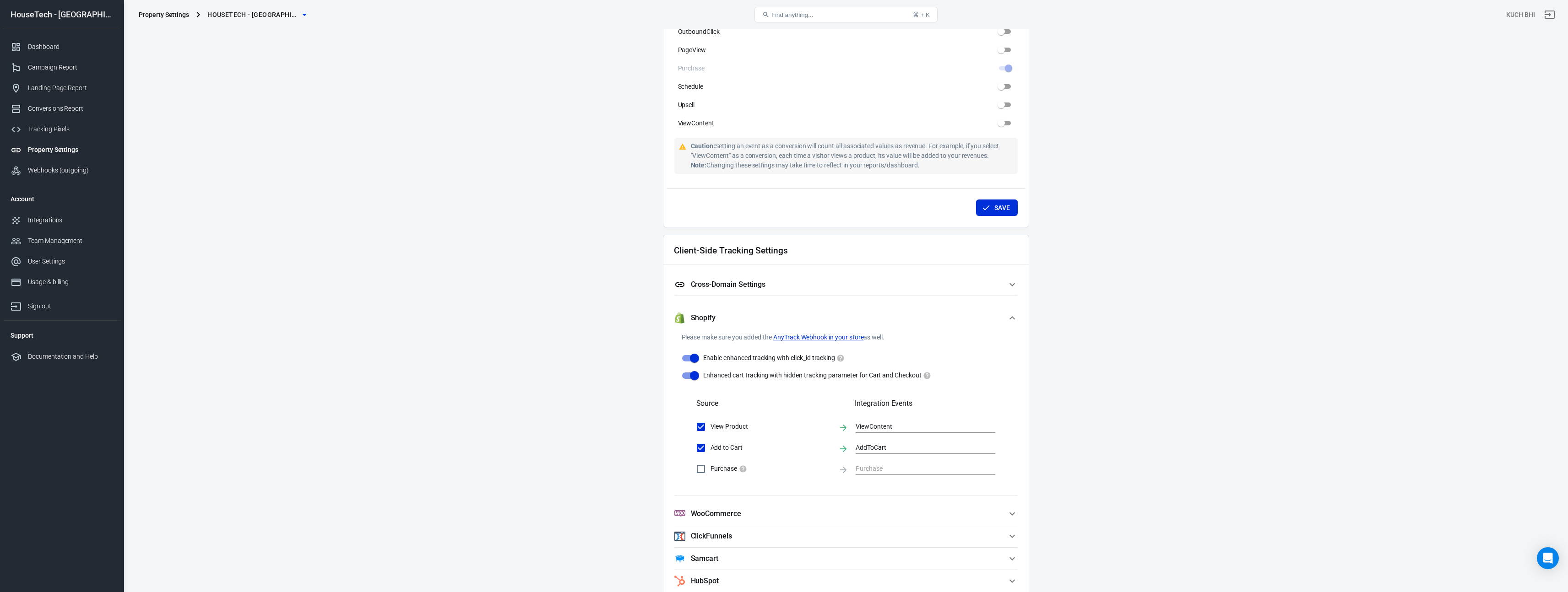
click at [704, 469] on input "Purchase" at bounding box center [701, 469] width 19 height 19
checkbox input "true"
click at [874, 464] on input "text" at bounding box center [919, 469] width 126 height 12
click at [894, 411] on li "Purchase" at bounding box center [926, 406] width 139 height 15
type input "Purchase"
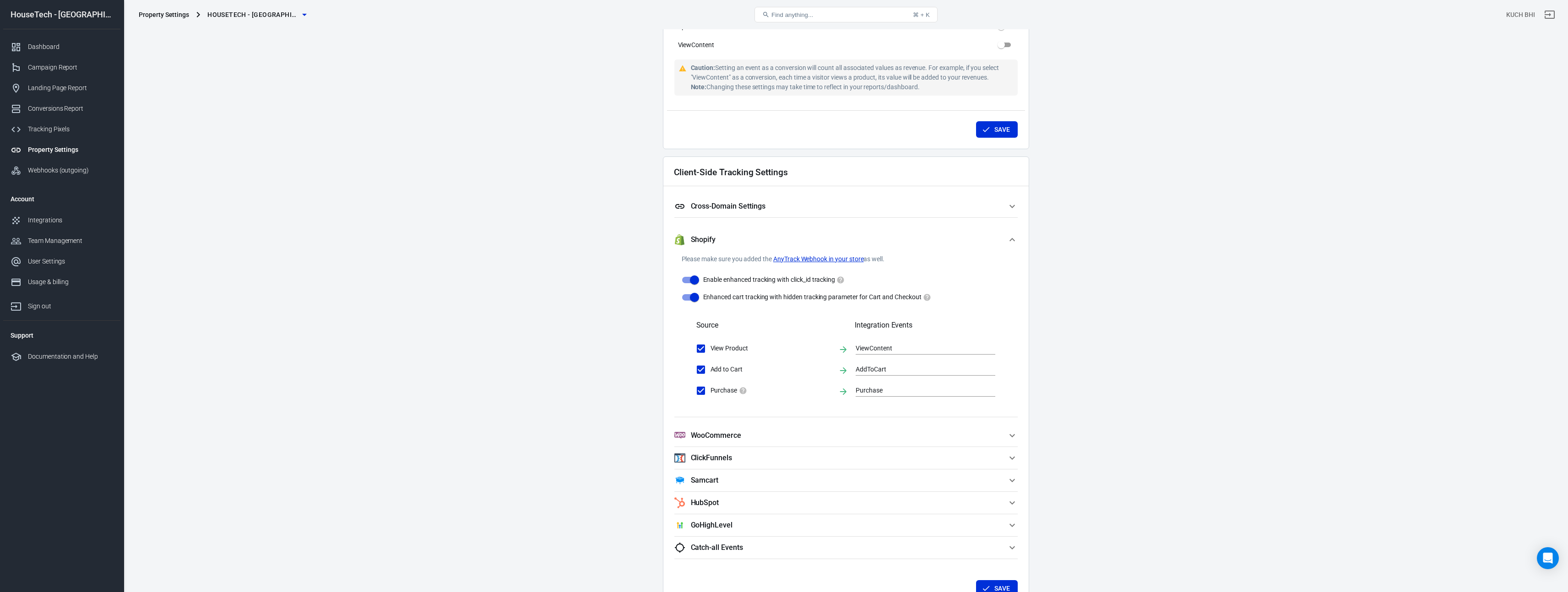
scroll to position [585, 0]
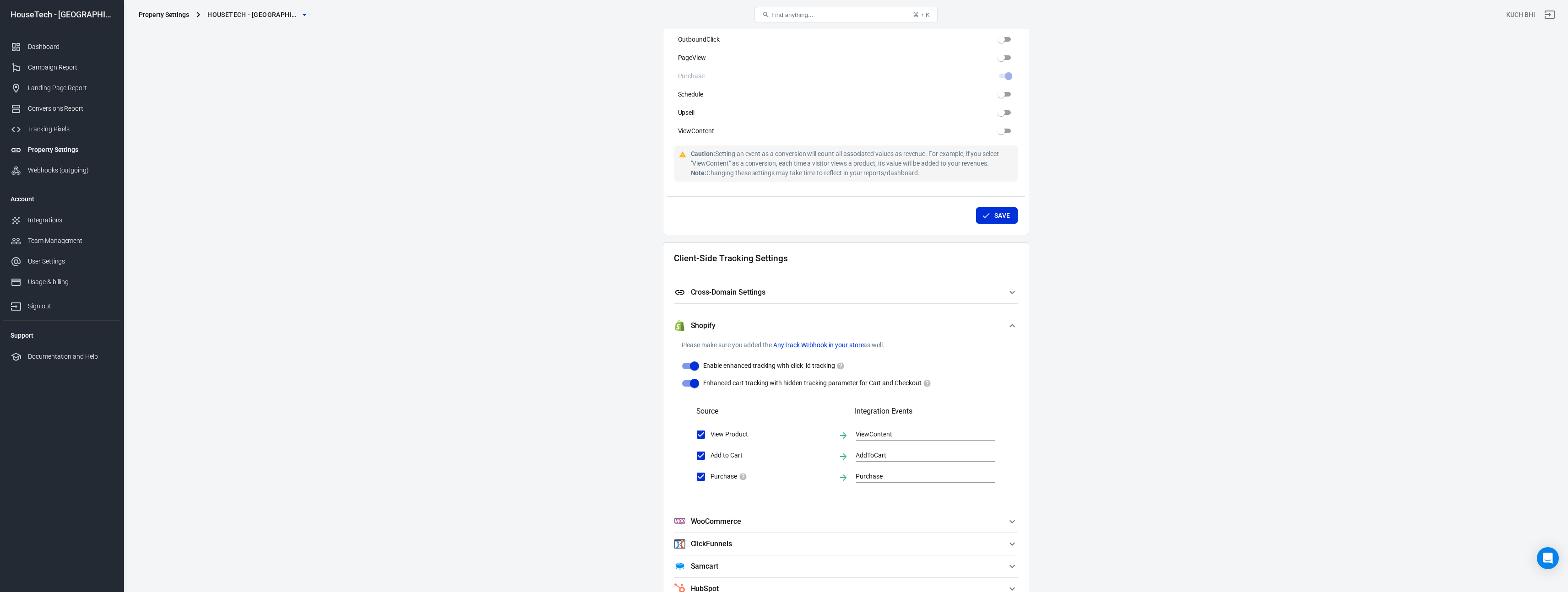
click at [821, 343] on link "AnyTrack Webhook in your store" at bounding box center [819, 345] width 90 height 10
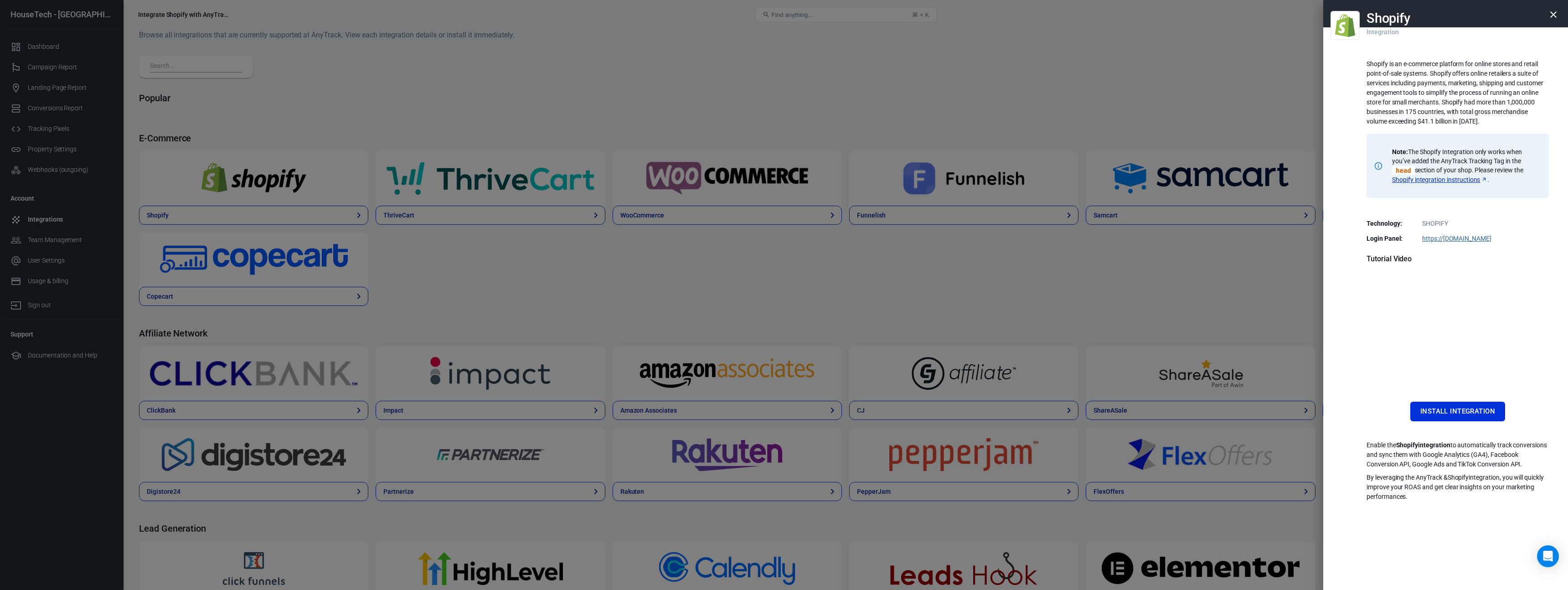
click at [281, 195] on div at bounding box center [784, 295] width 1568 height 590
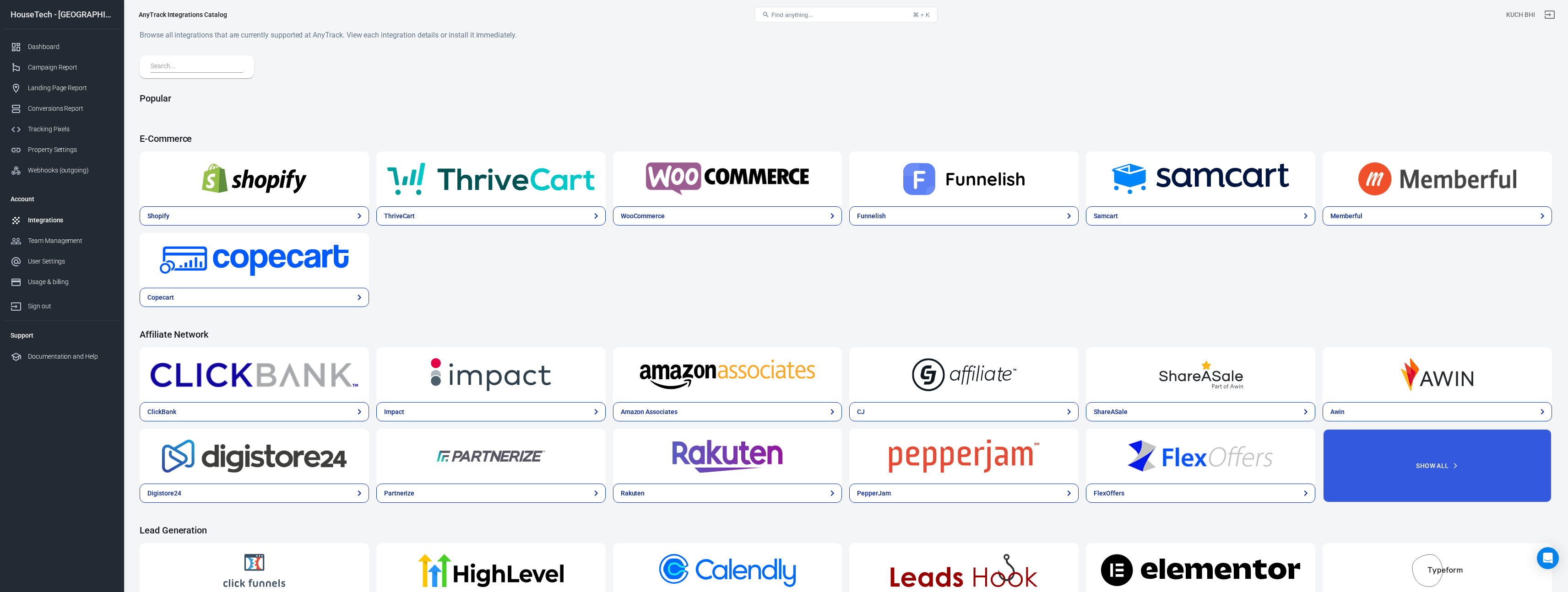
click at [285, 186] on img at bounding box center [254, 179] width 207 height 33
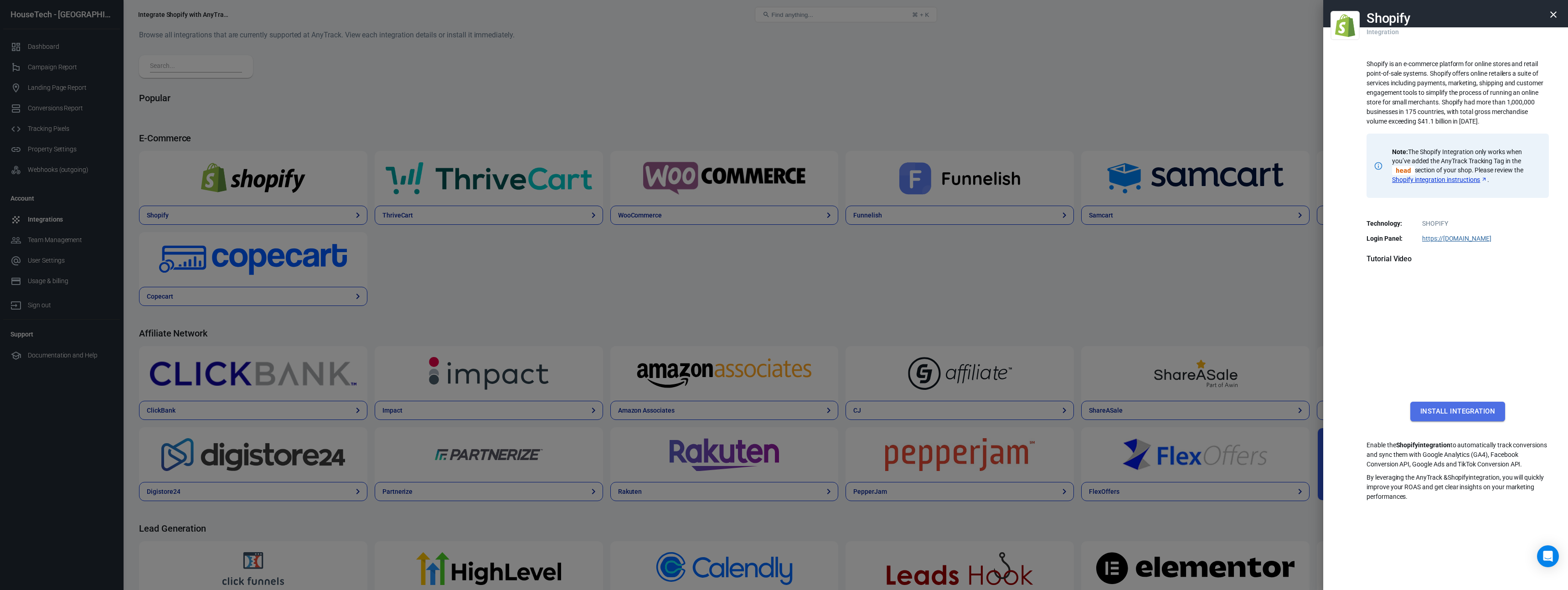
click at [1447, 410] on button "Install Integration" at bounding box center [1458, 411] width 95 height 19
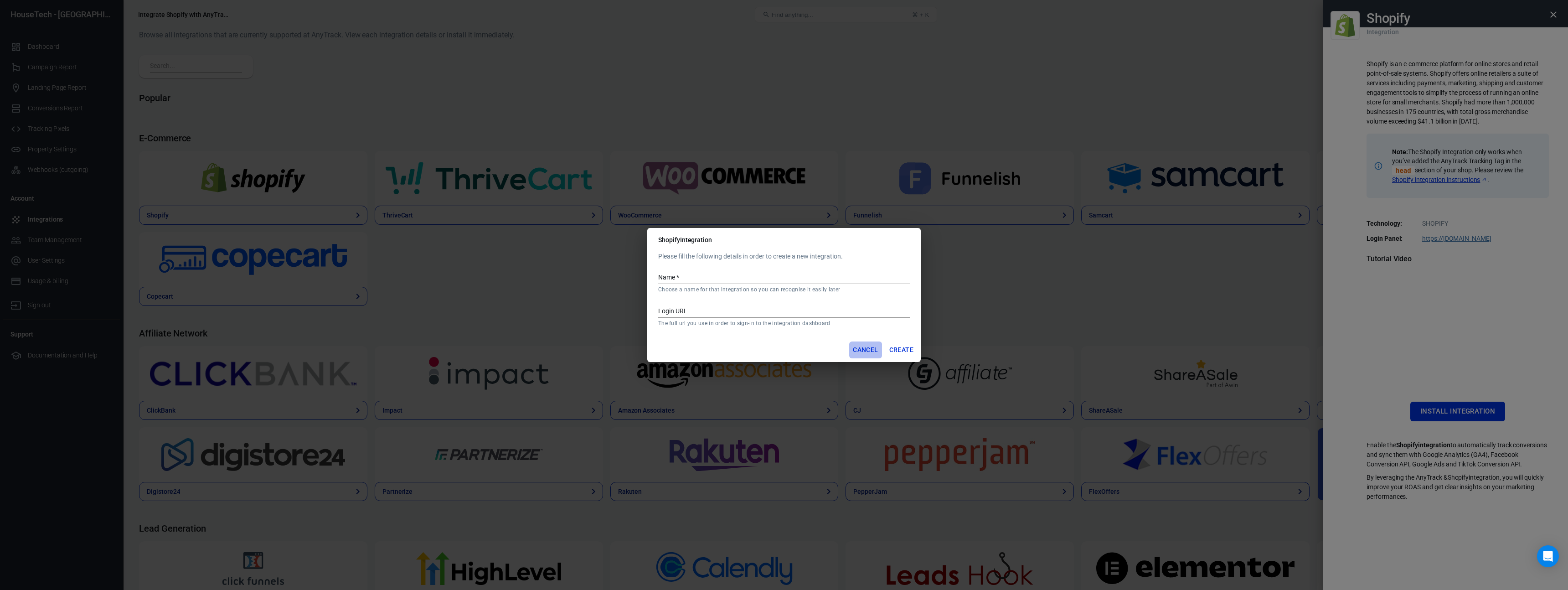
click at [860, 349] on button "Cancel" at bounding box center [865, 350] width 32 height 17
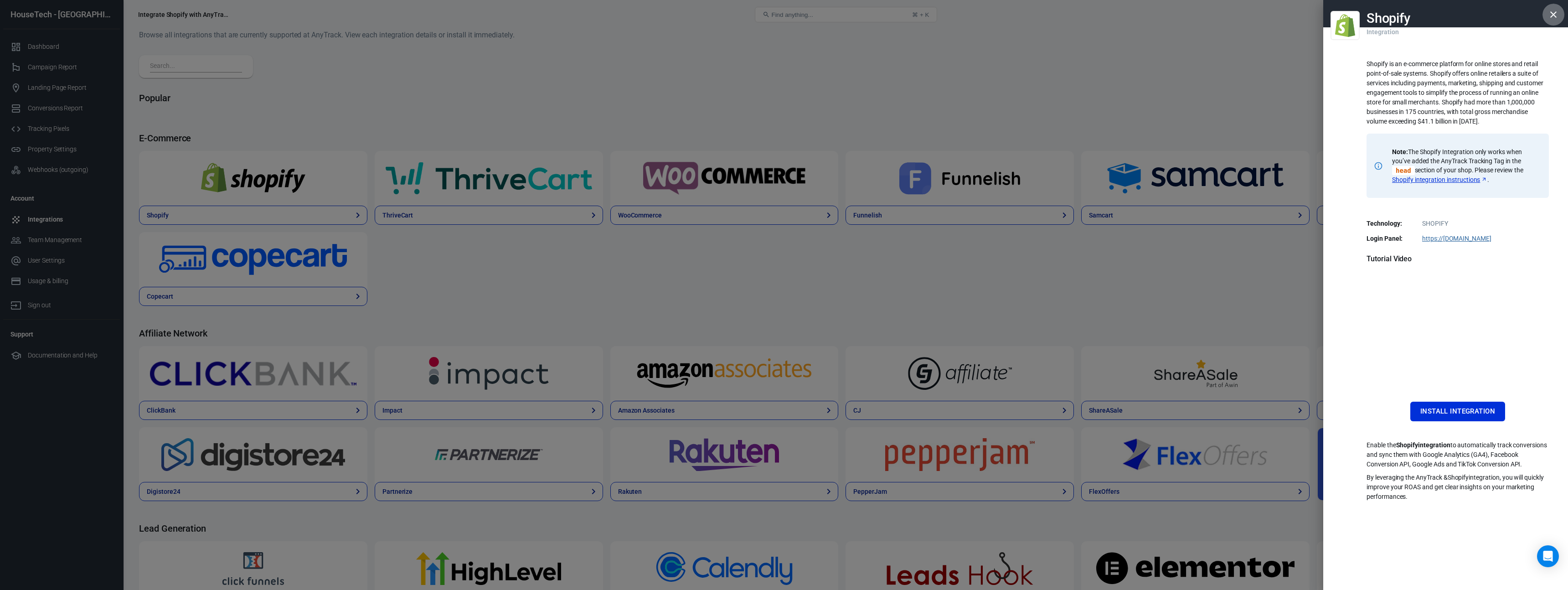
click at [1552, 18] on icon "button" at bounding box center [1553, 15] width 11 height 11
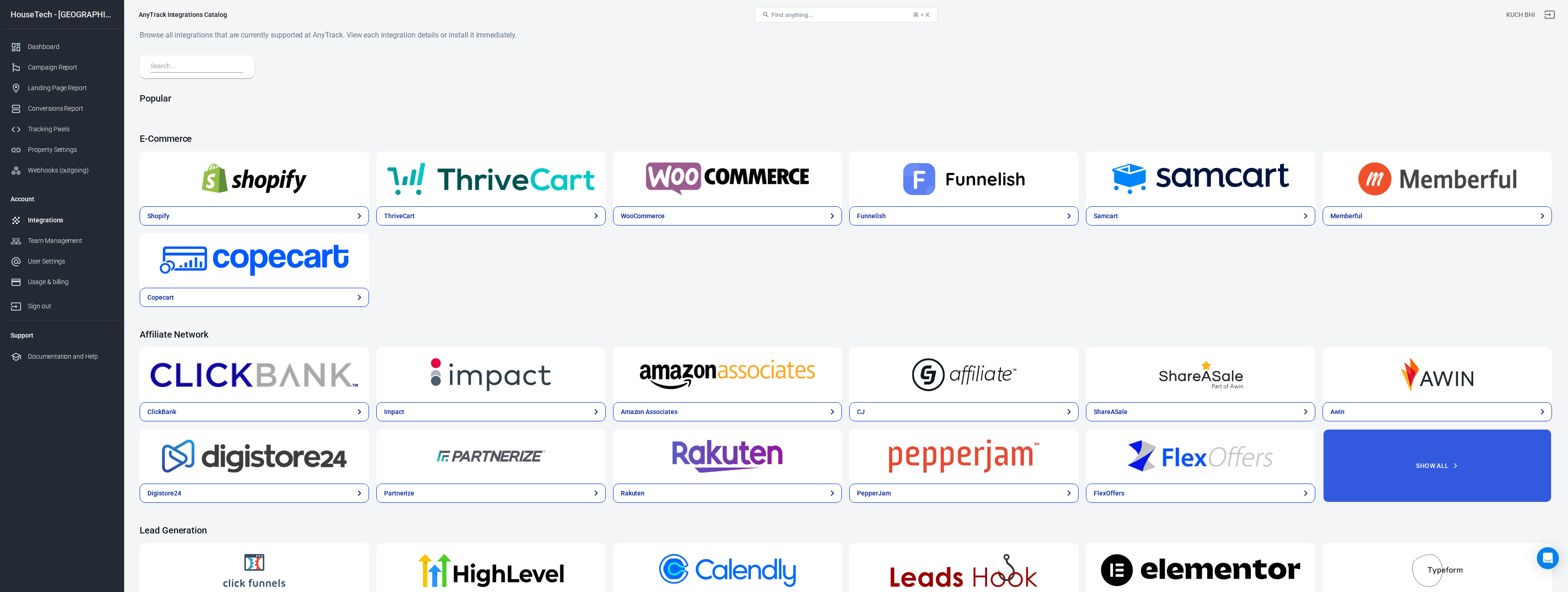
click at [293, 190] on img at bounding box center [254, 179] width 207 height 33
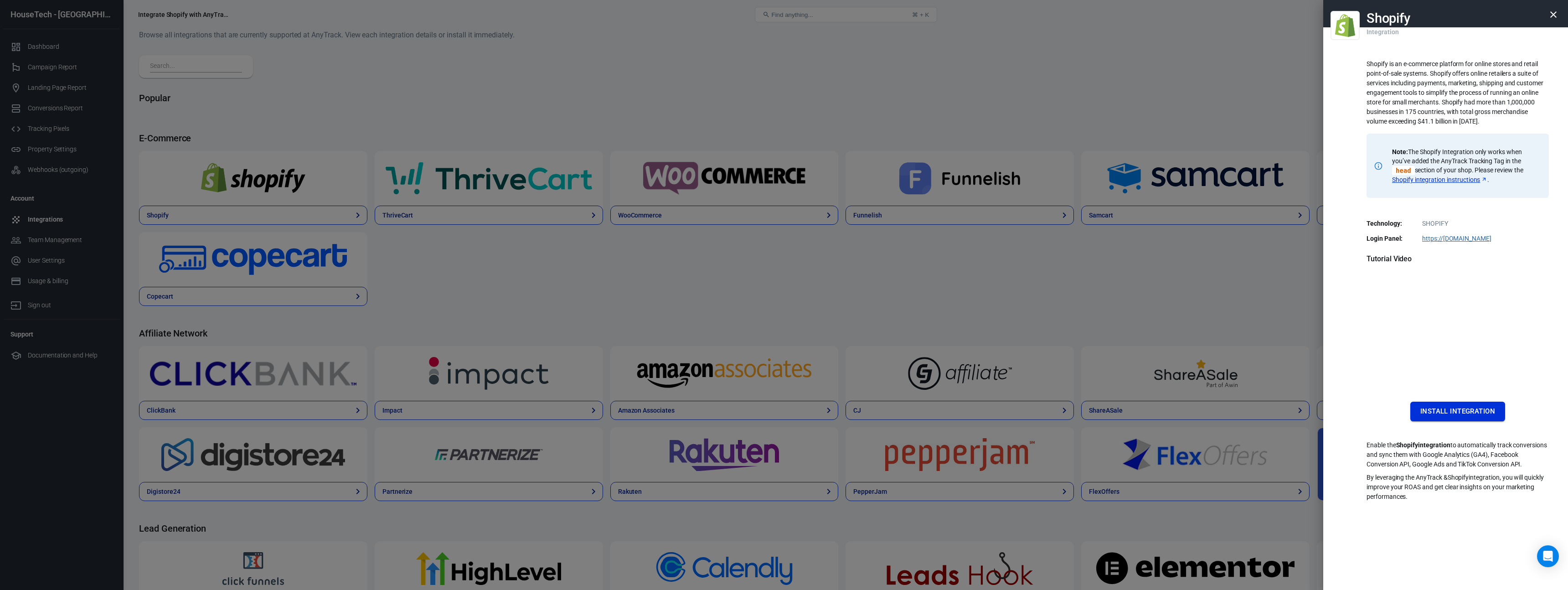
click at [1468, 415] on button "Install Integration" at bounding box center [1458, 411] width 95 height 19
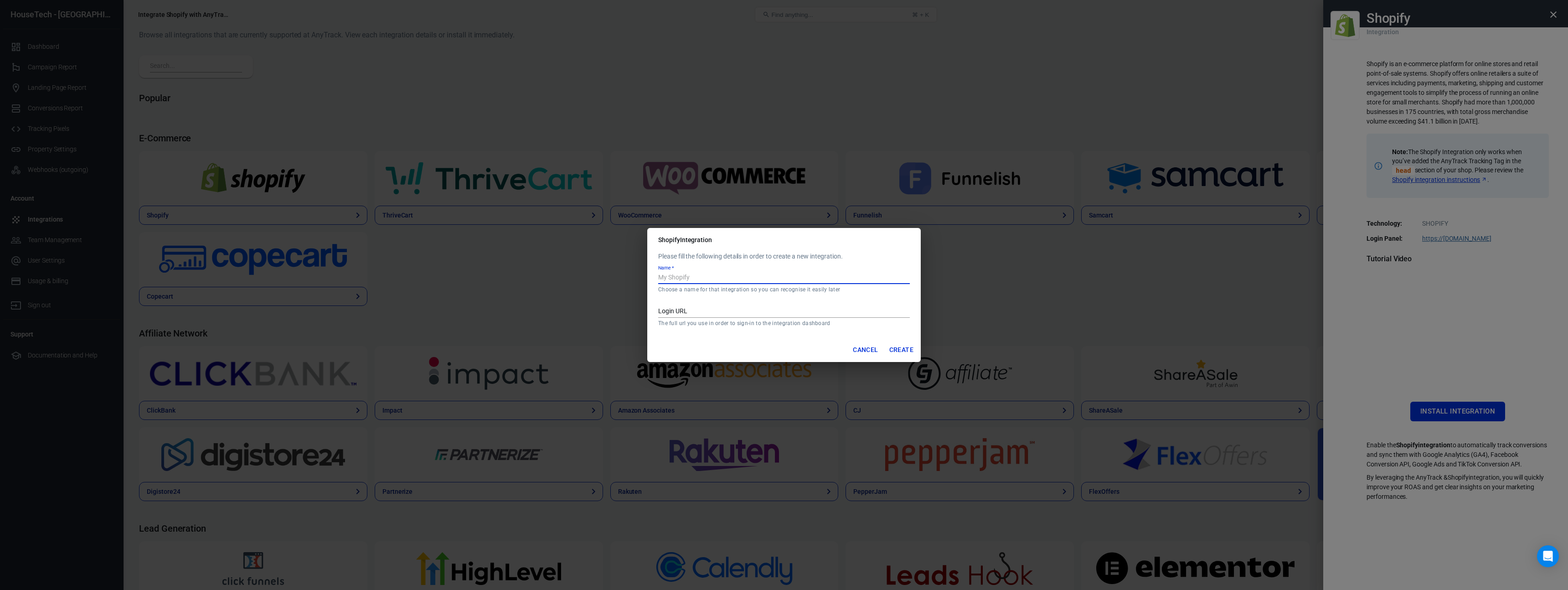
click at [713, 281] on input "Name   *" at bounding box center [783, 278] width 251 height 12
type input "Shopify TechUK"
click at [698, 311] on input "Login URL" at bounding box center [783, 311] width 251 height 12
paste input "https://aiy1a6-b0.myshopify.com/"
type input "https://aiy1a6-b0.myshopify.com/"
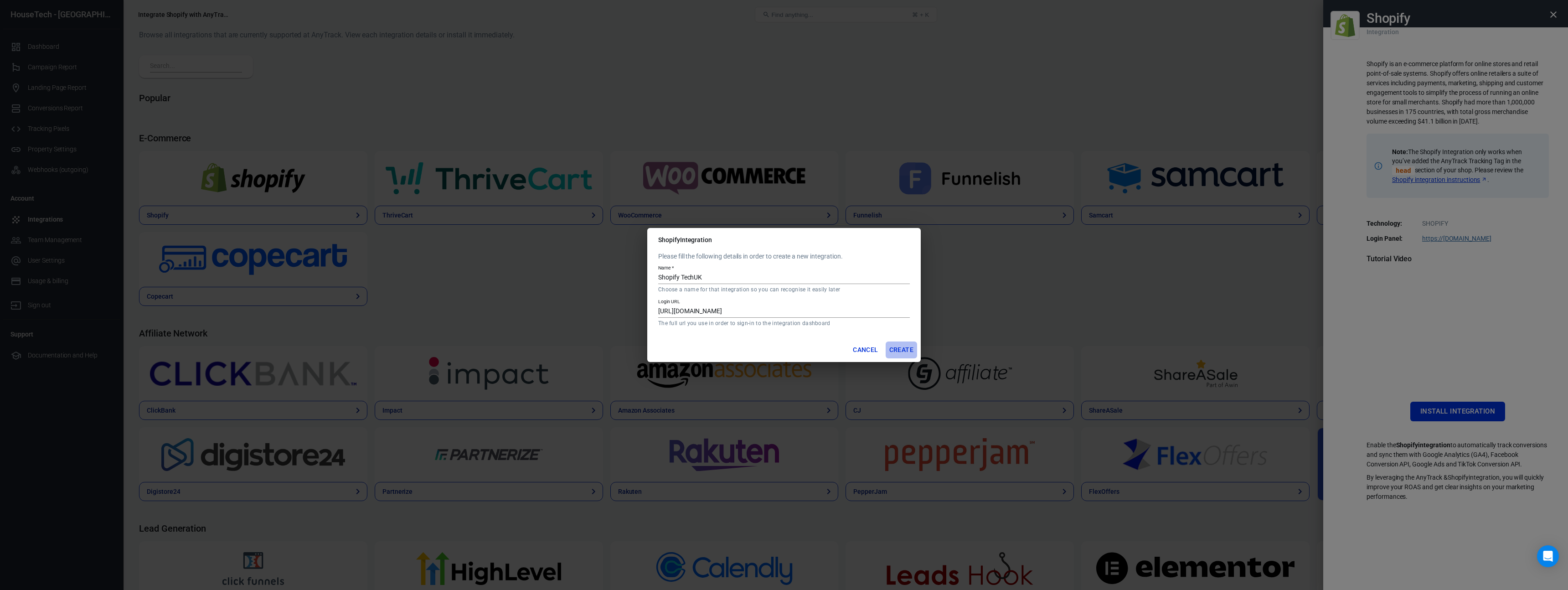
click at [903, 351] on button "Create" at bounding box center [901, 350] width 32 height 17
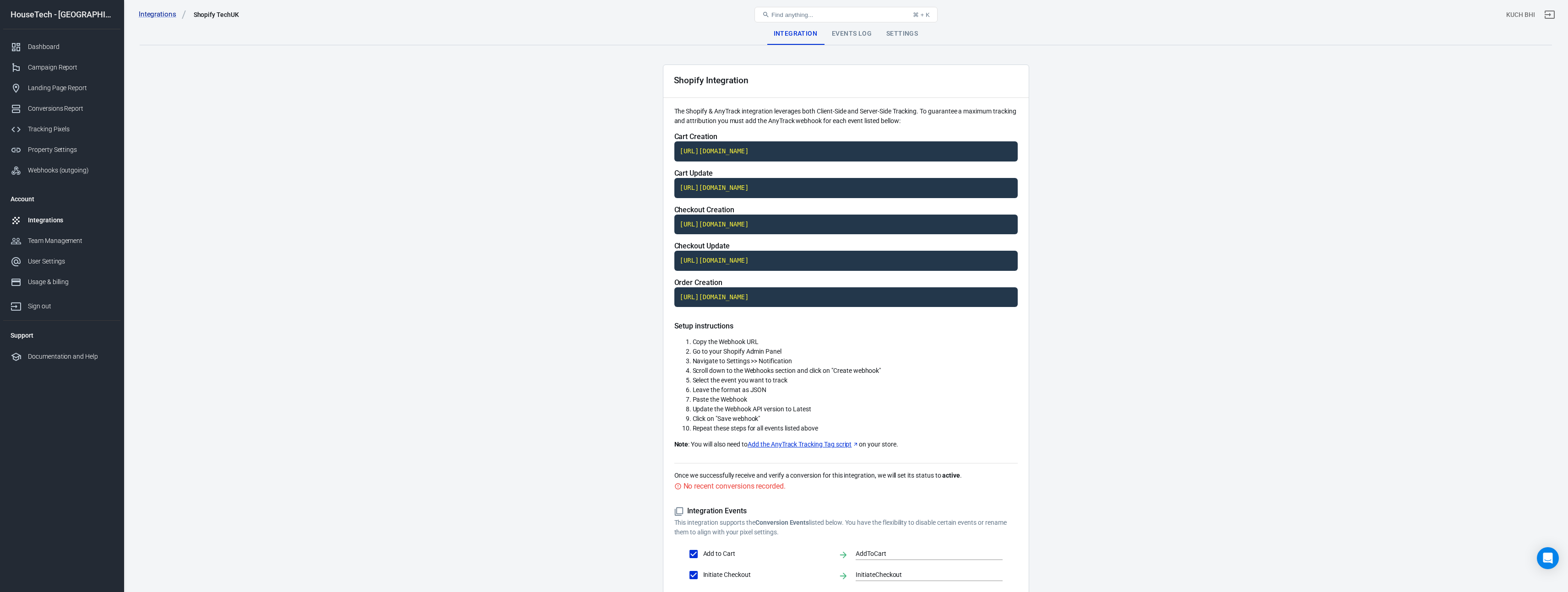
click at [859, 35] on div "Events Log" at bounding box center [852, 34] width 54 height 22
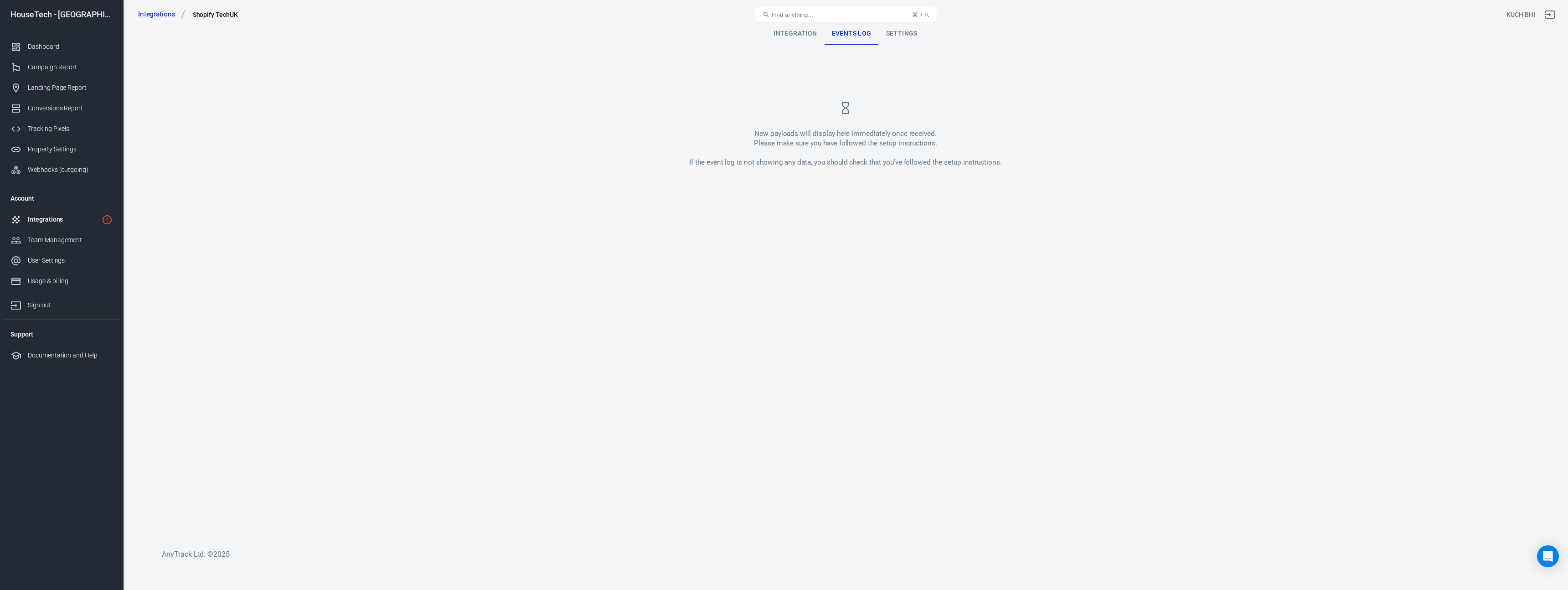
click at [900, 37] on div "Settings" at bounding box center [902, 33] width 46 height 22
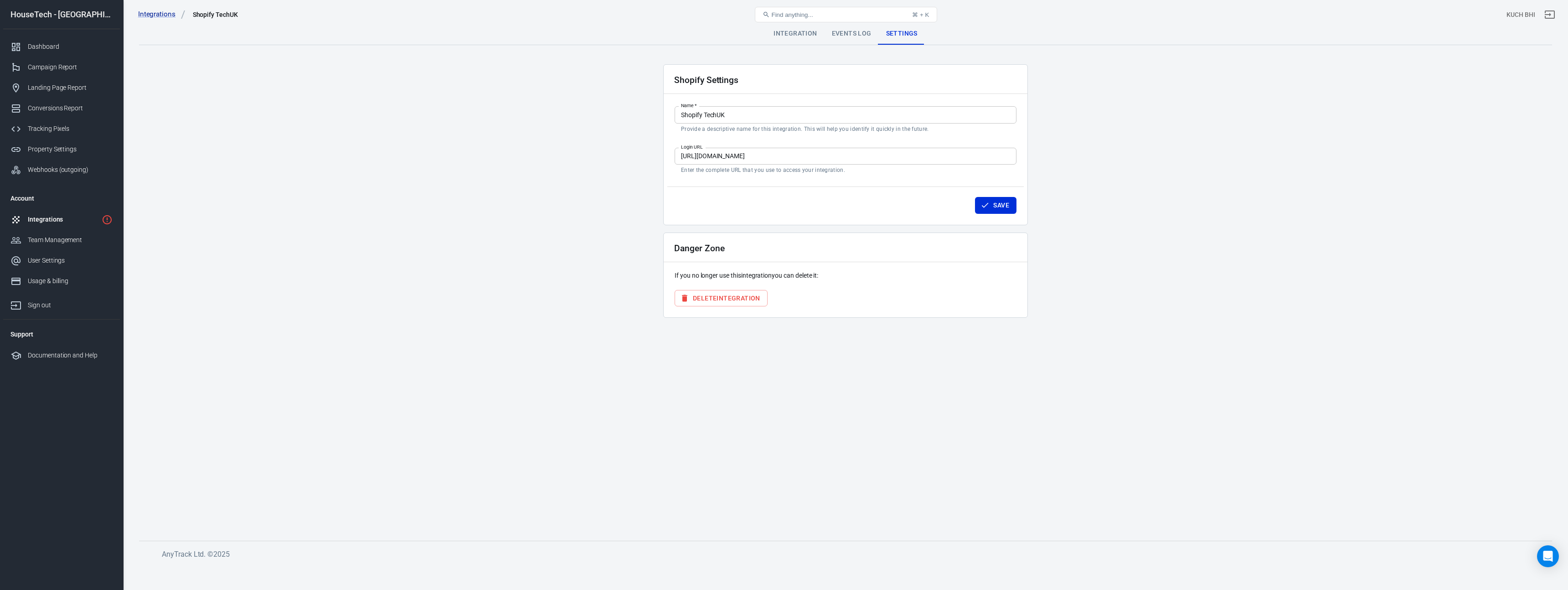
click at [800, 35] on div "Integration" at bounding box center [795, 33] width 58 height 22
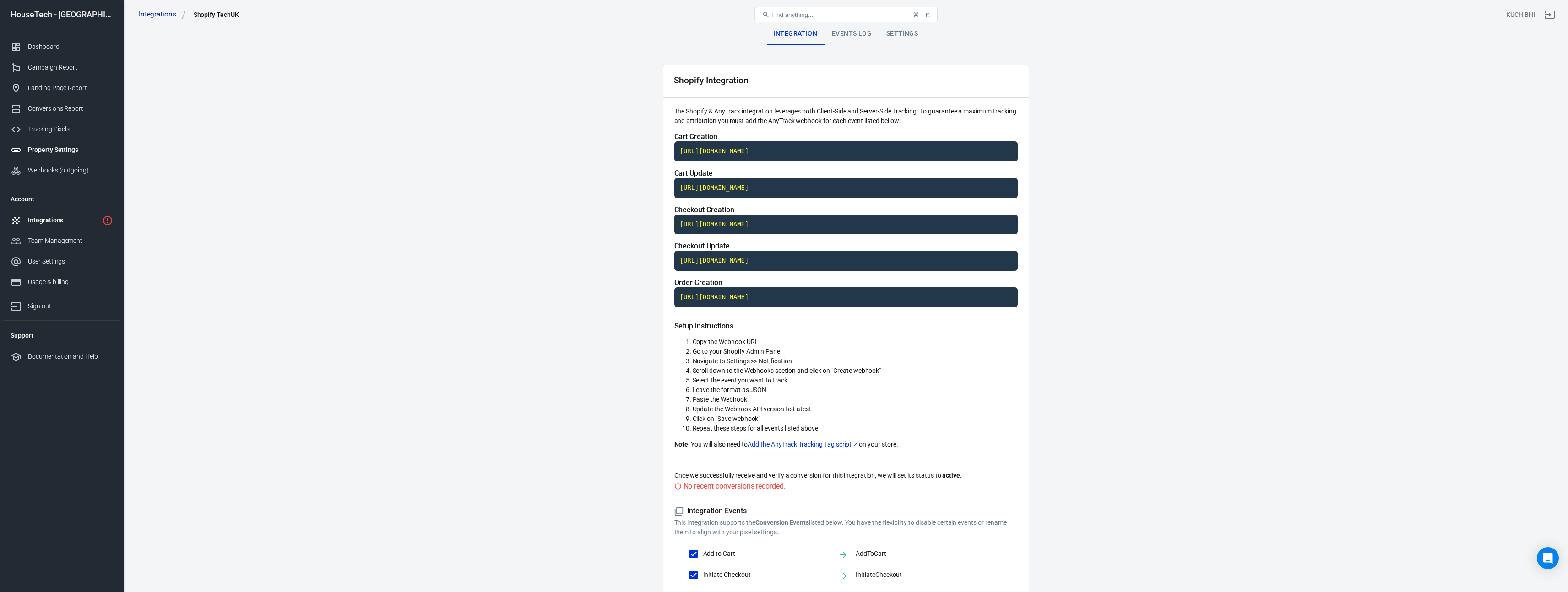
click at [56, 153] on div "Property Settings" at bounding box center [70, 150] width 85 height 10
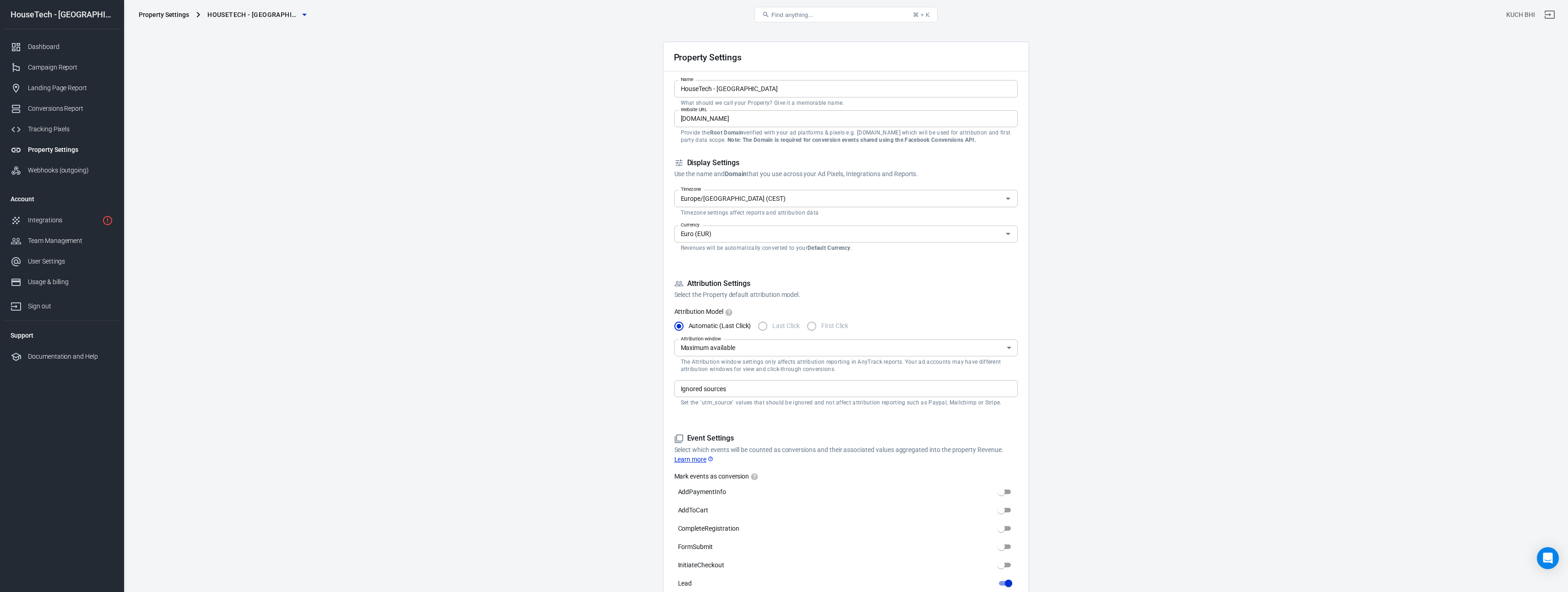
scroll to position [29, 0]
click at [740, 235] on div "Euro (EUR) Currency" at bounding box center [846, 228] width 344 height 17
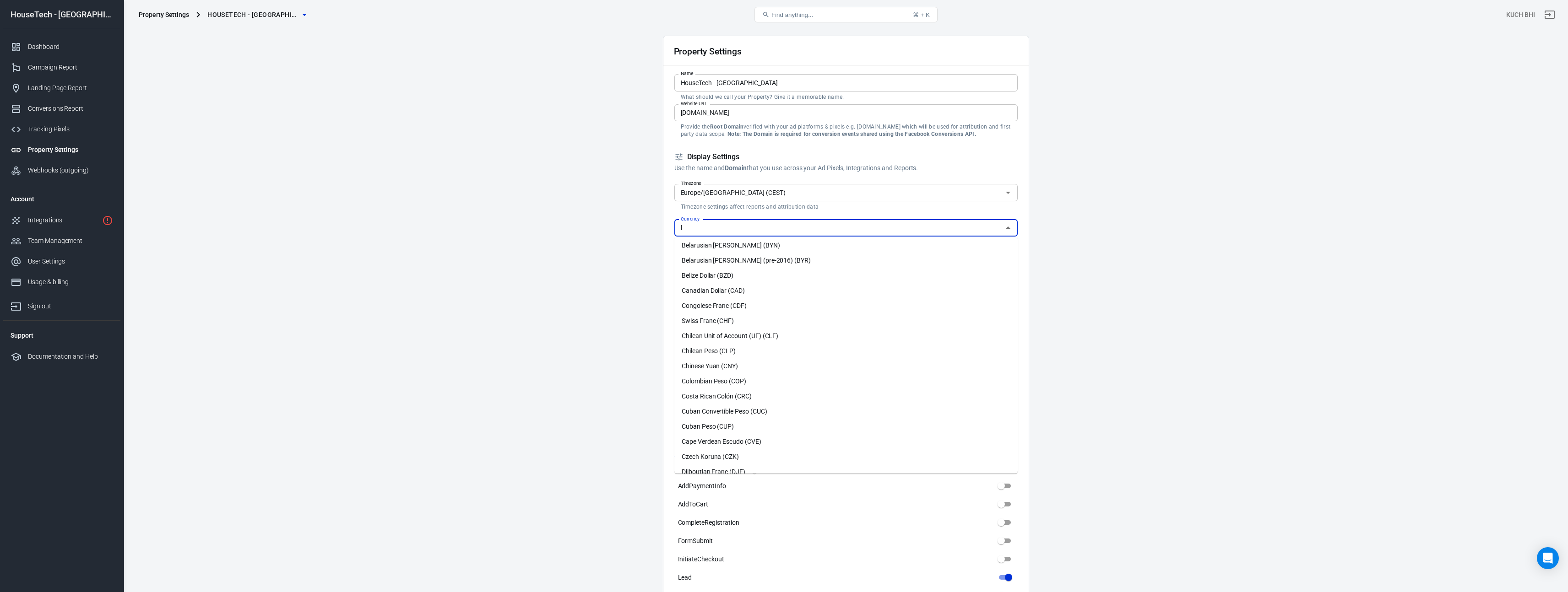
scroll to position [0, 0]
type input "l"
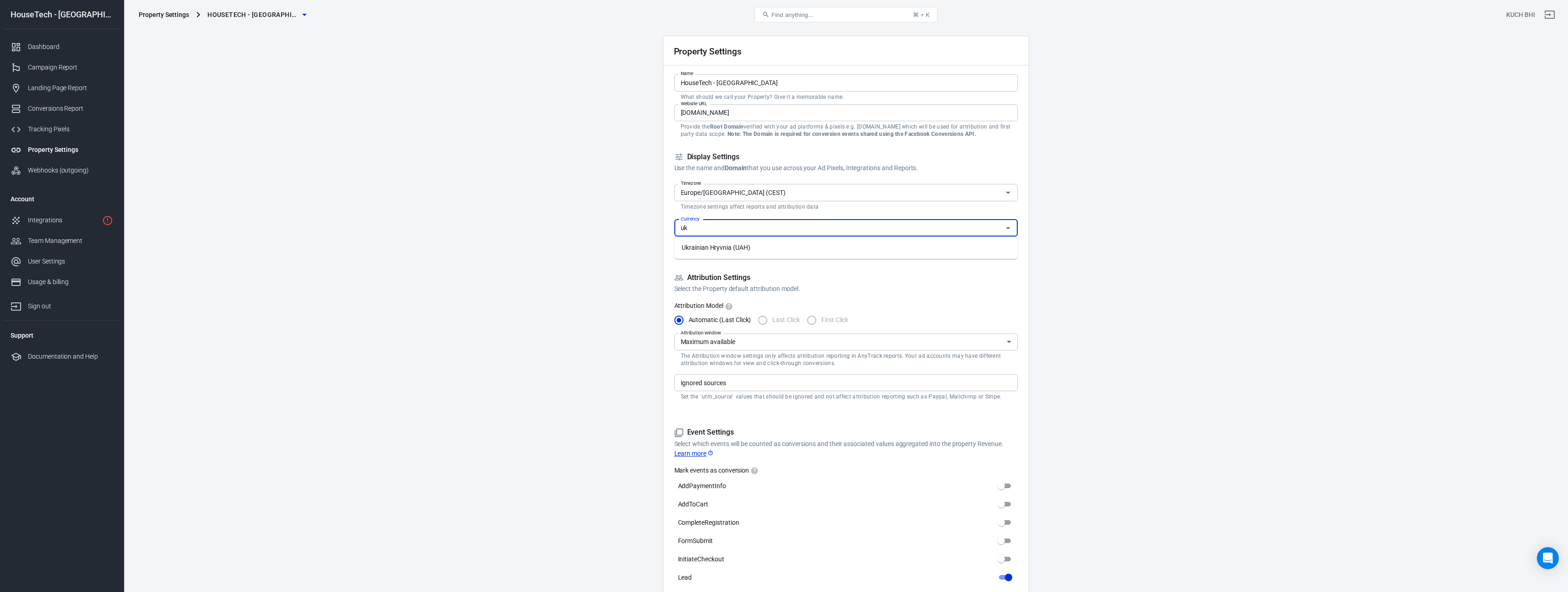
type input "u"
type input "e"
click at [744, 247] on li "British Pound (GBP)" at bounding box center [846, 247] width 344 height 15
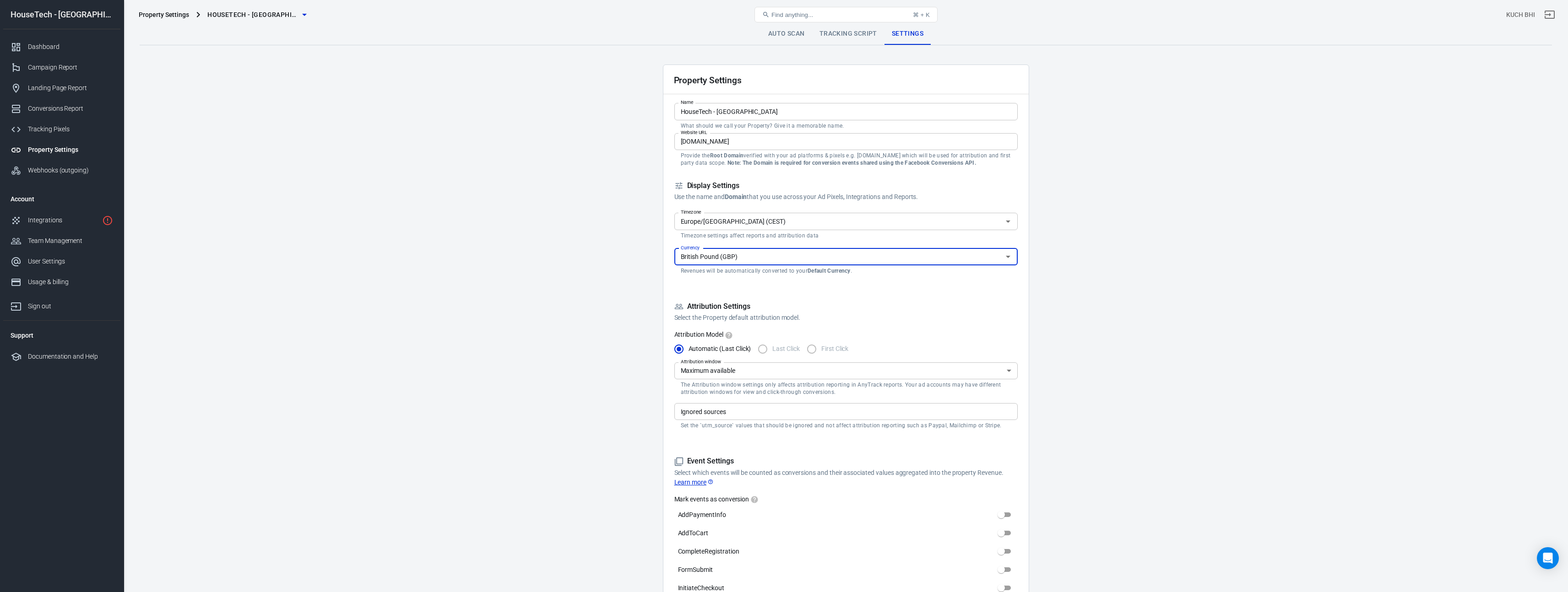
type input "British Pound (GBP)"
click at [798, 35] on link "Auto Scan" at bounding box center [787, 34] width 51 height 22
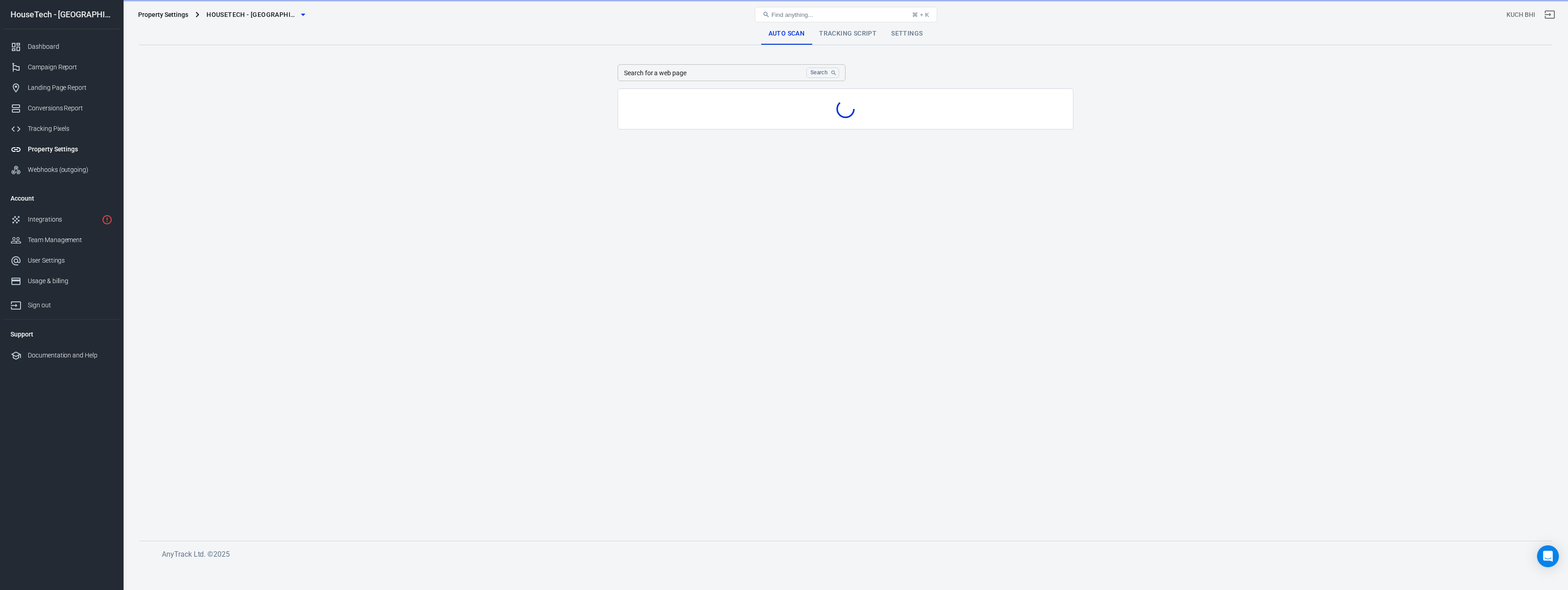
click at [61, 153] on div "Property Settings" at bounding box center [70, 149] width 85 height 10
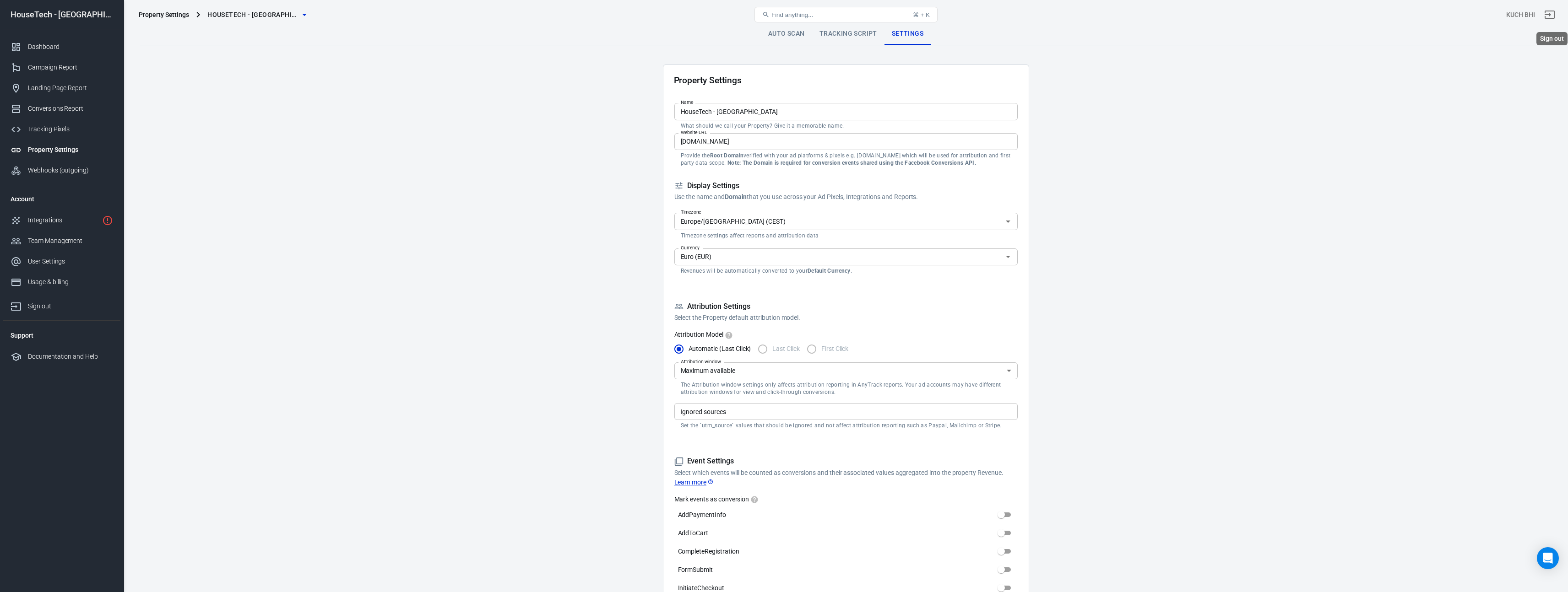
click at [1554, 15] on icon "Sign out" at bounding box center [1550, 15] width 11 height 11
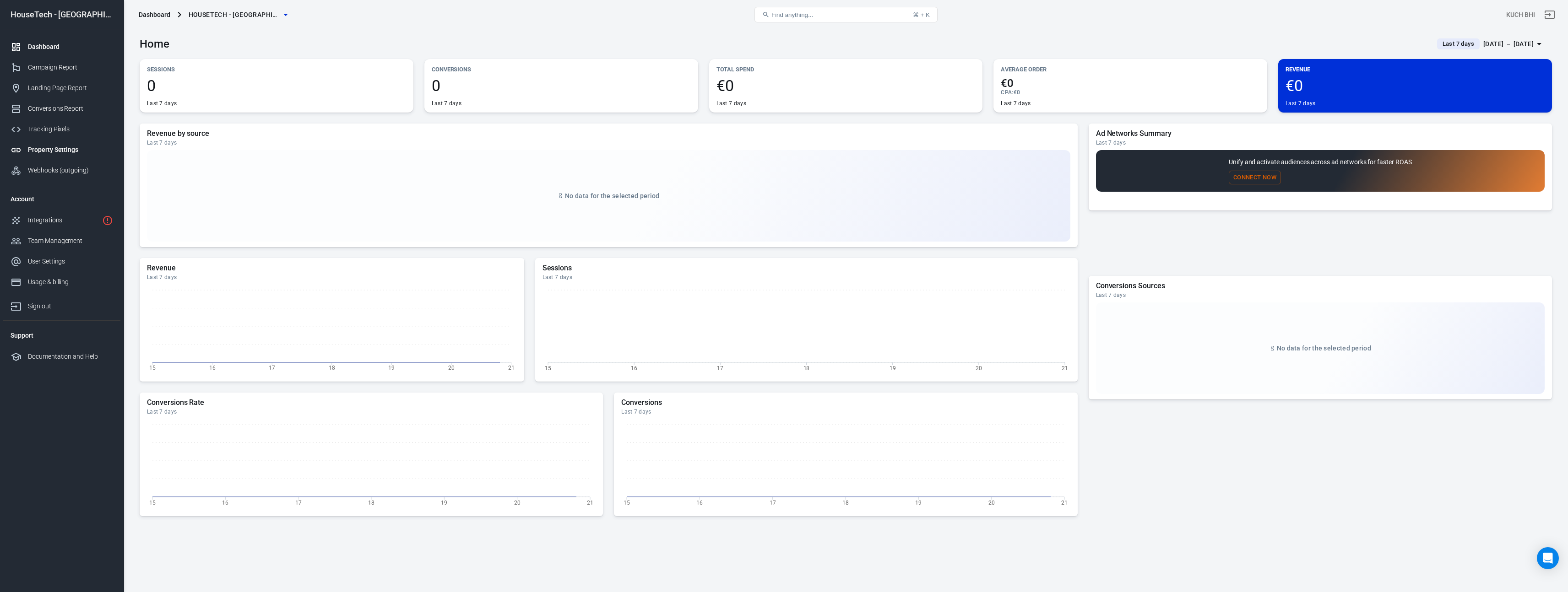
click at [68, 145] on div "Property Settings" at bounding box center [70, 150] width 85 height 10
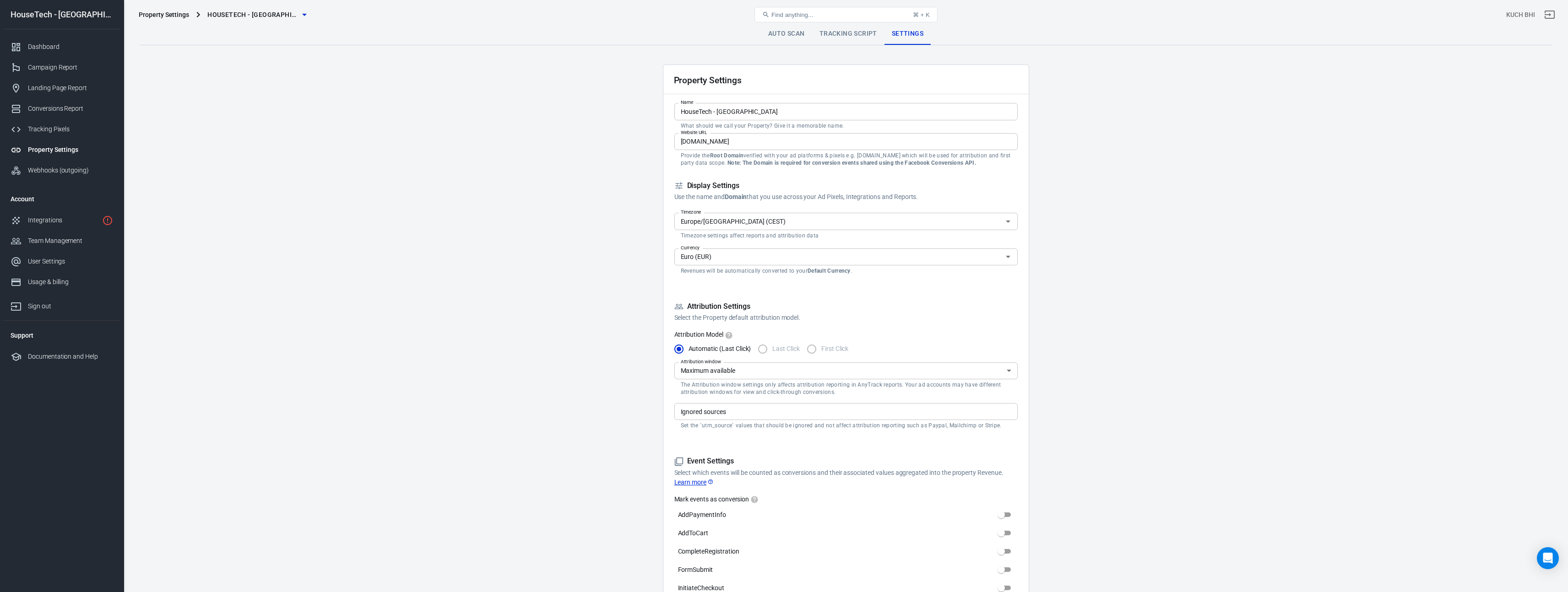
click at [176, 16] on div "Property Settings" at bounding box center [164, 14] width 50 height 9
click at [223, 7] on button "HouseTech - [GEOGRAPHIC_DATA]" at bounding box center [257, 15] width 106 height 17
click at [219, 43] on p "[DOMAIN_NAME]" at bounding box center [245, 42] width 123 height 6
click at [416, 119] on div at bounding box center [787, 296] width 1575 height 592
click at [781, 37] on link "Auto Scan" at bounding box center [787, 34] width 51 height 22
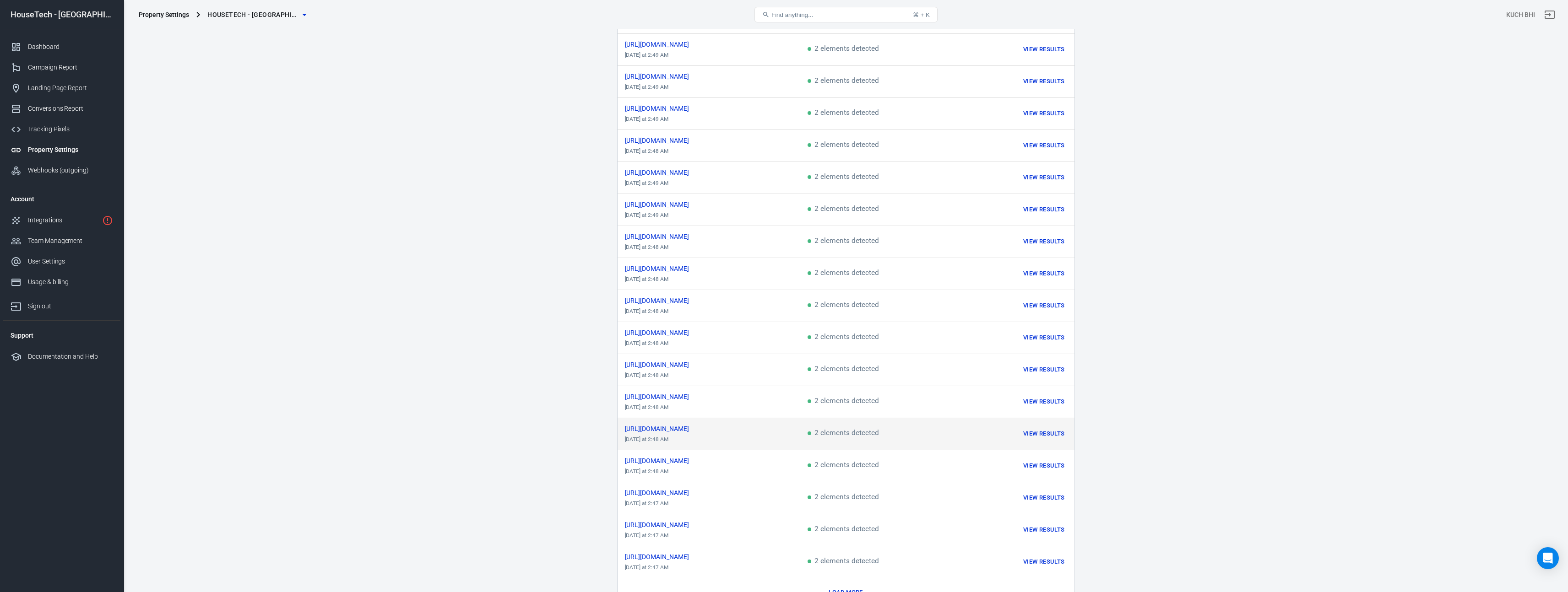
scroll to position [232, 0]
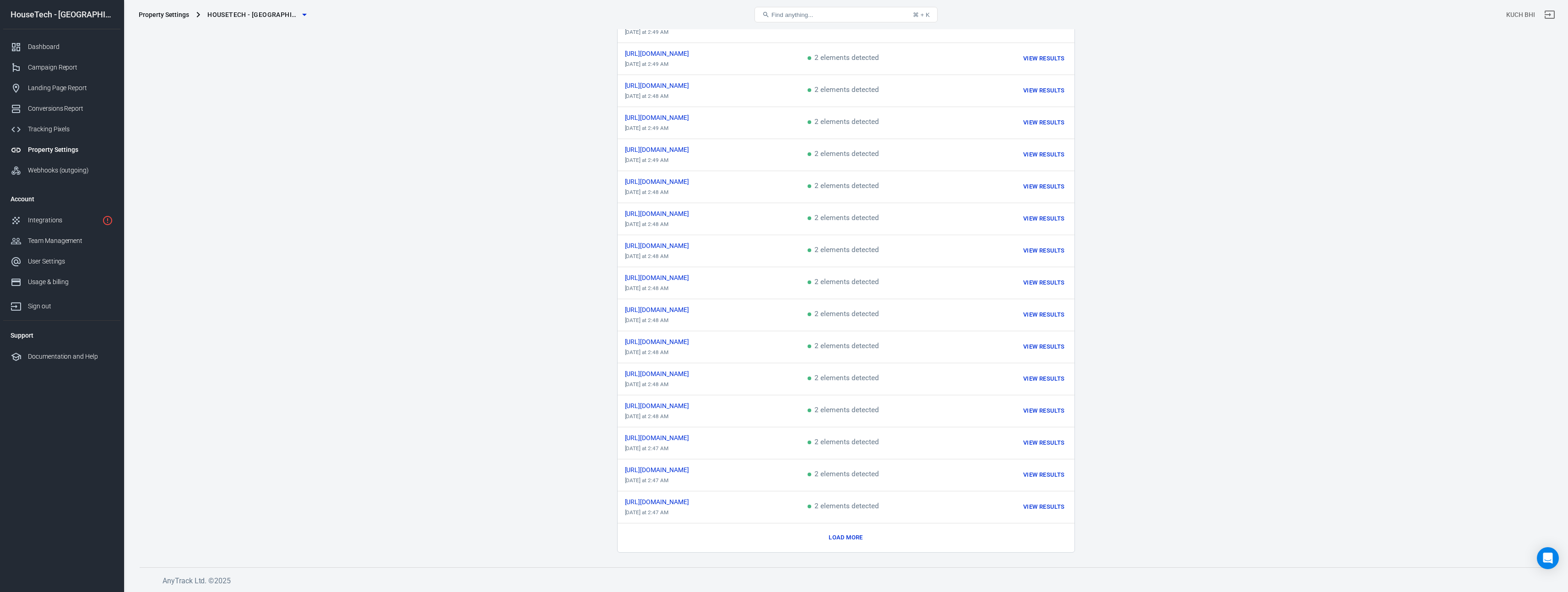
click at [845, 535] on button "Load more" at bounding box center [845, 538] width 39 height 14
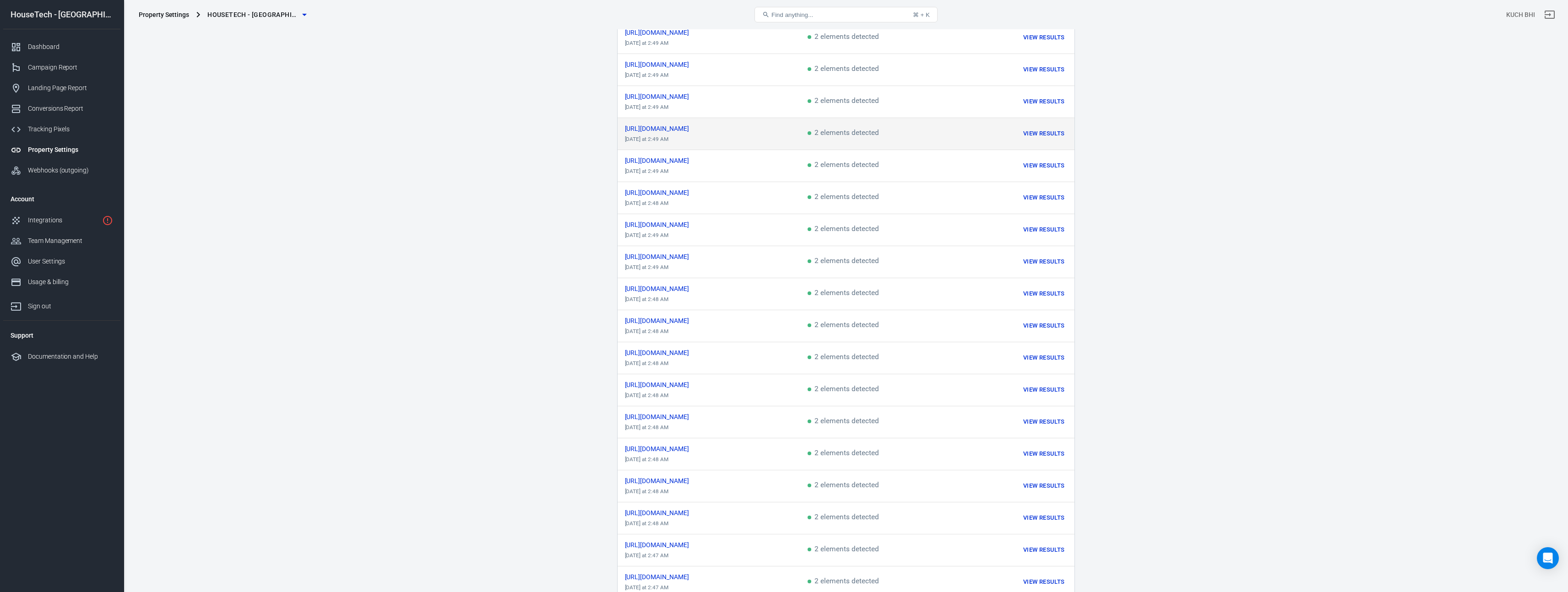
scroll to position [0, 0]
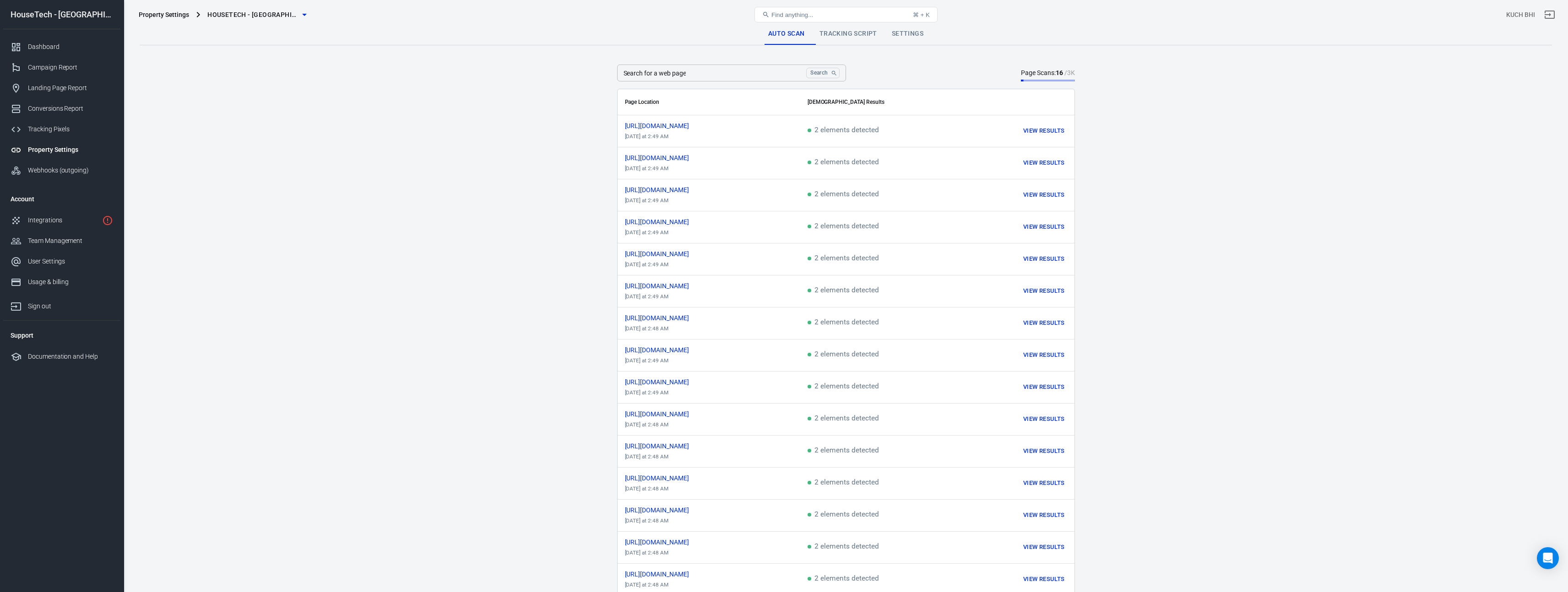
click at [171, 16] on div "Property Settings" at bounding box center [164, 14] width 50 height 9
click at [844, 40] on link "Tracking Script" at bounding box center [848, 34] width 72 height 22
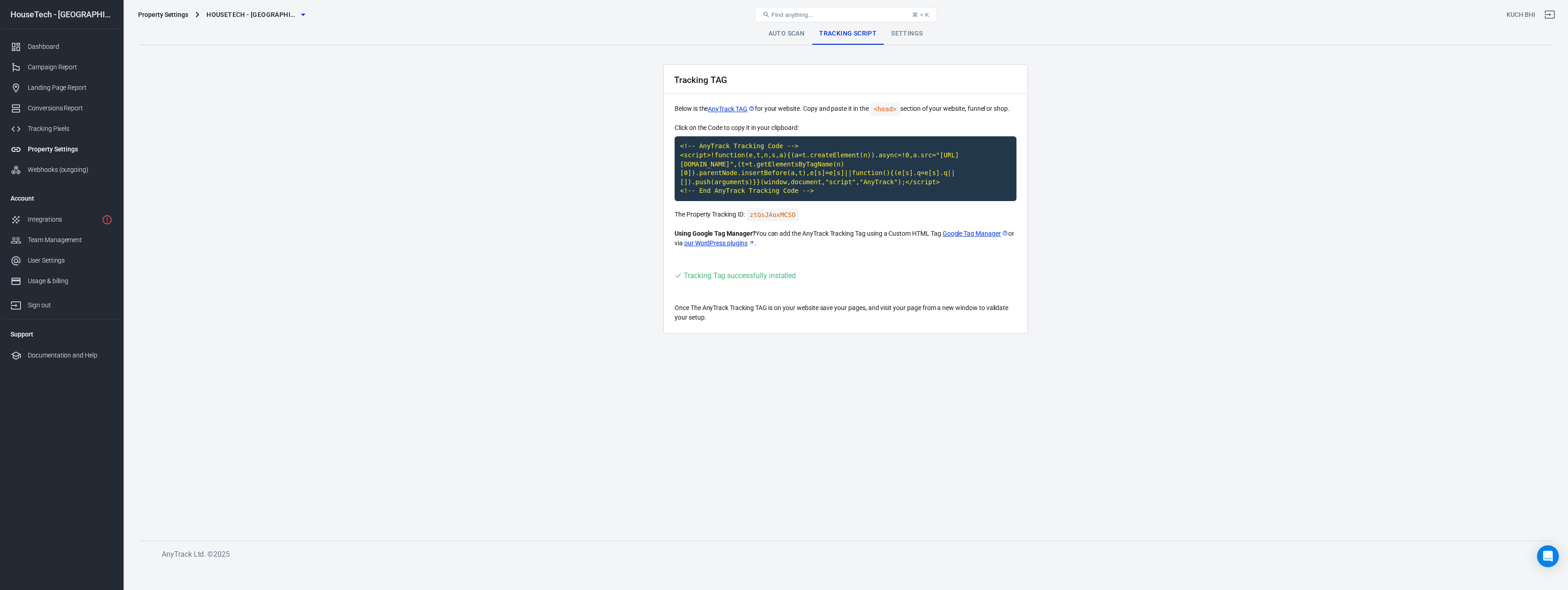
click at [72, 144] on div "Property Settings" at bounding box center [70, 149] width 85 height 10
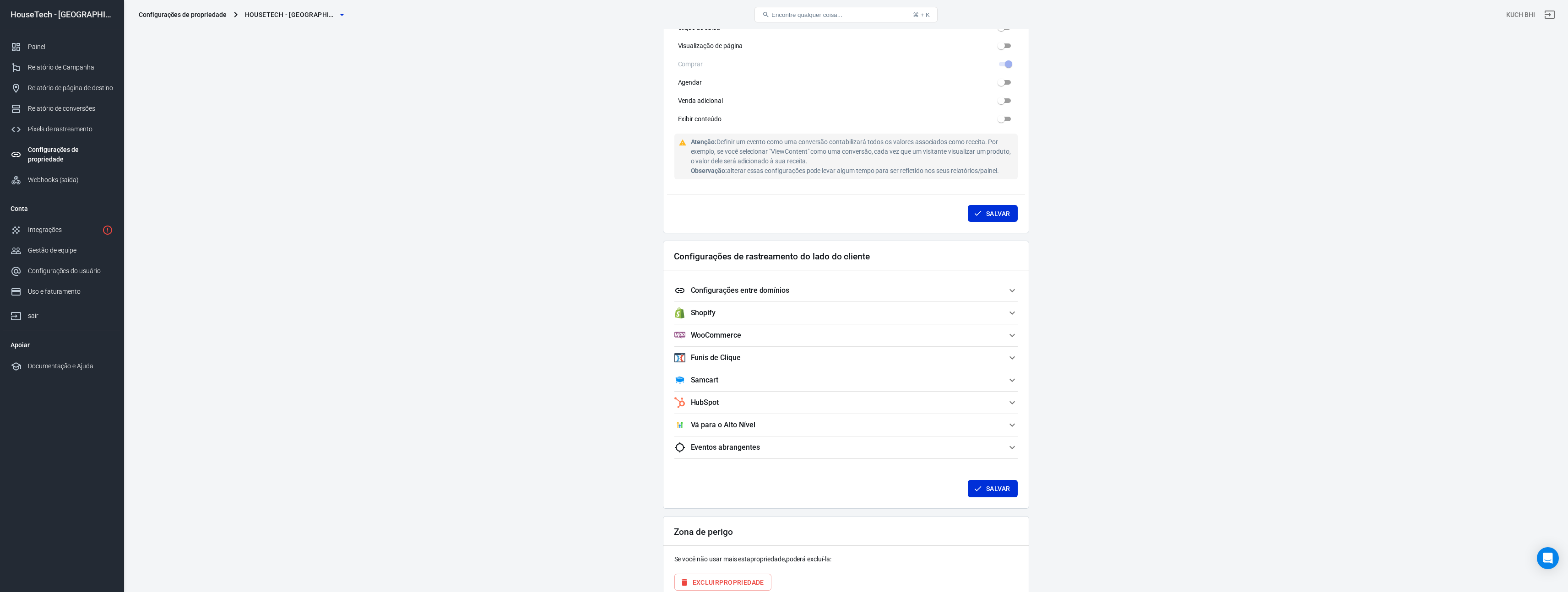
scroll to position [626, 0]
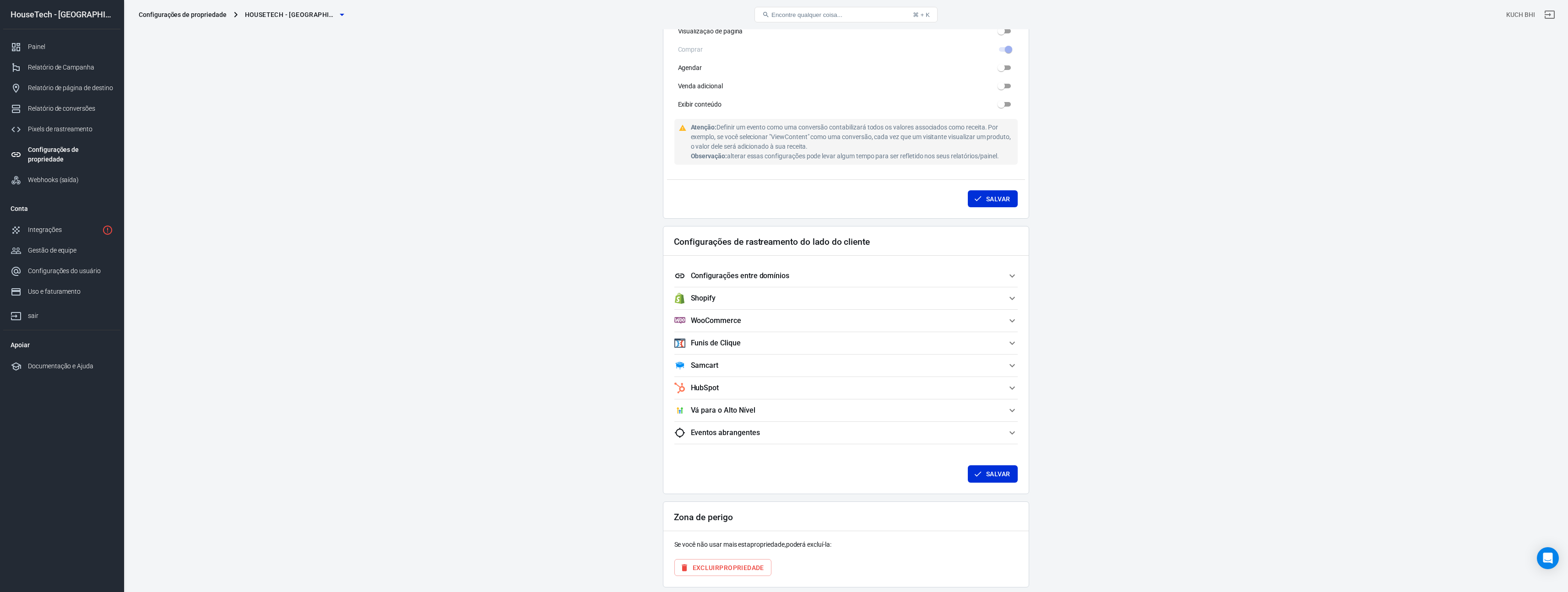
click at [749, 277] on font "Configurações entre domínios" at bounding box center [740, 276] width 99 height 9
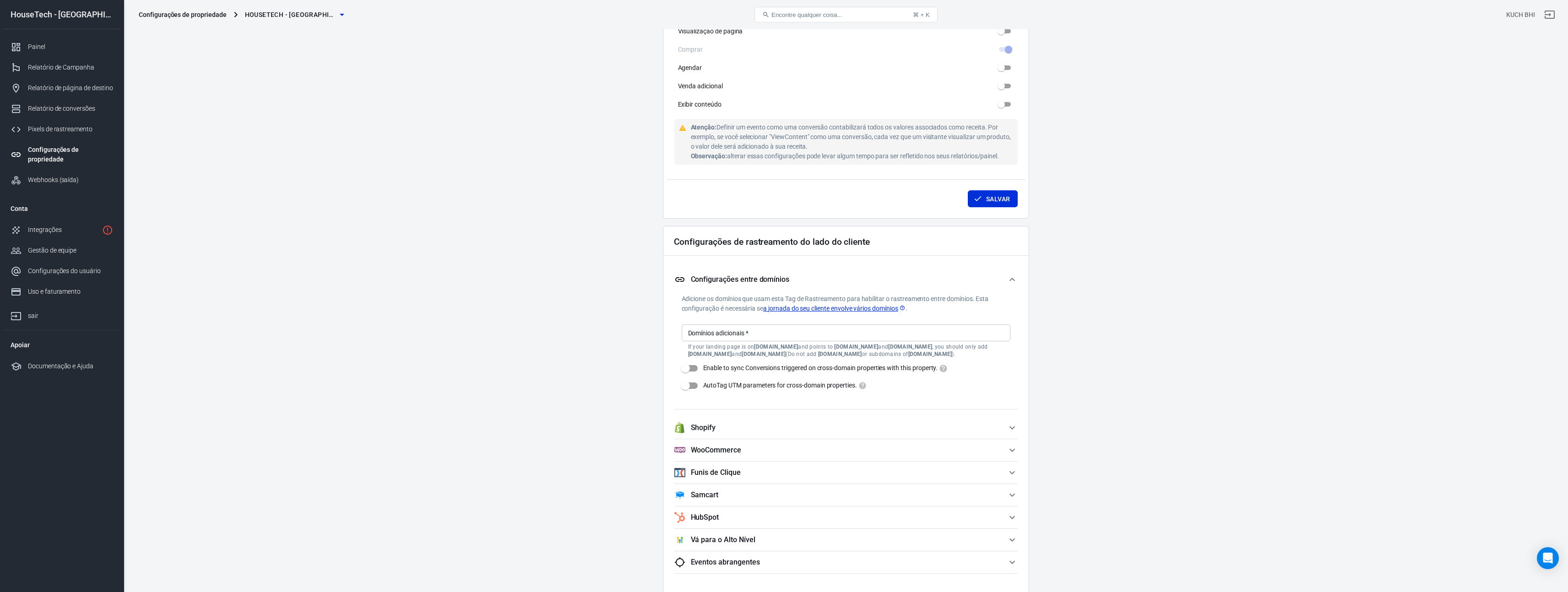
click at [747, 336] on input "Domínios adicionais   *" at bounding box center [845, 332] width 322 height 12
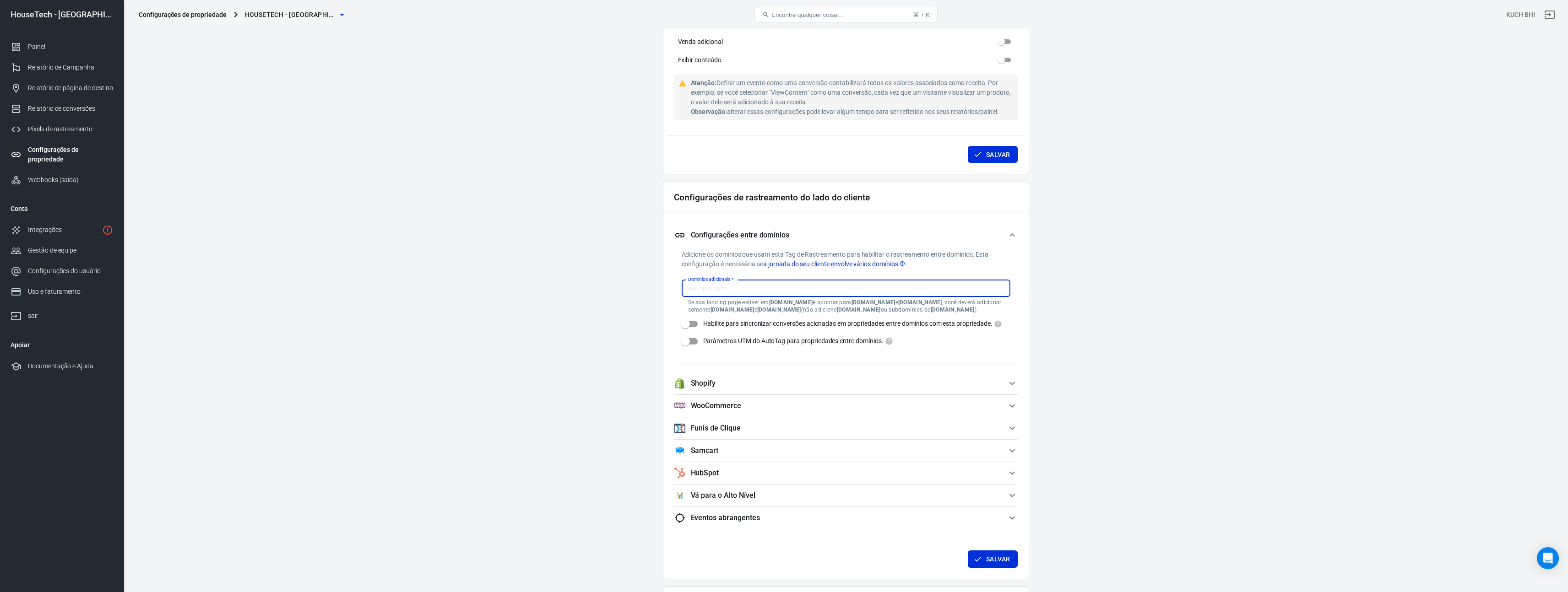
scroll to position [677, 0]
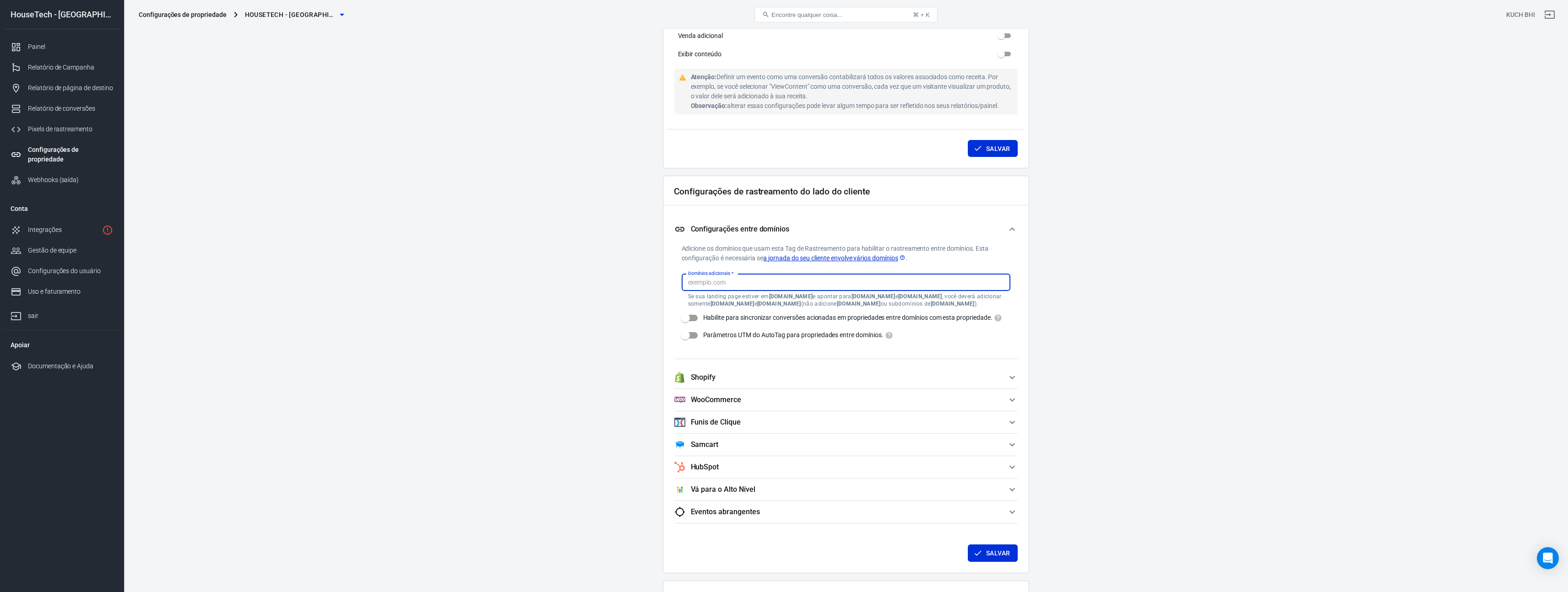
click at [997, 383] on span "Shopify" at bounding box center [841, 378] width 333 height 11
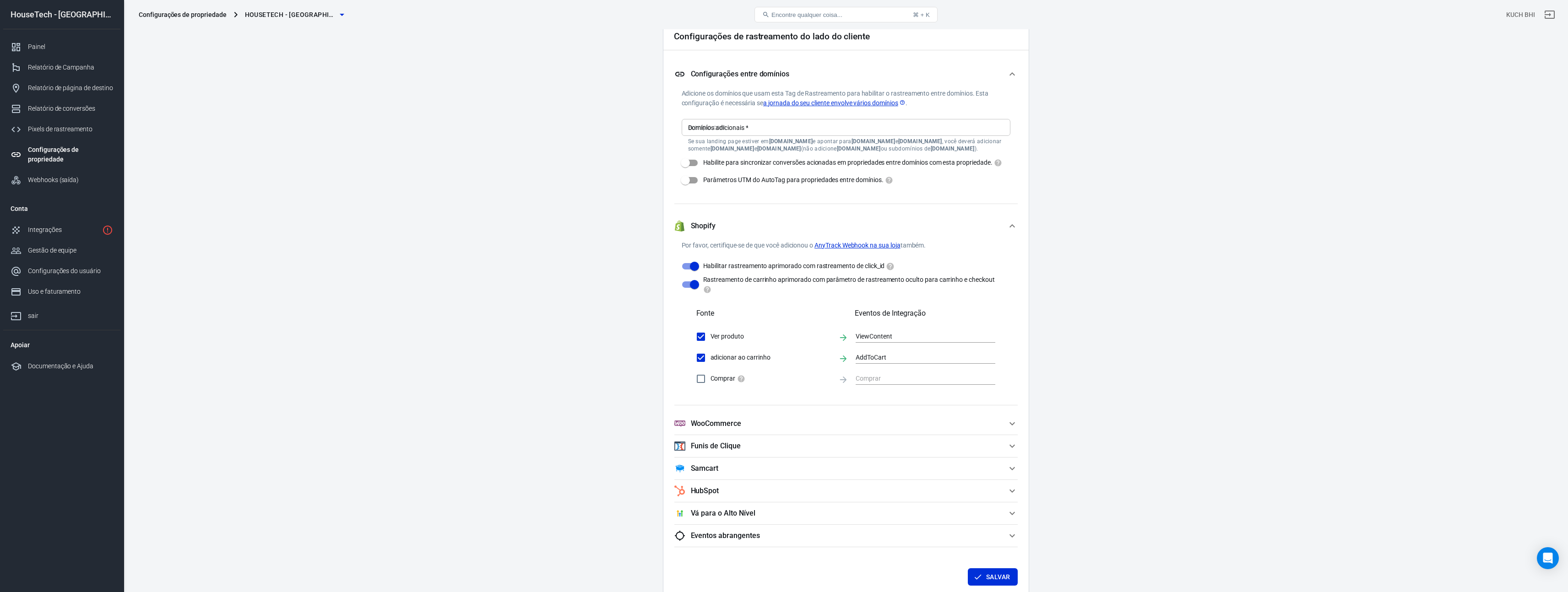
scroll to position [844, 0]
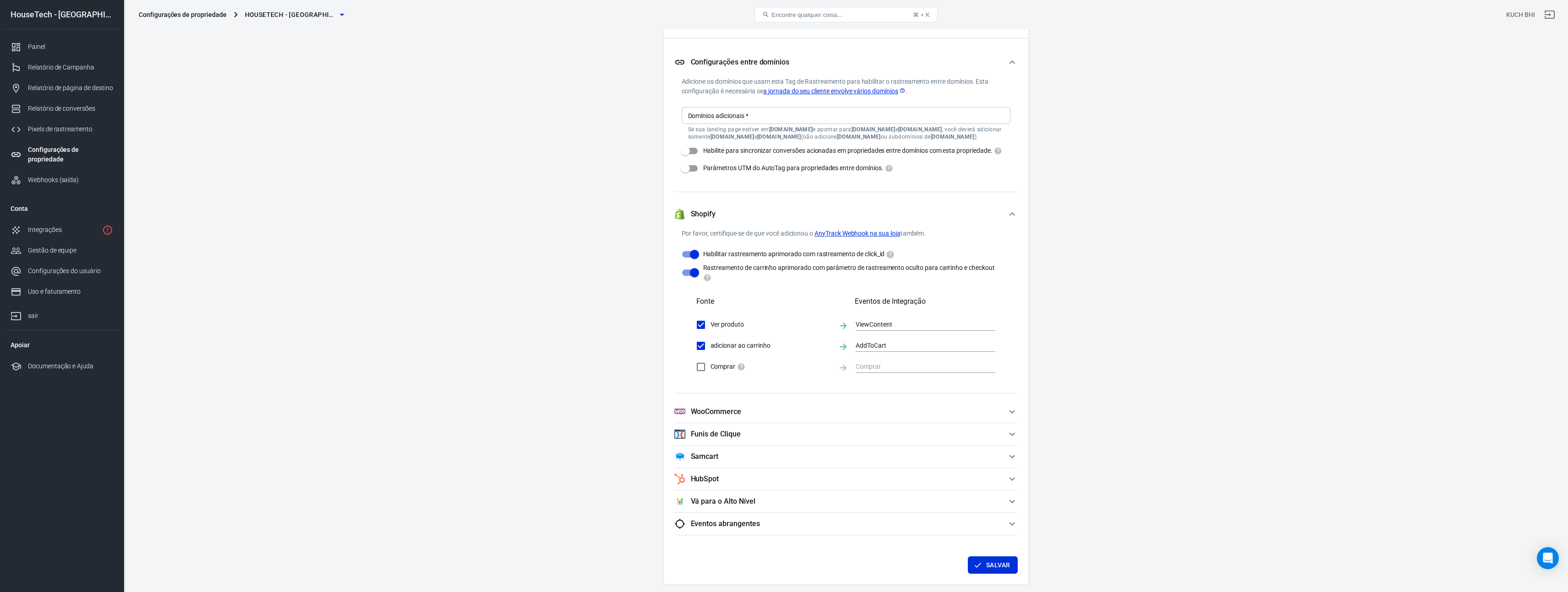
click at [760, 417] on span "WooCommerce" at bounding box center [841, 412] width 333 height 11
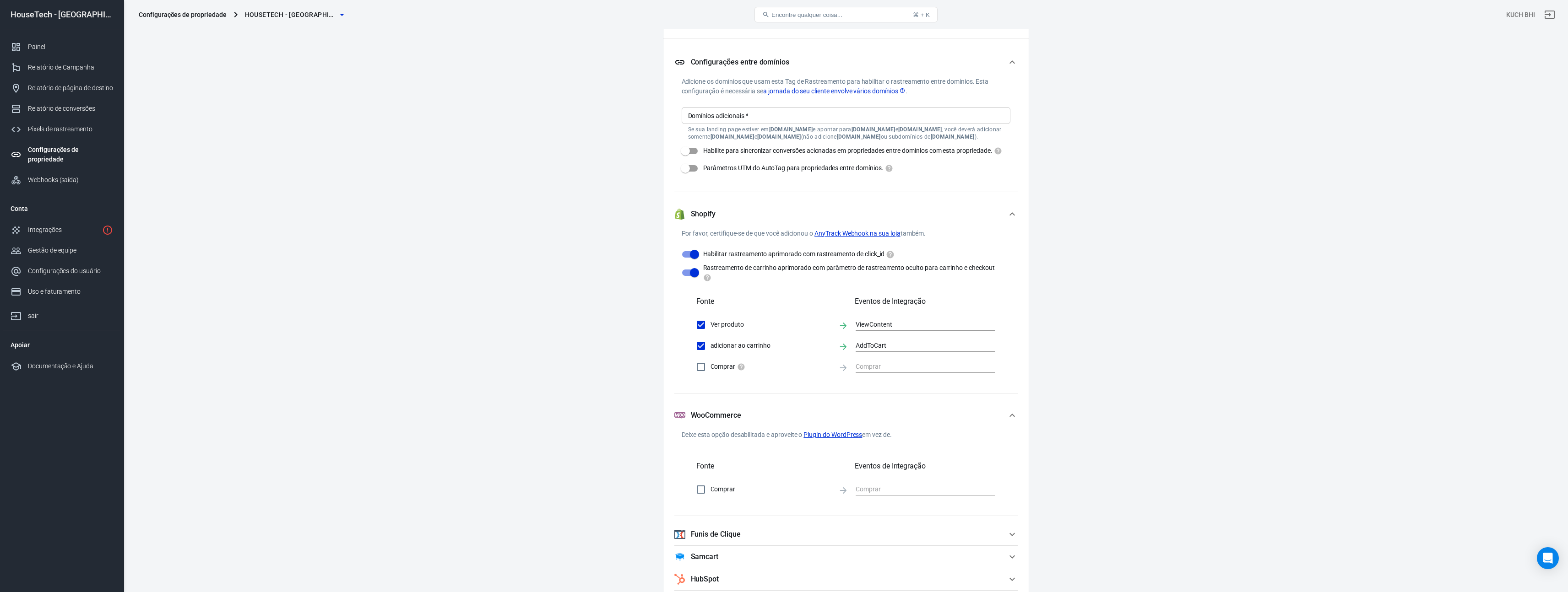
click at [760, 421] on span "WooCommerce" at bounding box center [841, 415] width 333 height 11
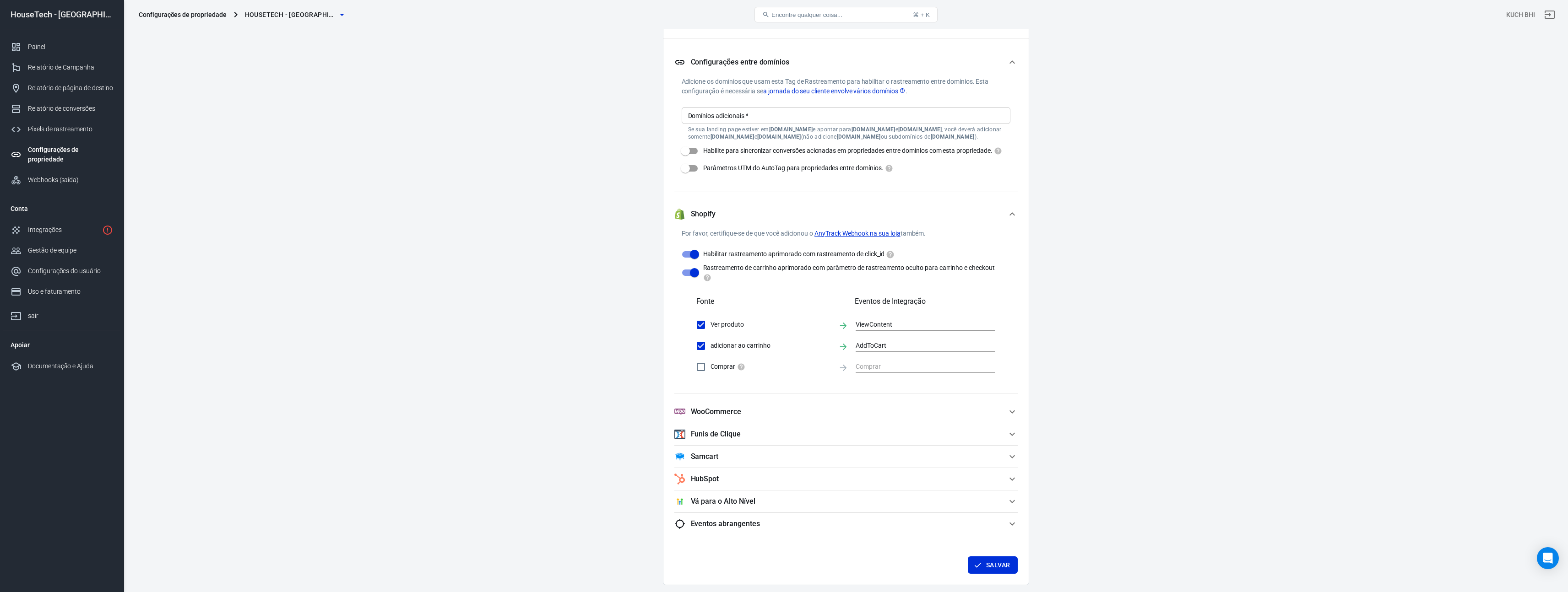
click at [760, 417] on span "WooCommerce" at bounding box center [841, 412] width 333 height 11
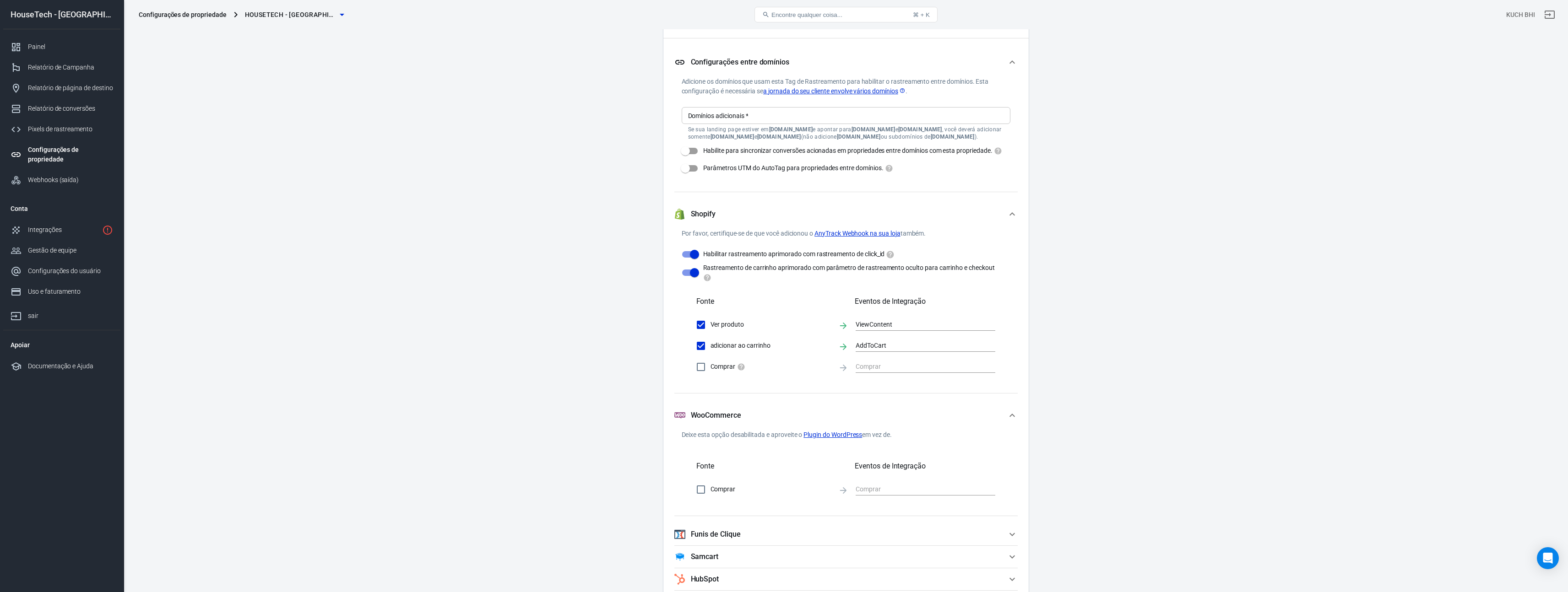
click at [767, 430] on button "WooCommerce" at bounding box center [846, 415] width 344 height 29
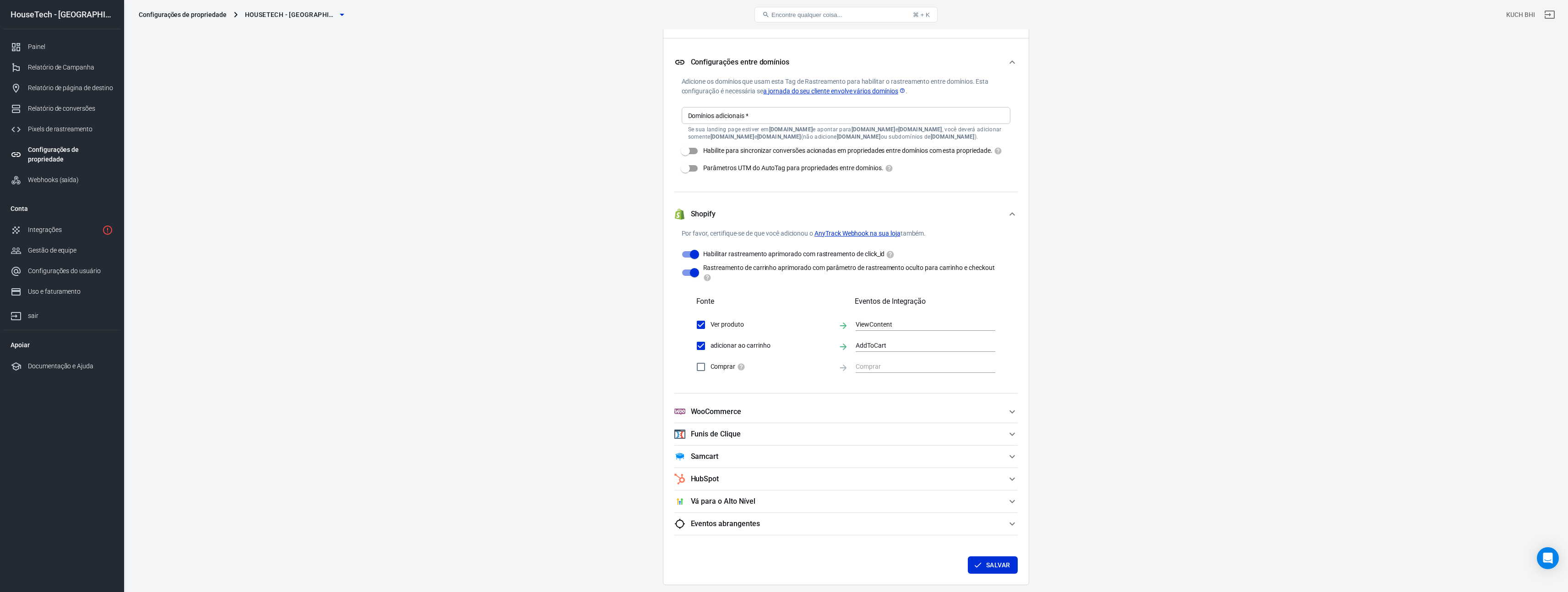
click at [701, 376] on input "Comprar" at bounding box center [701, 367] width 19 height 19
checkbox input "true"
click at [863, 371] on input "text" at bounding box center [919, 367] width 126 height 12
click at [896, 494] on li "Comprar" at bounding box center [926, 499] width 139 height 15
type input "Purchase"
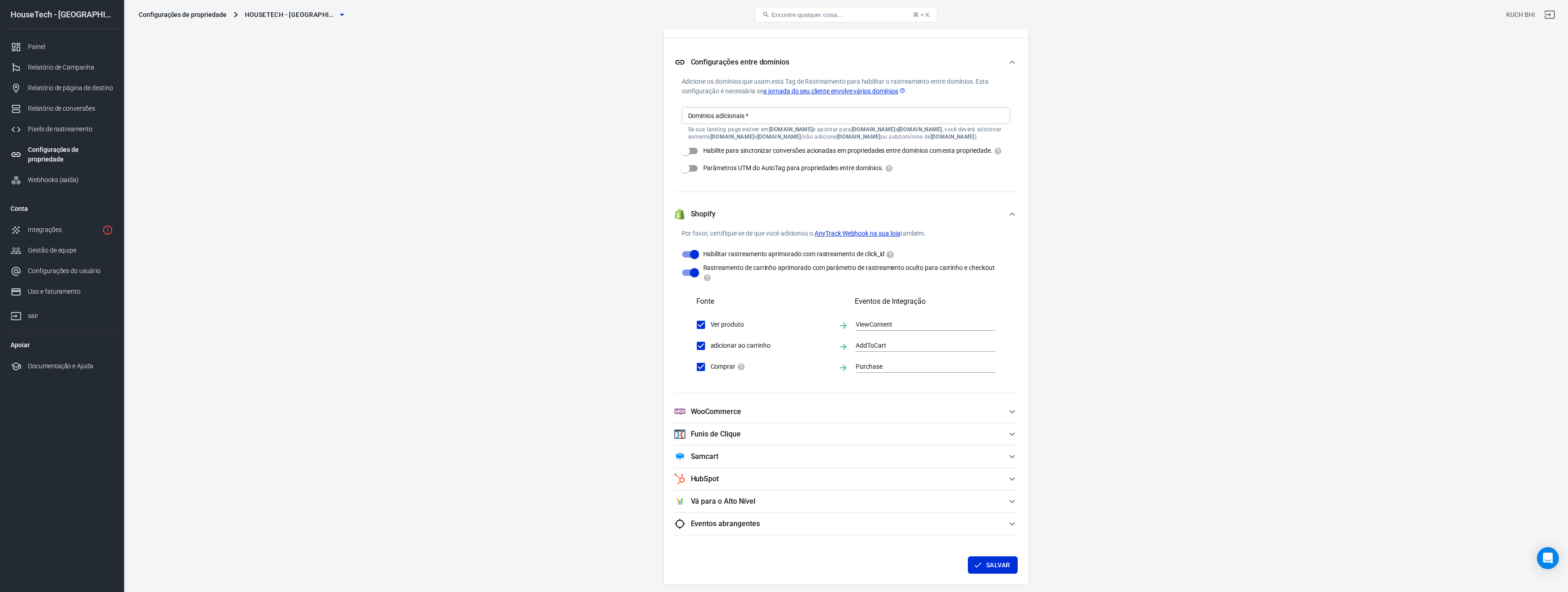
scroll to position [938, 0]
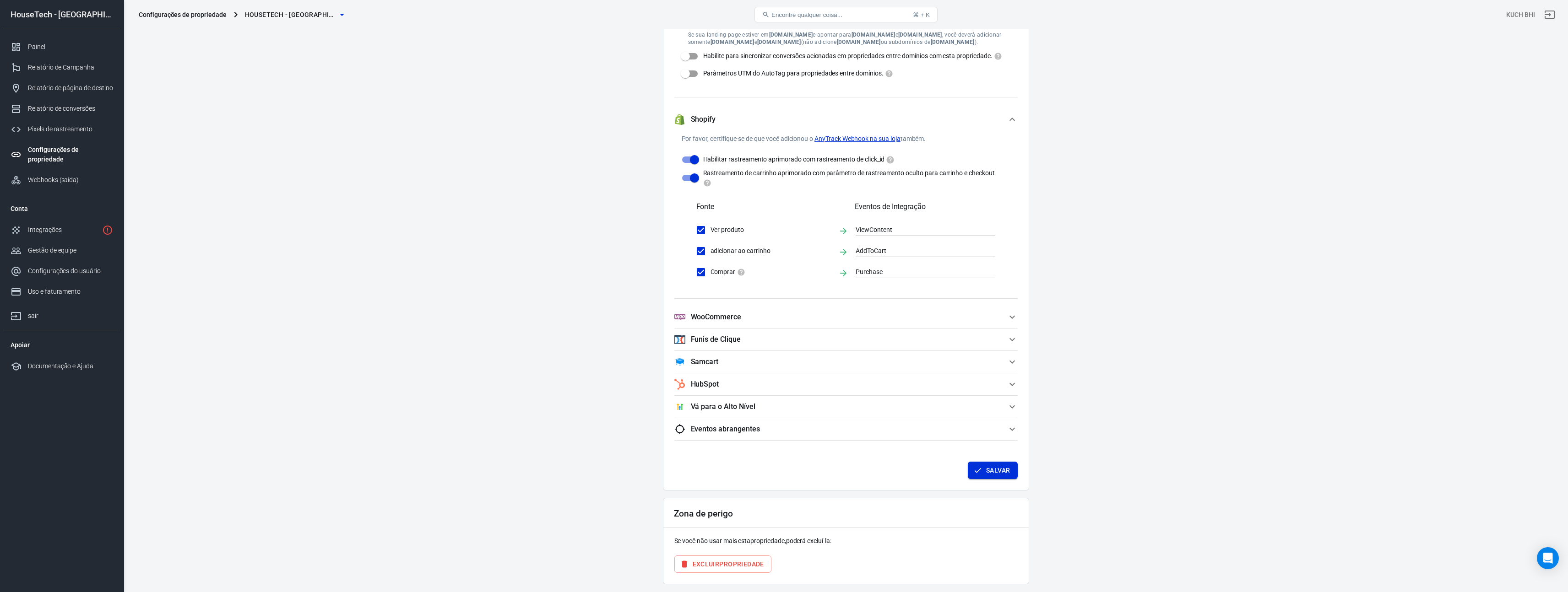
click at [992, 474] on font "Salvar" at bounding box center [998, 470] width 24 height 7
click at [987, 474] on font "Salvar" at bounding box center [998, 470] width 24 height 7
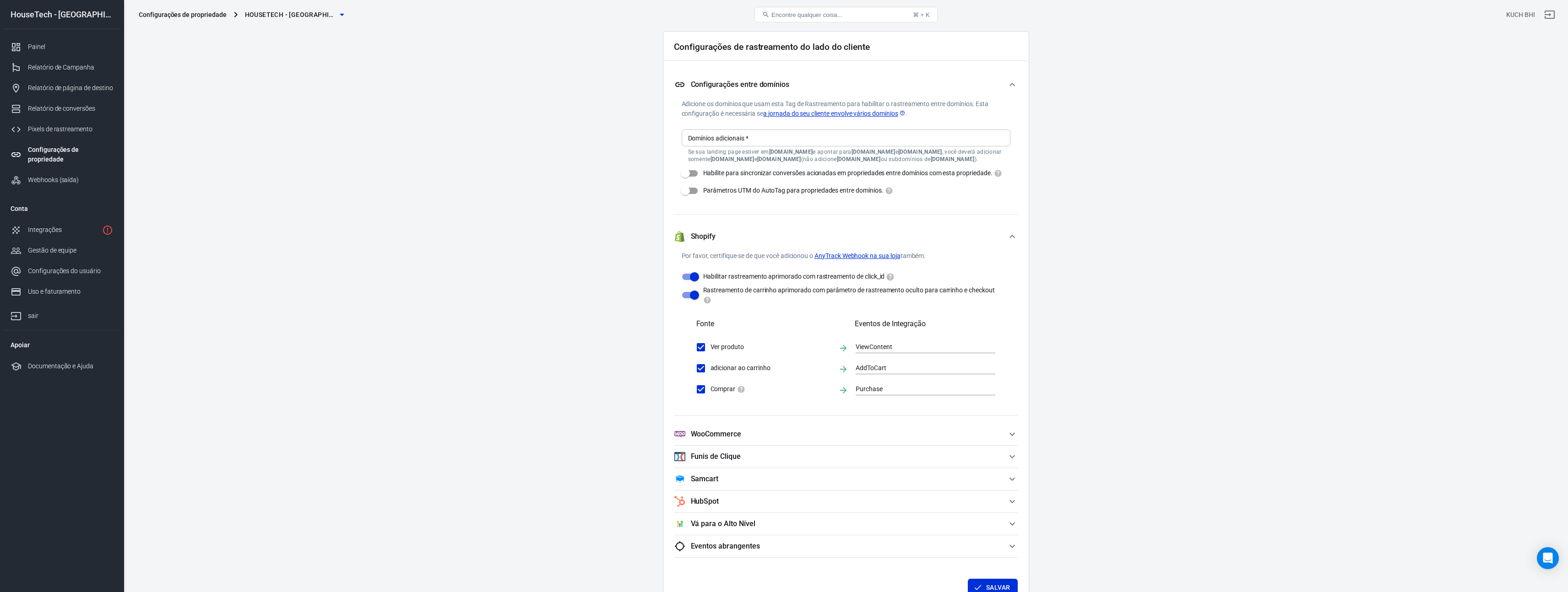
scroll to position [815, 0]
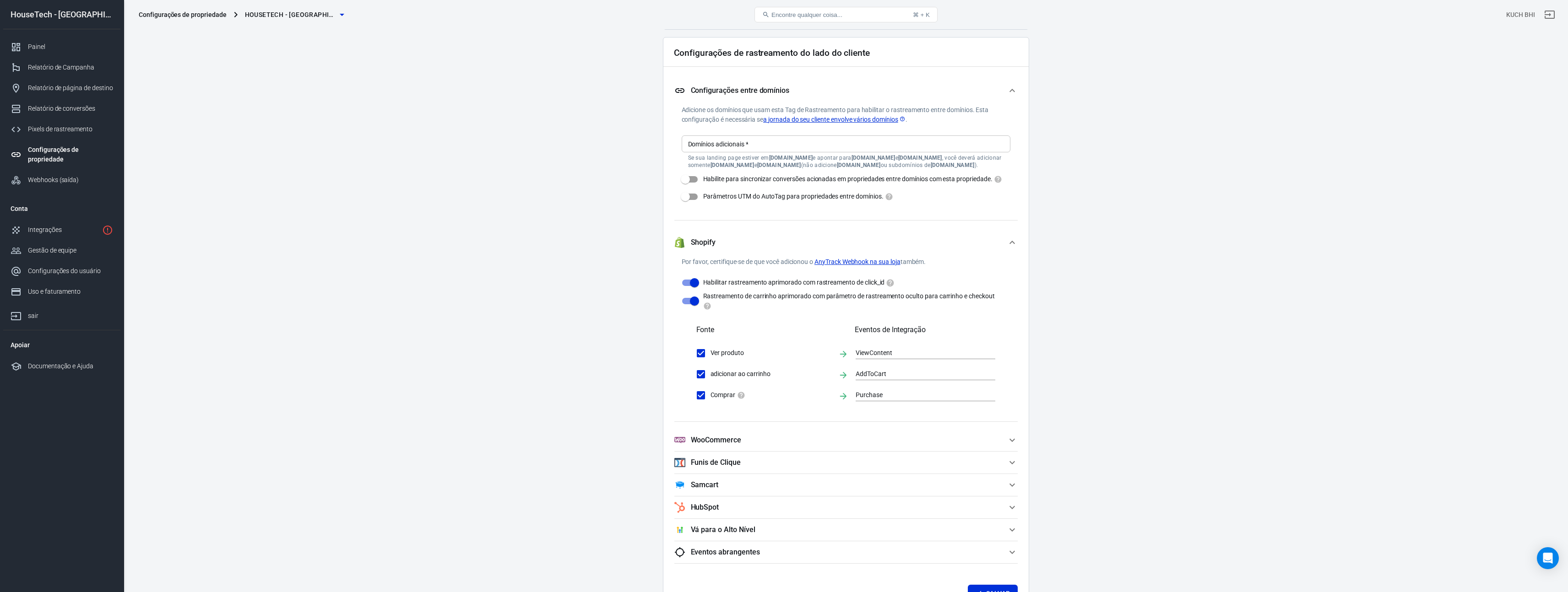
click at [859, 265] on font "AnyTrack Webhook na sua loja" at bounding box center [857, 261] width 86 height 7
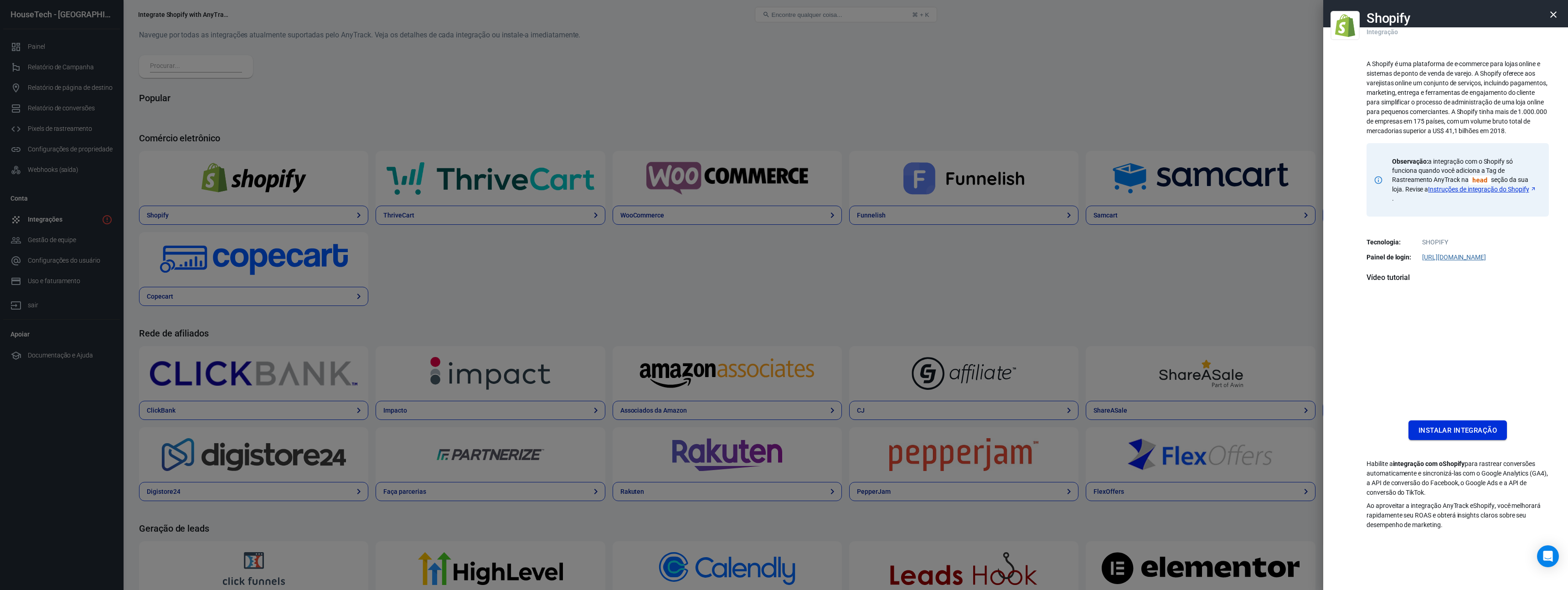
click at [1469, 431] on font "Instalar integração" at bounding box center [1457, 430] width 79 height 8
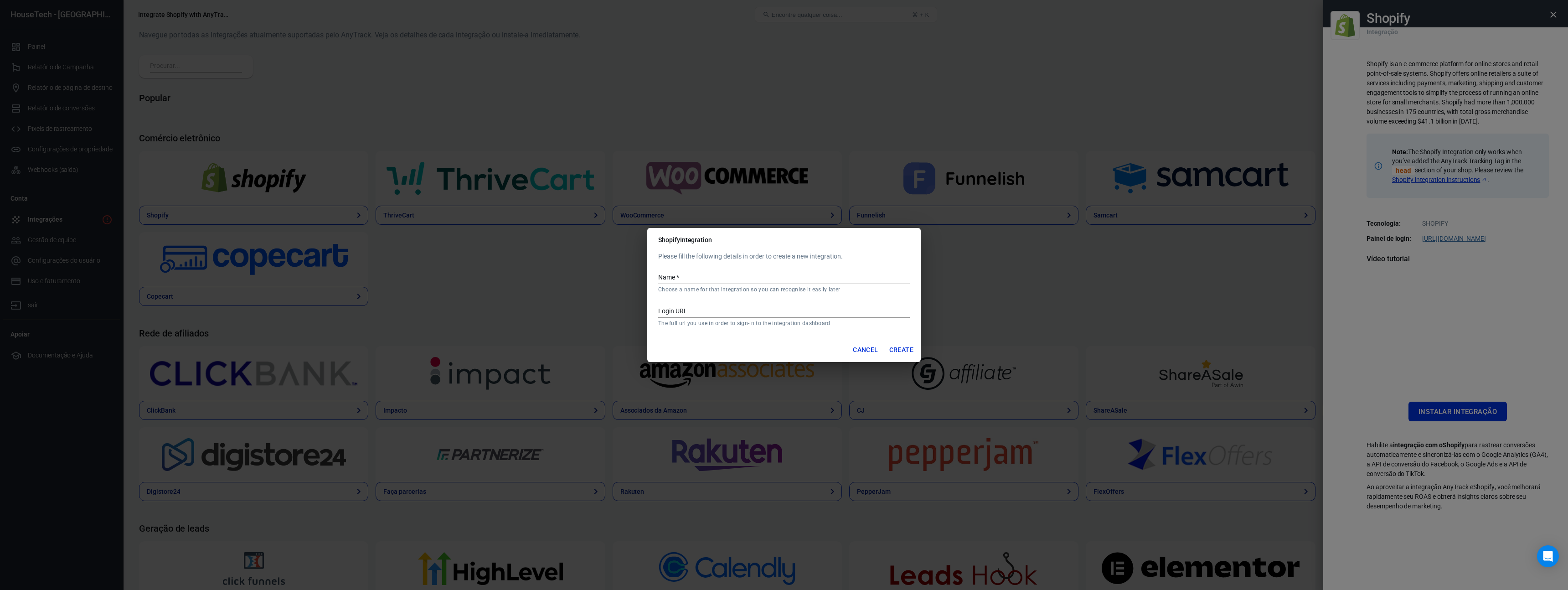
click at [763, 279] on input "Name   *" at bounding box center [783, 278] width 251 height 12
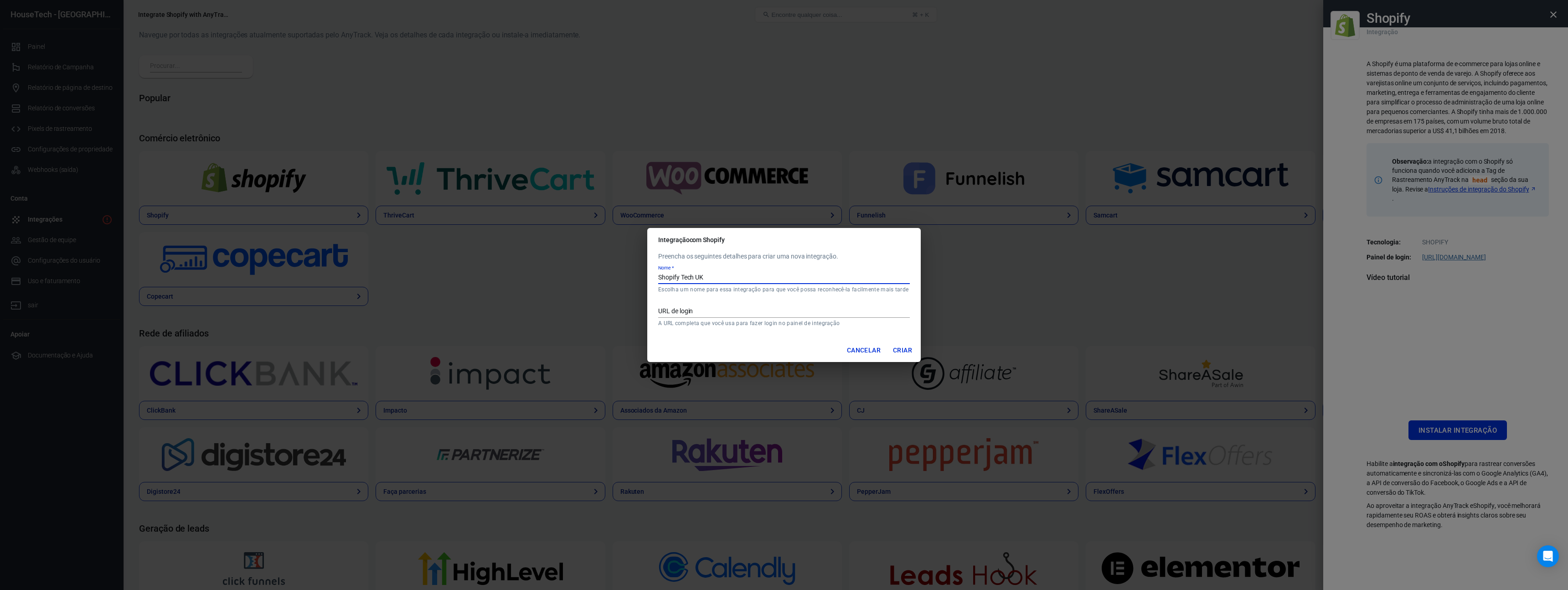
type input "Shopify Tech UK"
click at [710, 309] on input "URL de login" at bounding box center [783, 311] width 251 height 12
paste input "https://aiy1a6-b0.myshopify.com/"
type input "https://aiy1a6-b0.myshopify.com/"
click at [901, 351] on font "Criar" at bounding box center [902, 350] width 19 height 7
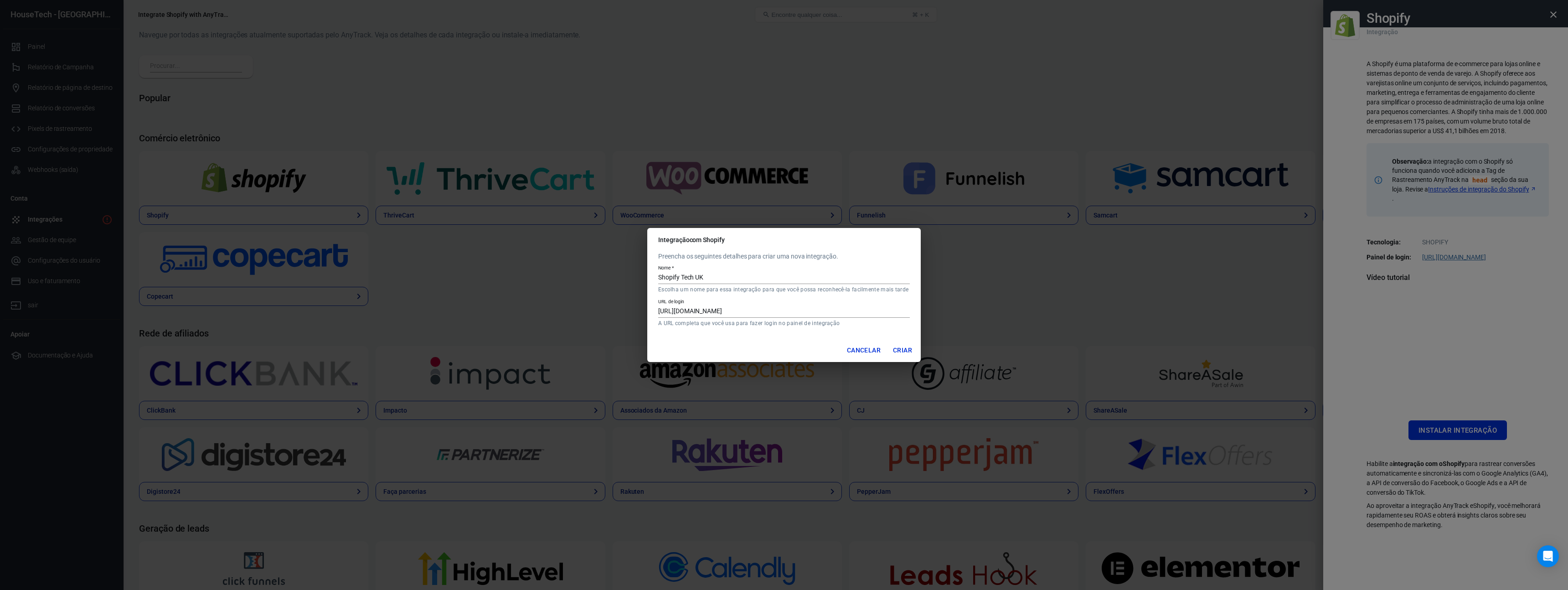
click at [839, 318] on div "URL de login https://aiy1a6-b0.myshopify.com/ A URL completa que você usa para …" at bounding box center [783, 312] width 251 height 28
click at [840, 314] on input "https://aiy1a6-b0.myshopify.com/" at bounding box center [783, 311] width 251 height 12
drag, startPoint x: 833, startPoint y: 313, endPoint x: 598, endPoint y: 314, distance: 235.0
click at [598, 314] on div "Integração com Shopify Preencha os seguintes detalhes para criar uma nova integ…" at bounding box center [784, 295] width 1568 height 590
paste input "https://aiy1a6-b0.myshopify.com/"
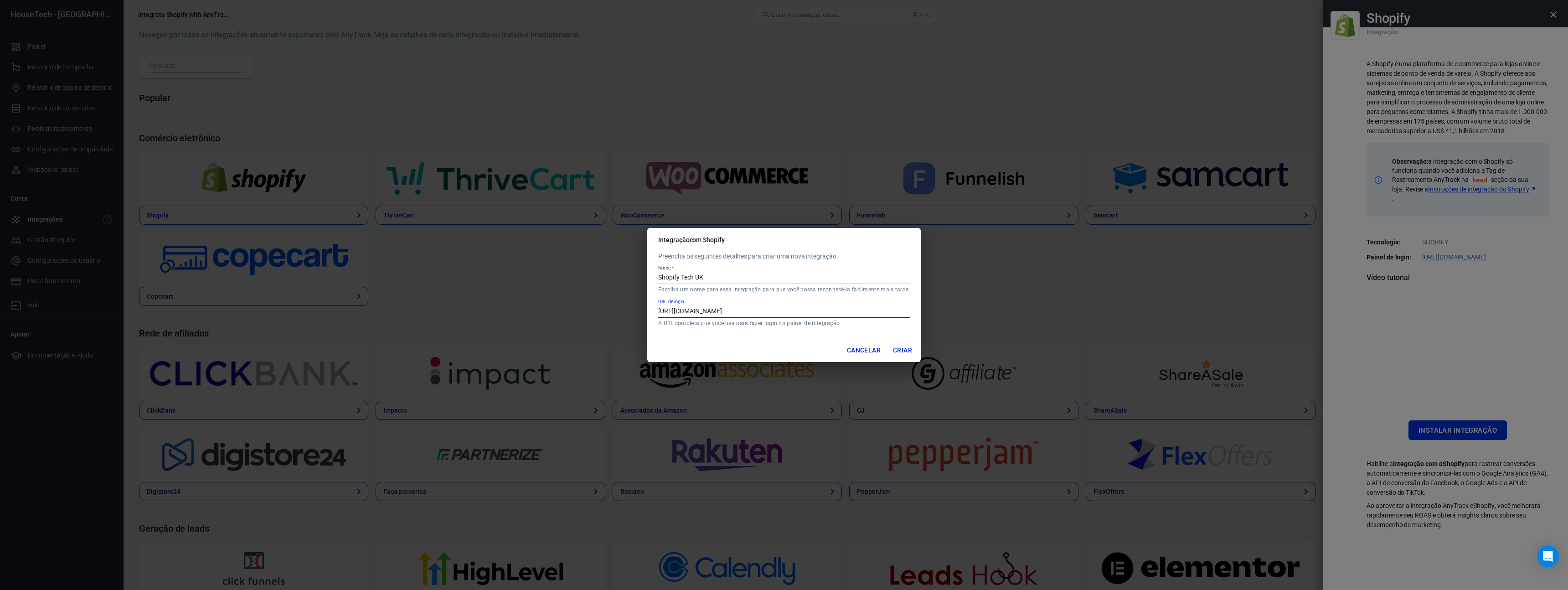
type input "https://aiy1a6-b0.myshopify.com"
click at [898, 346] on font "Criar" at bounding box center [902, 350] width 19 height 7
click at [167, 139] on div "Integração com Shopify Preencha os seguintes detalhes para criar uma nova integ…" at bounding box center [784, 295] width 1568 height 590
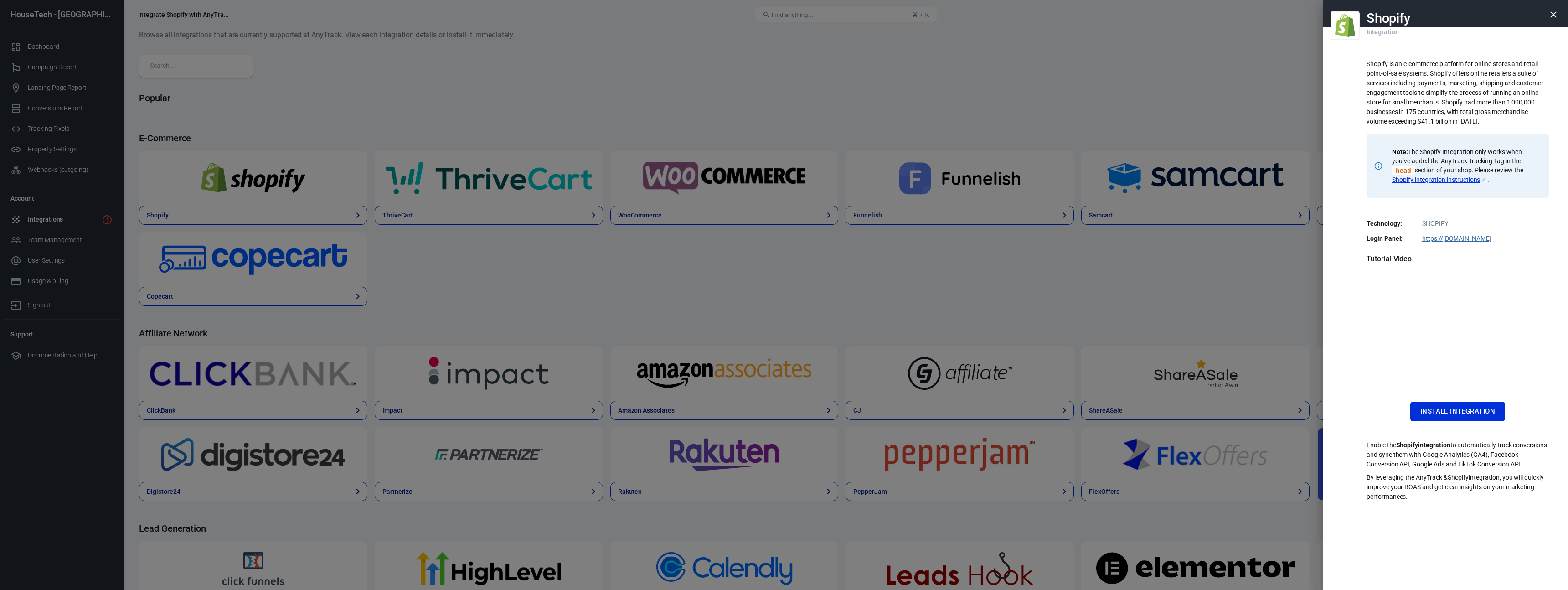
click at [318, 197] on div at bounding box center [784, 295] width 1568 height 590
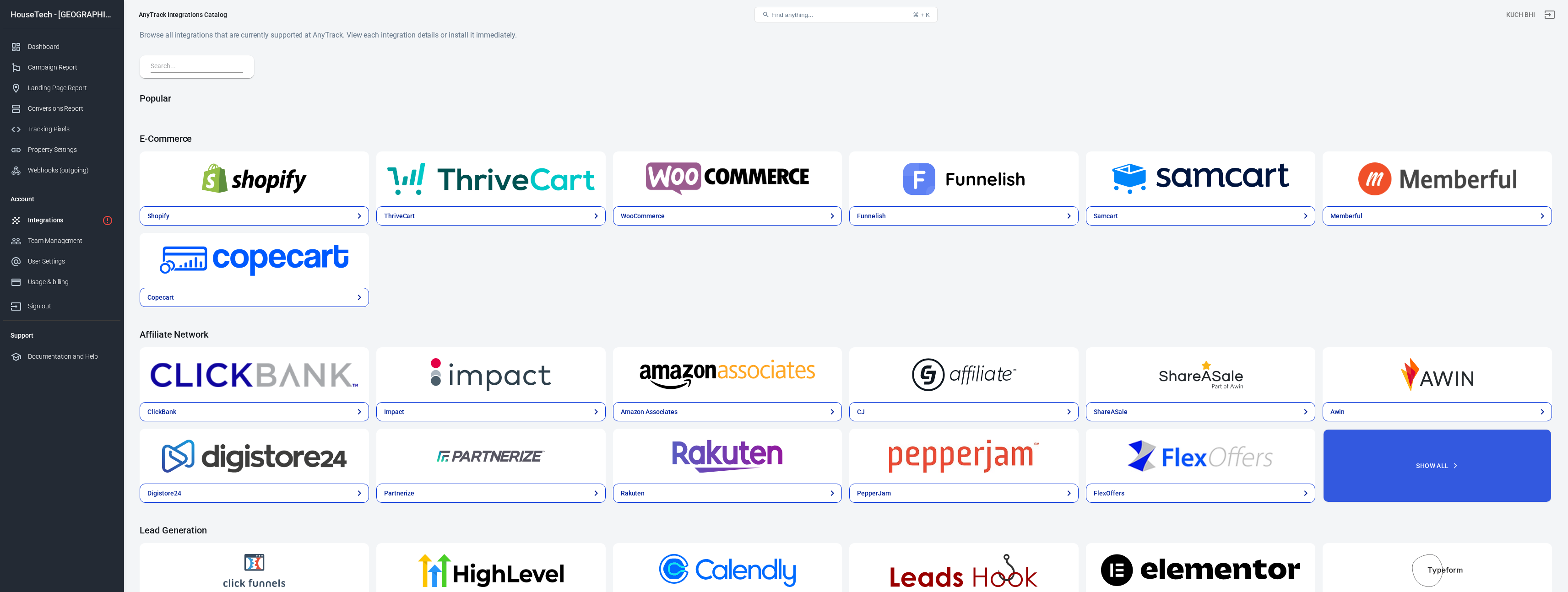
click at [325, 184] on img at bounding box center [254, 179] width 207 height 33
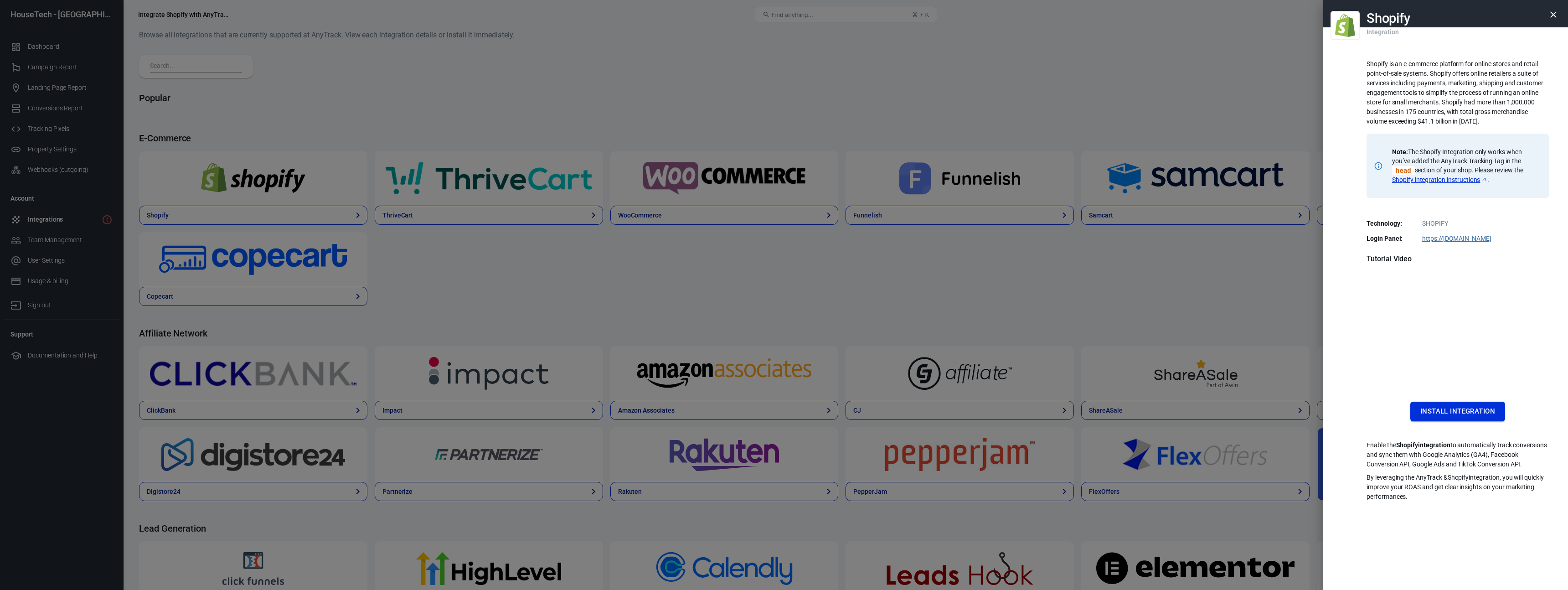
click at [1463, 415] on button "Install Integration" at bounding box center [1458, 411] width 95 height 19
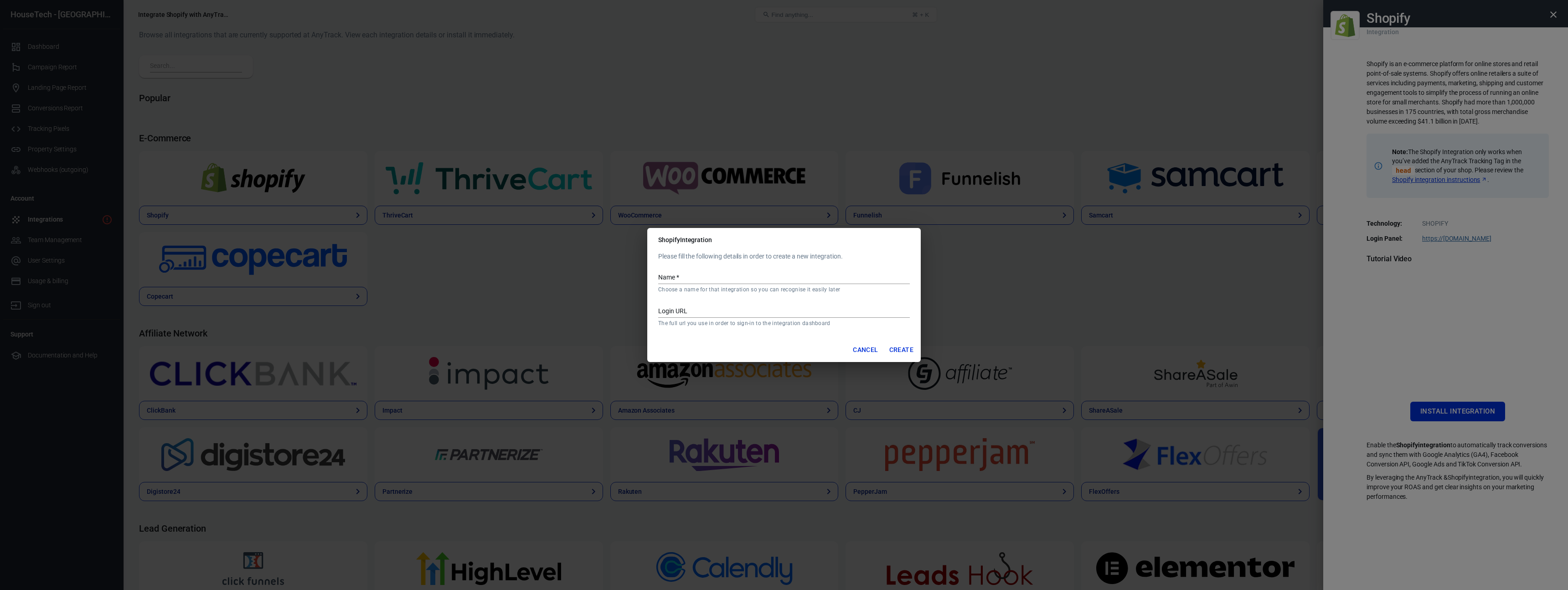
click at [695, 278] on input "Name   *" at bounding box center [783, 278] width 251 height 12
click at [870, 352] on button "Cancel" at bounding box center [865, 350] width 32 height 17
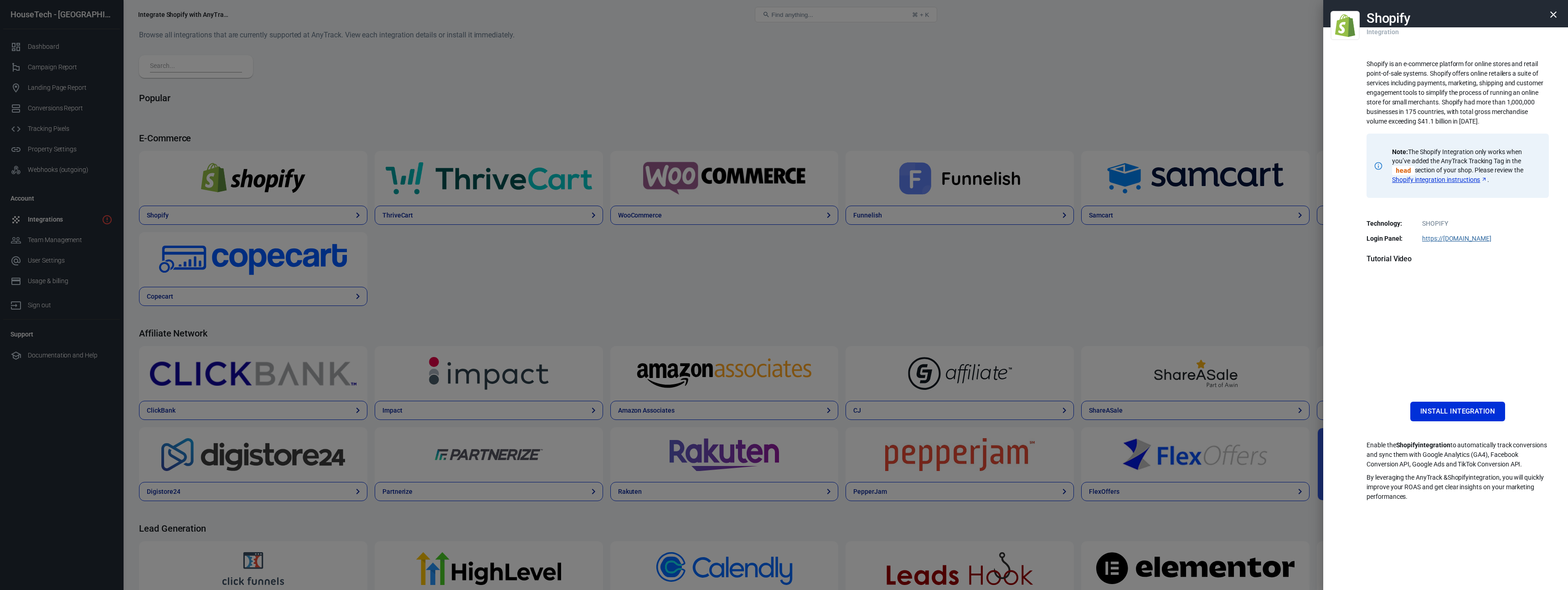
click at [45, 111] on div at bounding box center [784, 295] width 1568 height 590
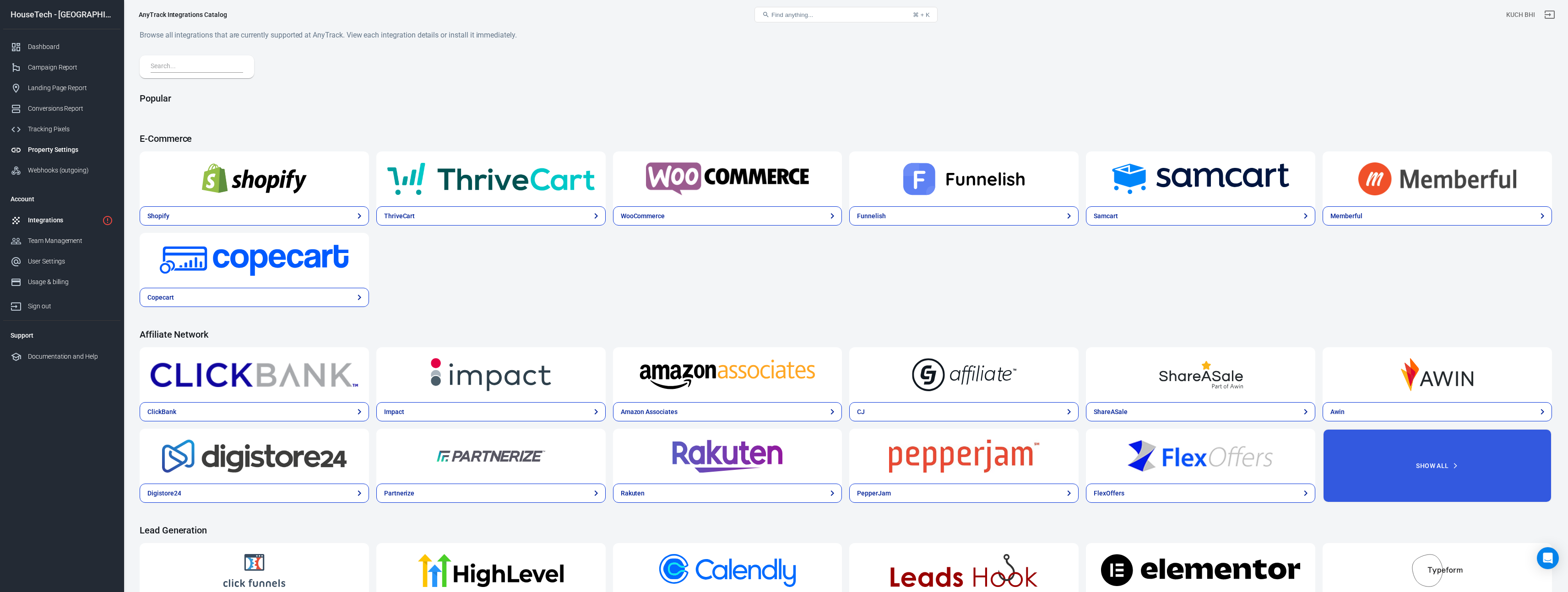
click at [68, 148] on div "Property Settings" at bounding box center [70, 150] width 85 height 10
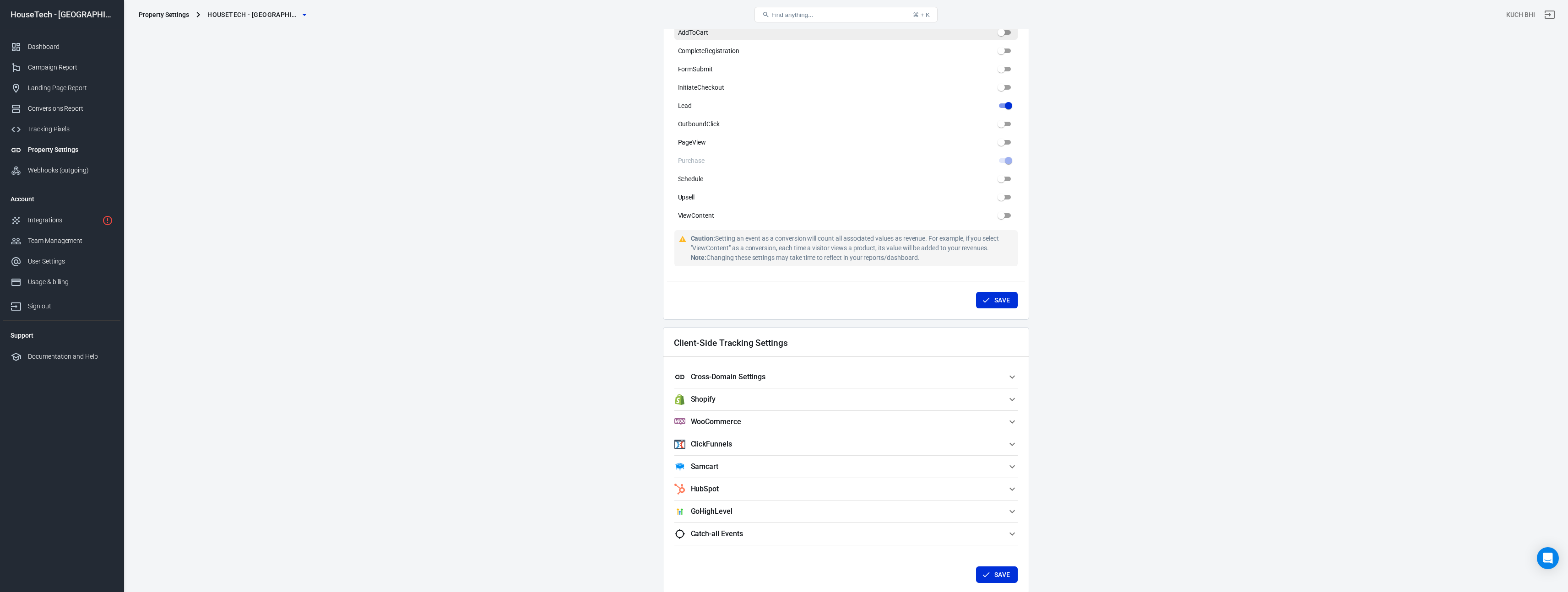
scroll to position [513, 0]
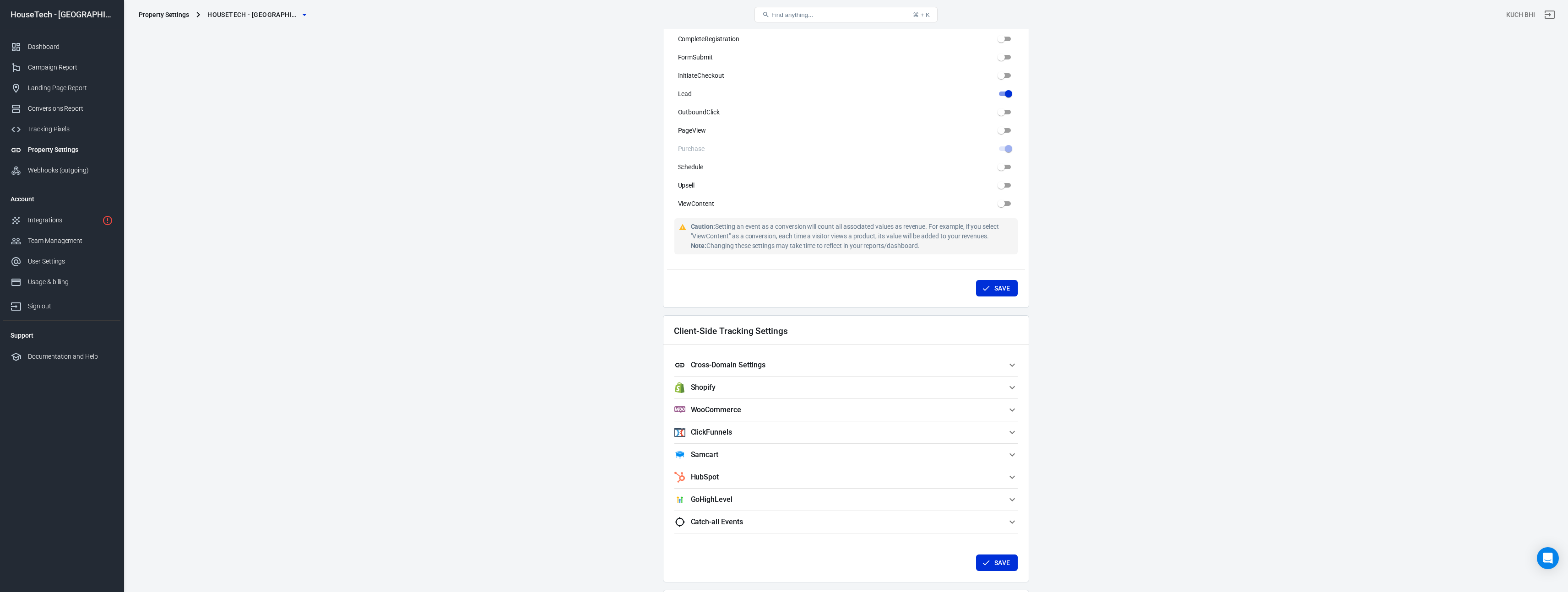
click at [814, 386] on span "Shopify" at bounding box center [841, 387] width 333 height 11
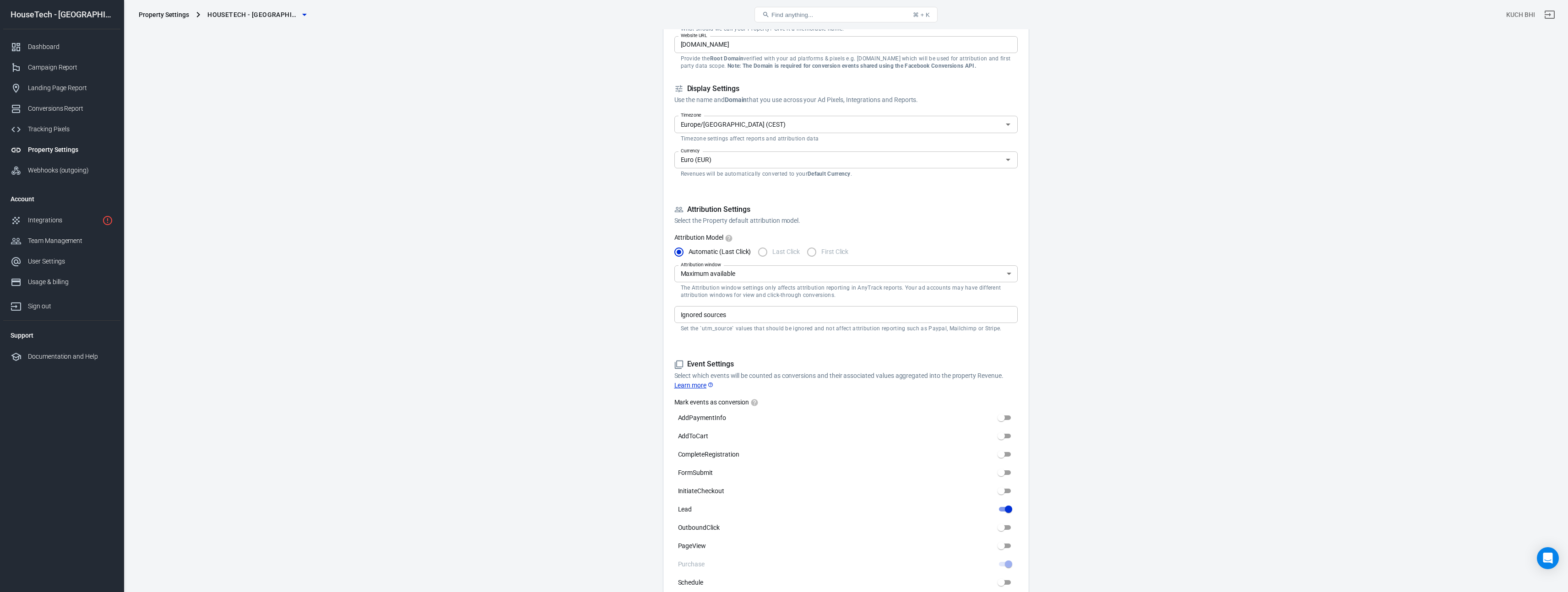
scroll to position [10, 0]
